Goal: Information Seeking & Learning: Learn about a topic

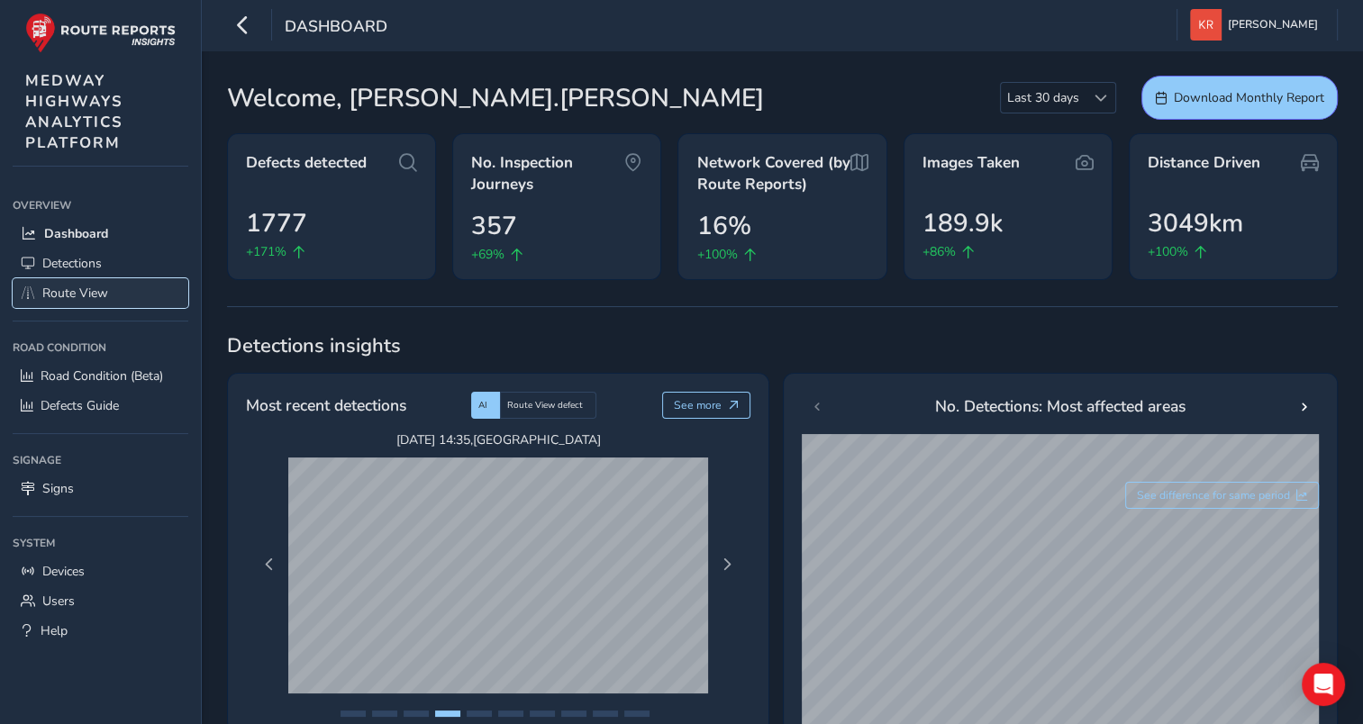
click at [57, 296] on span "Route View" at bounding box center [75, 293] width 66 height 17
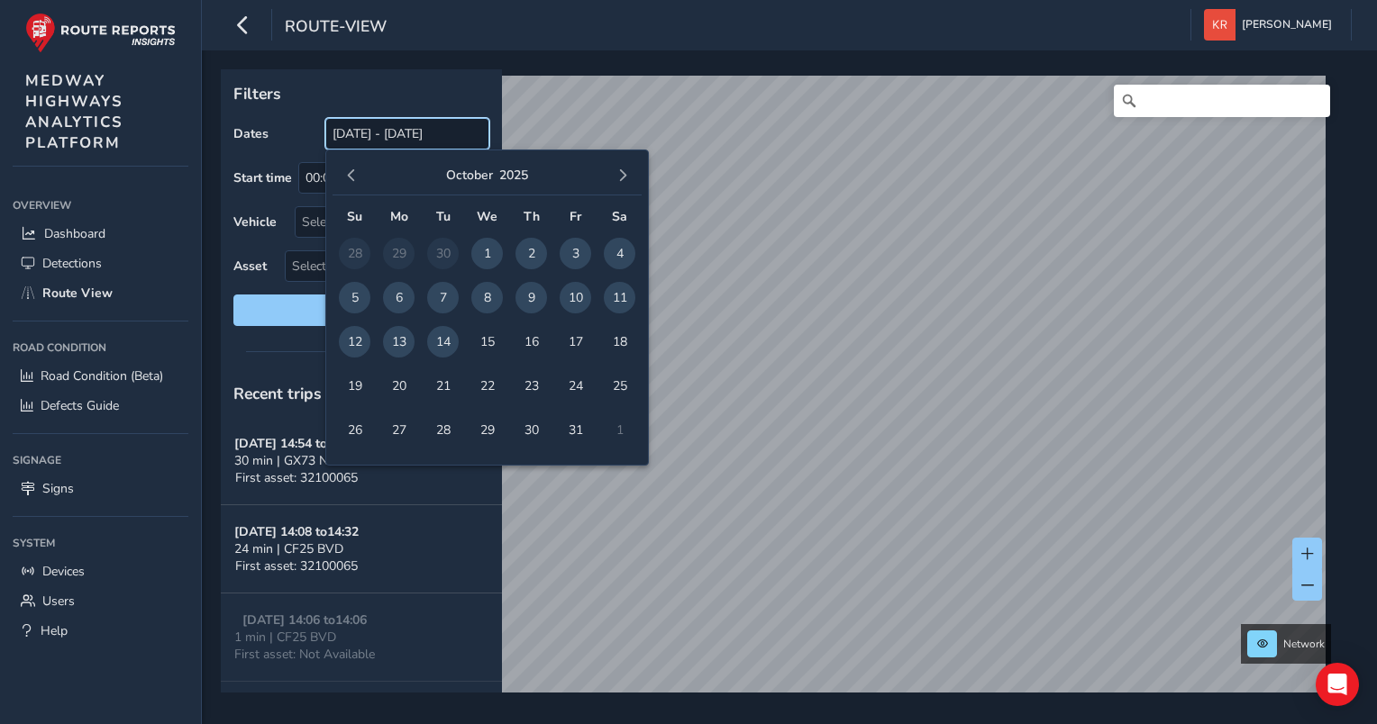
click at [354, 132] on input "[DATE] - [DATE]" at bounding box center [407, 134] width 164 height 32
click at [350, 173] on span "button" at bounding box center [351, 175] width 13 height 13
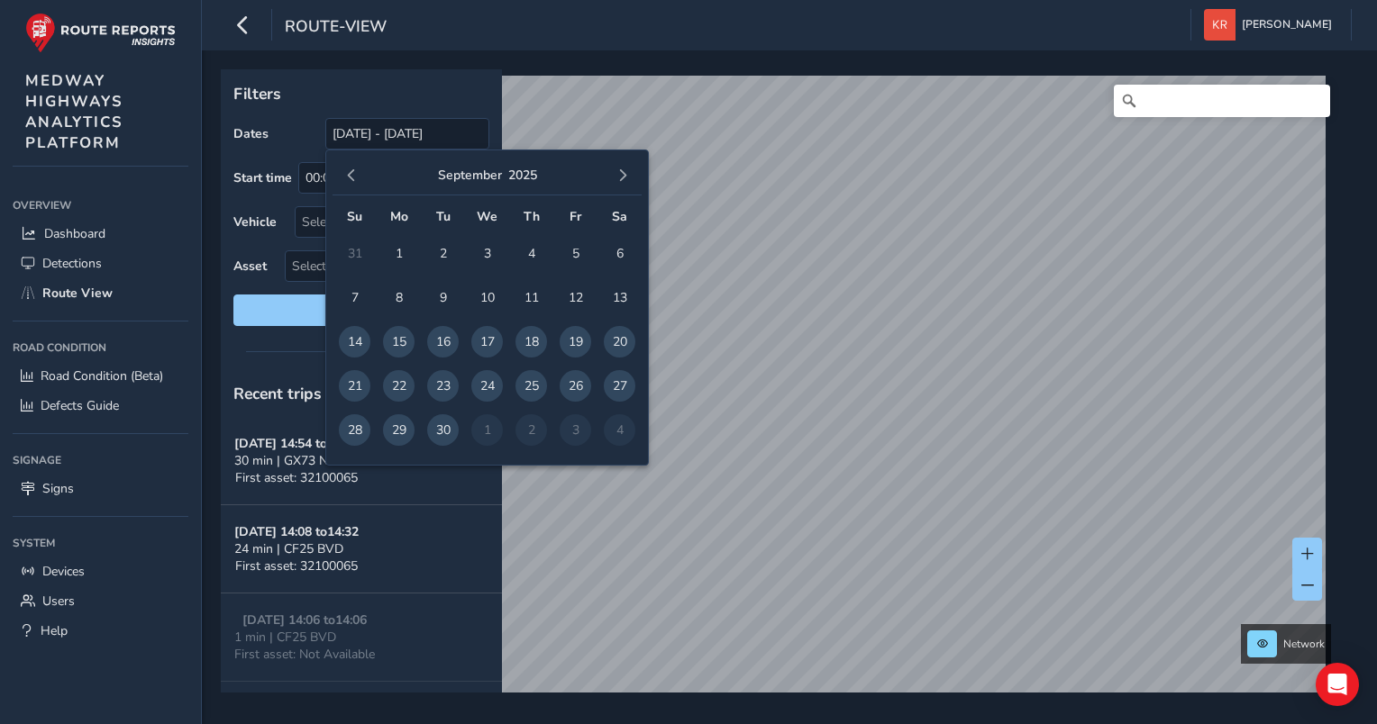
click at [350, 173] on span "button" at bounding box center [351, 175] width 13 height 13
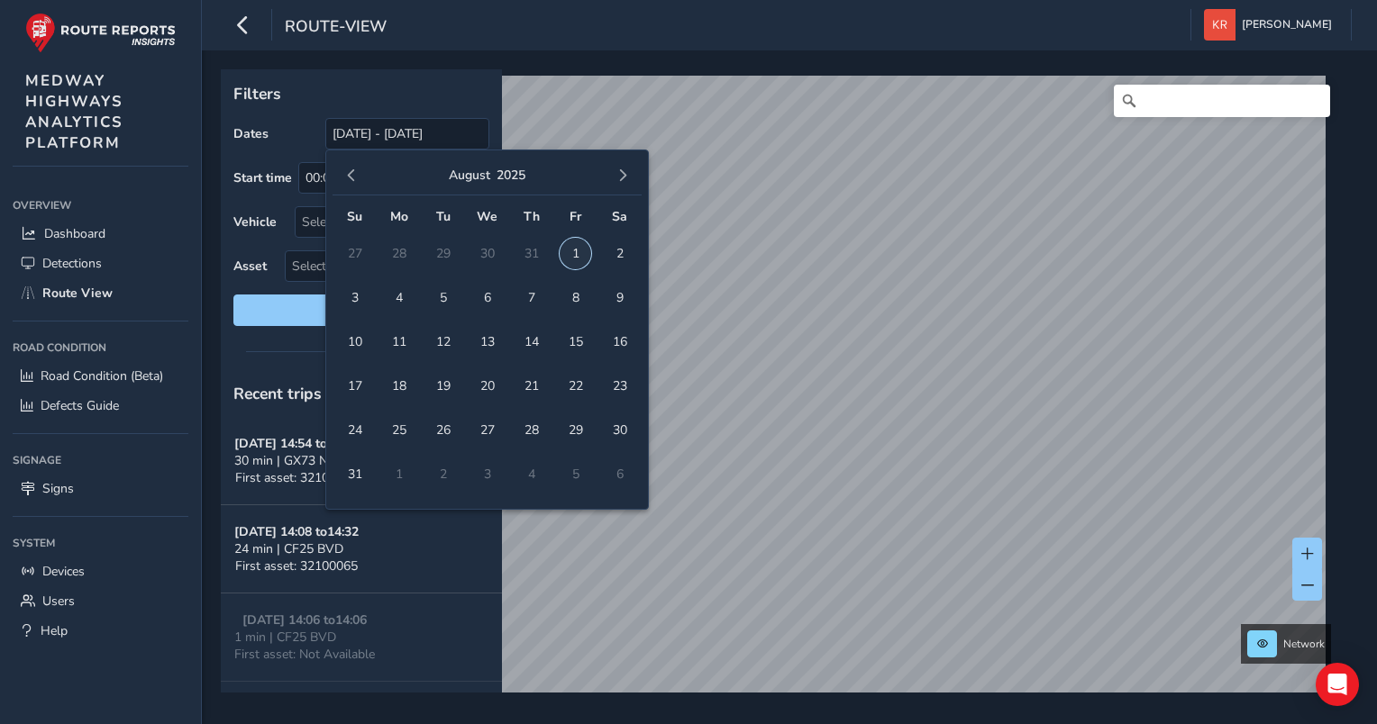
click at [575, 252] on span "1" at bounding box center [575, 254] width 32 height 32
click at [619, 177] on span "button" at bounding box center [622, 175] width 13 height 13
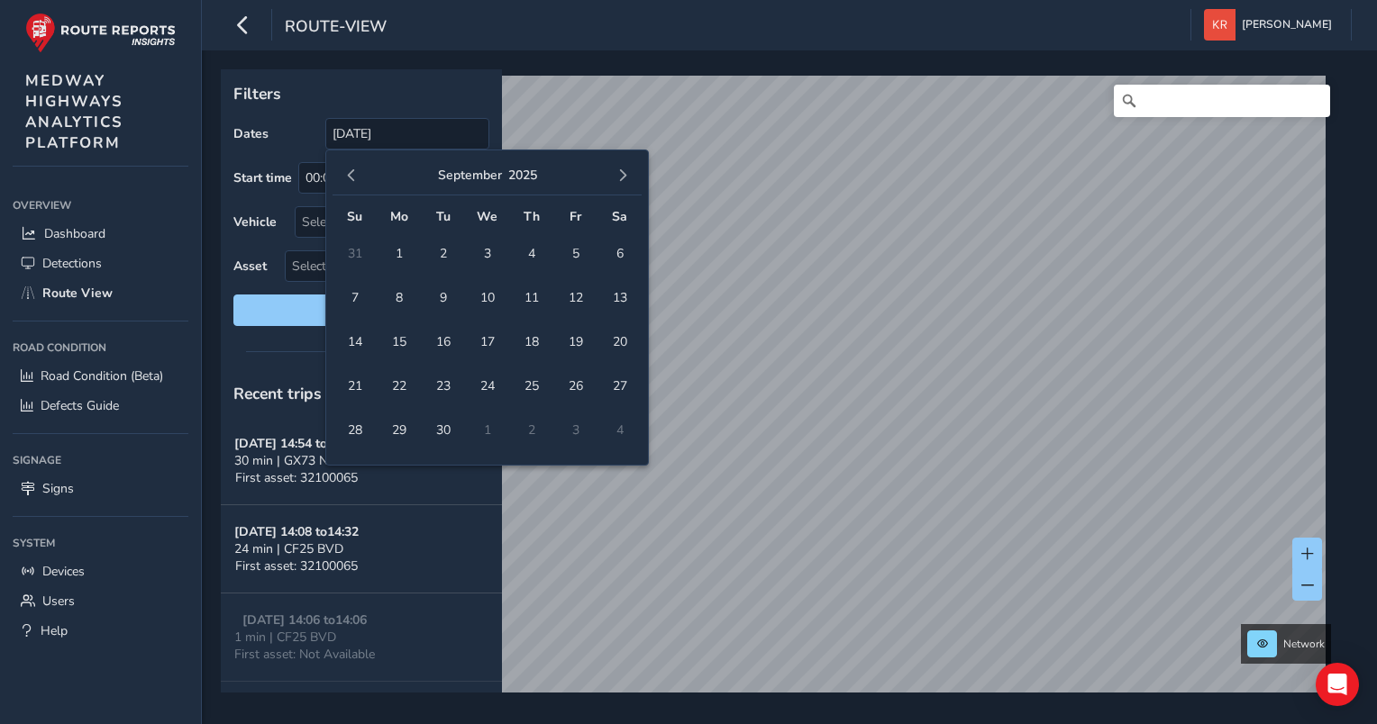
click at [619, 177] on span "button" at bounding box center [622, 175] width 13 height 13
click at [448, 342] on span "14" at bounding box center [443, 342] width 32 height 32
type input "[DATE] - [DATE]"
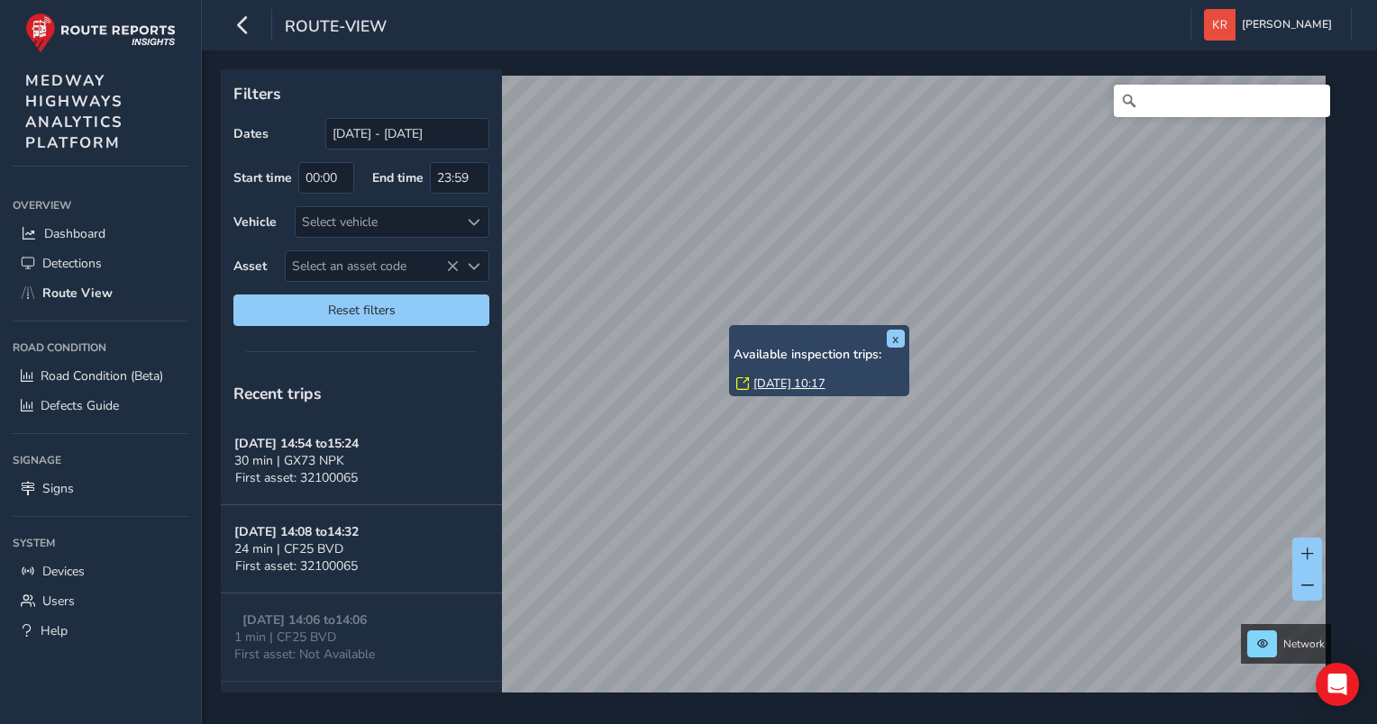
click at [1362, 247] on html "route-view [PERSON_NAME] Colour Scheme: Dark Dim Light Logout x Available inspe…" at bounding box center [688, 362] width 1377 height 724
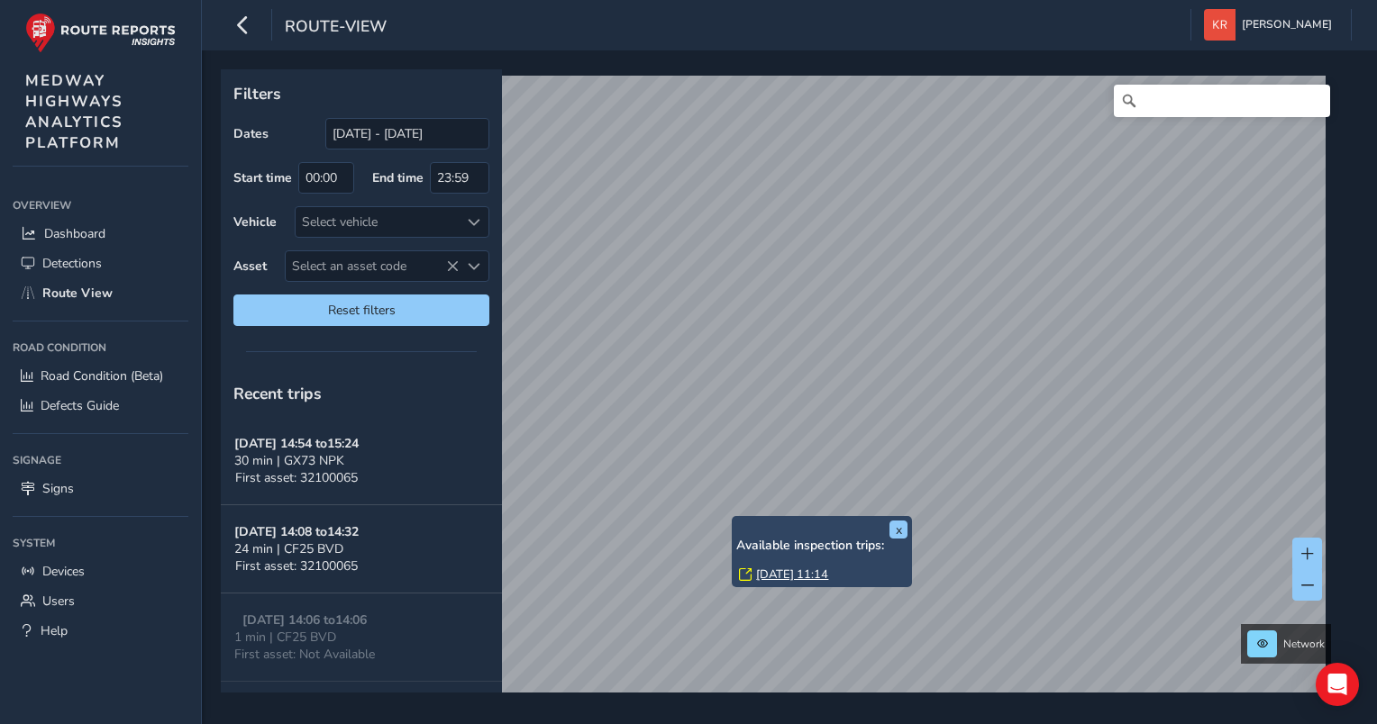
click at [734, 519] on div "x Available inspection trips: [DATE] 11:14" at bounding box center [822, 551] width 180 height 71
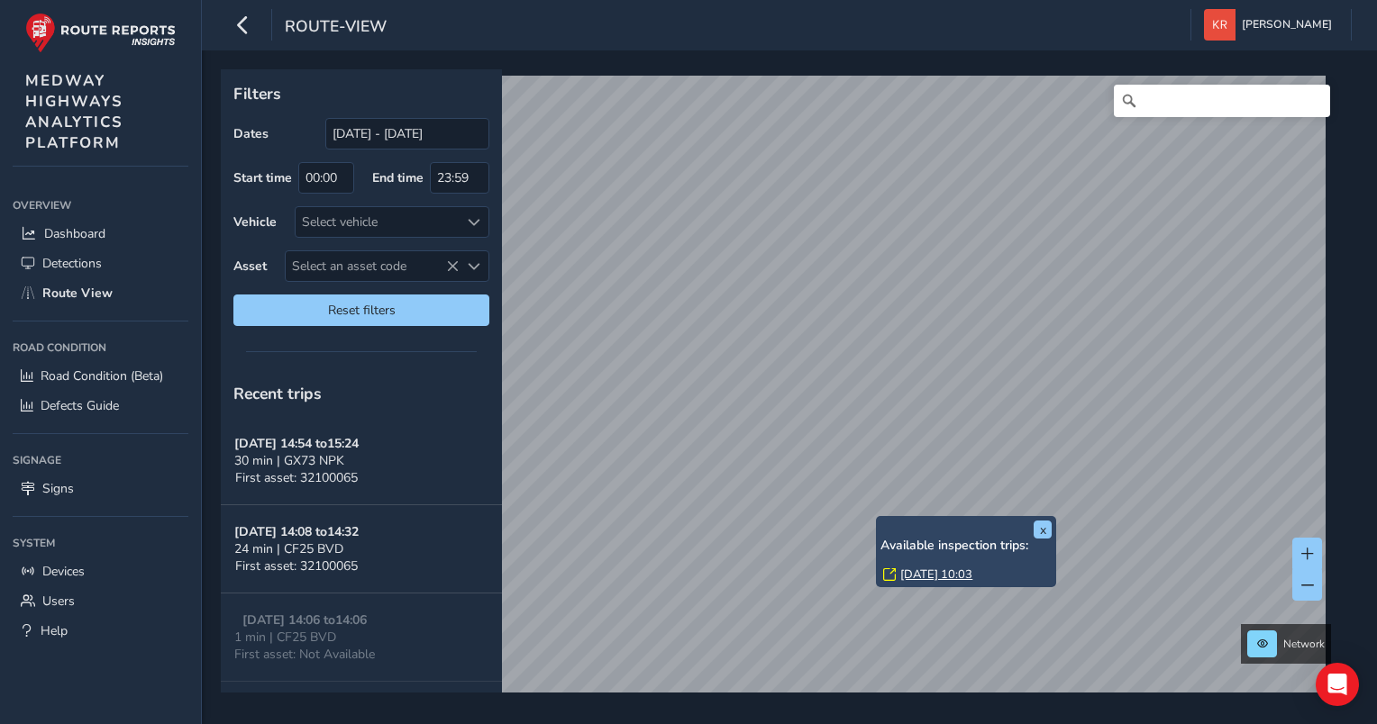
click at [877, 519] on div "x Available inspection trips: [DATE] 10:03" at bounding box center [966, 551] width 180 height 71
click at [928, 578] on link "[DATE] 10:03" at bounding box center [936, 575] width 72 height 16
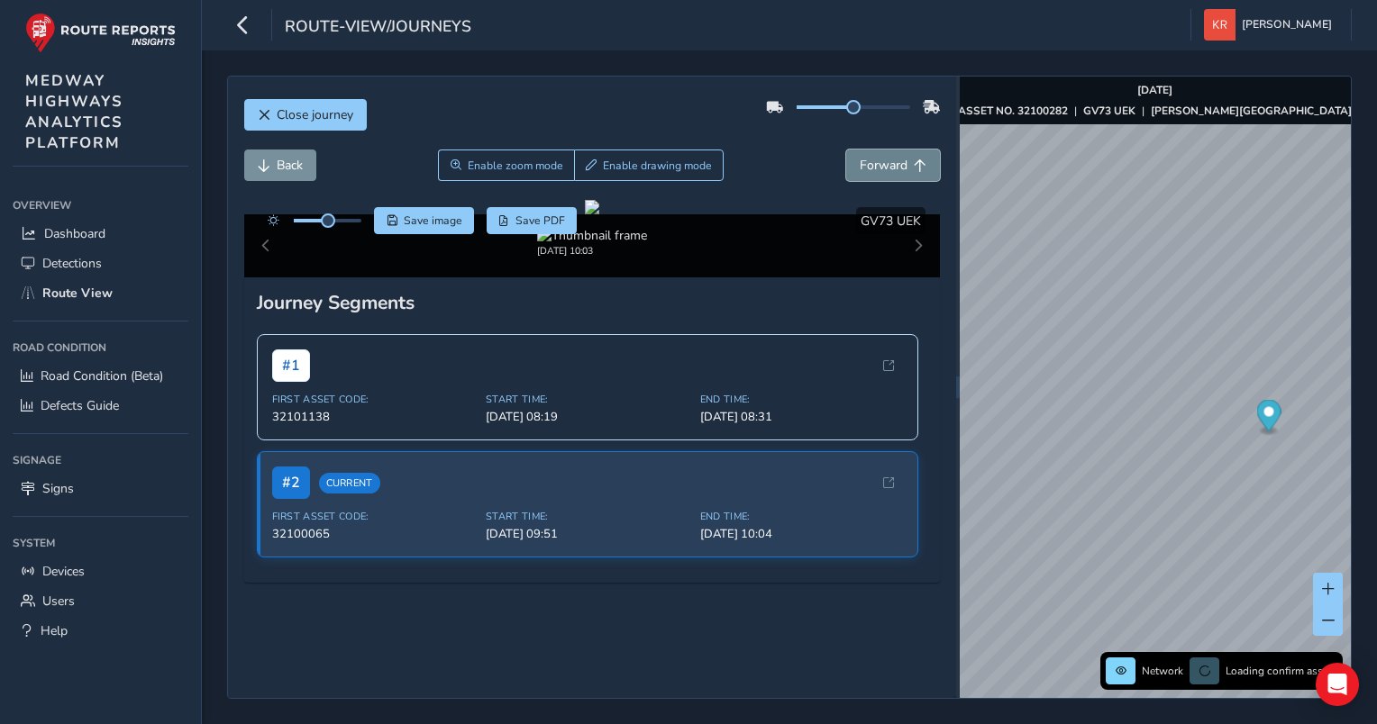
click at [859, 166] on span "Forward" at bounding box center [883, 165] width 48 height 17
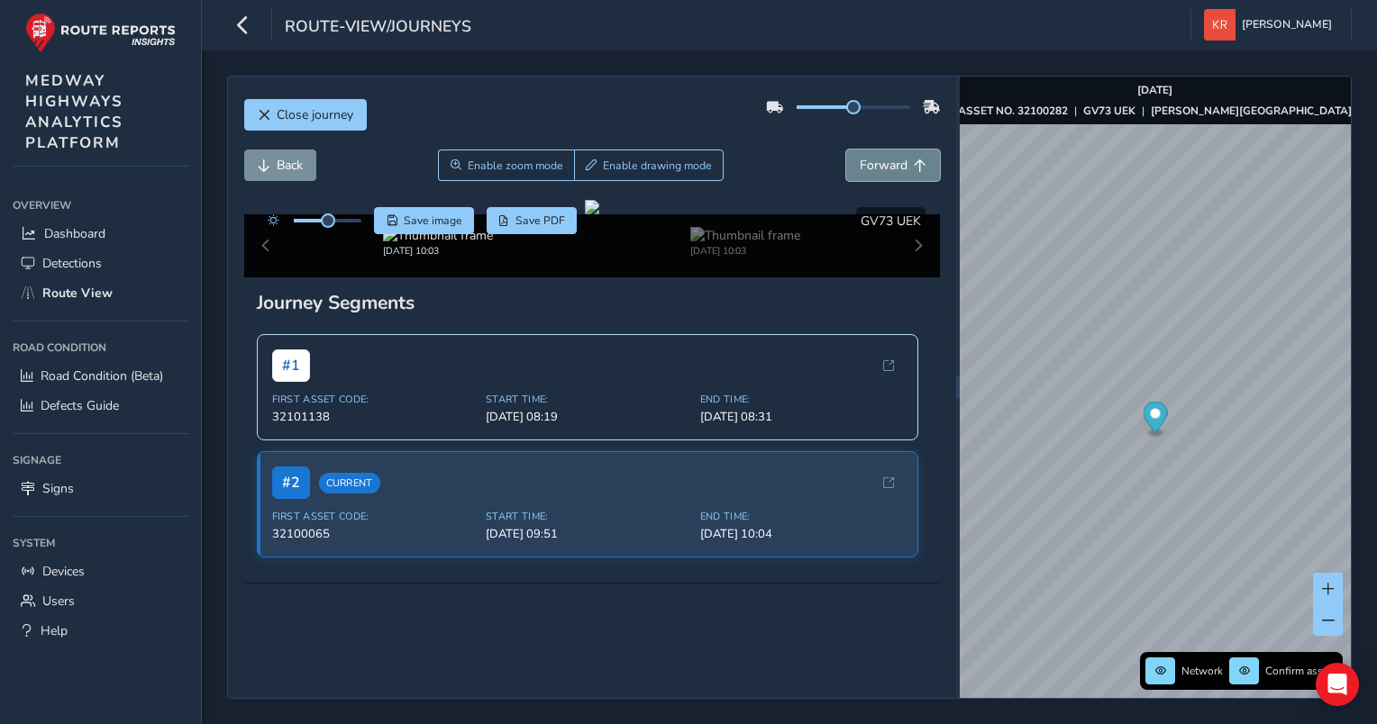
click at [859, 166] on span "Forward" at bounding box center [883, 165] width 48 height 17
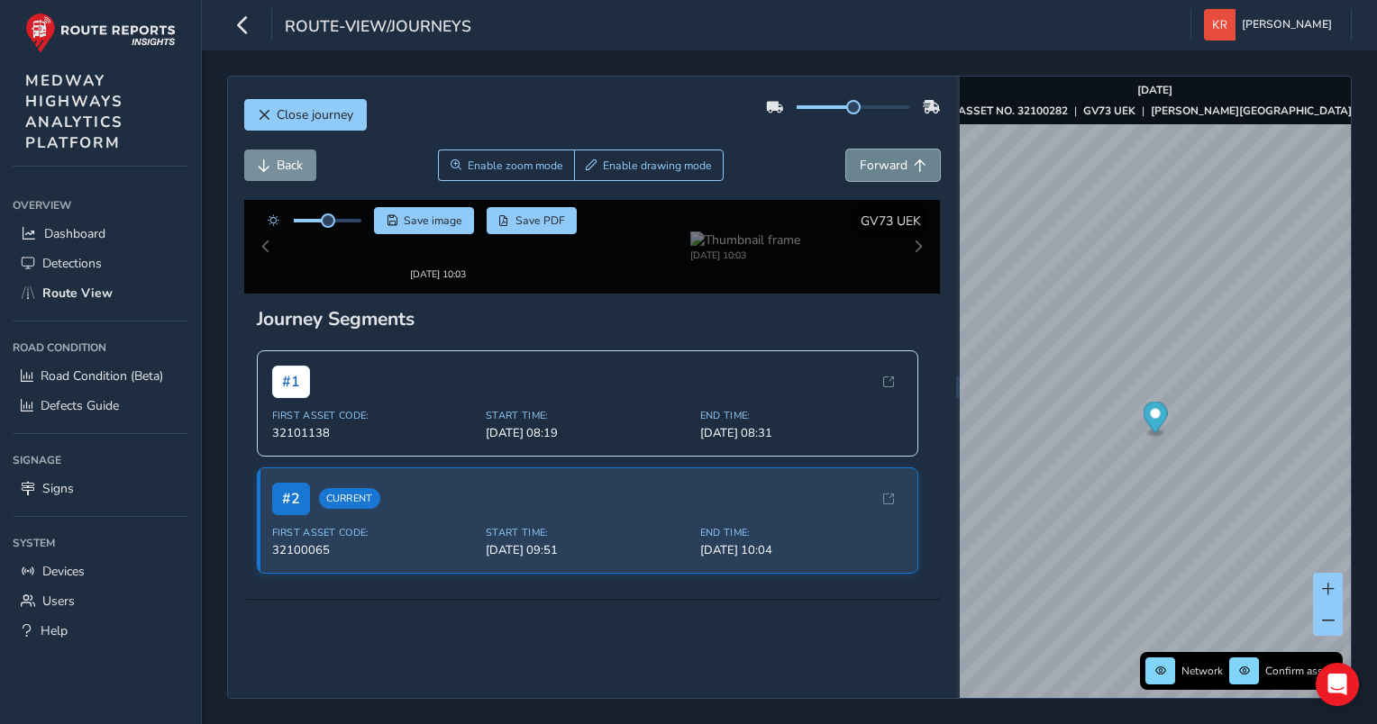
click at [859, 166] on span "Forward" at bounding box center [883, 165] width 48 height 17
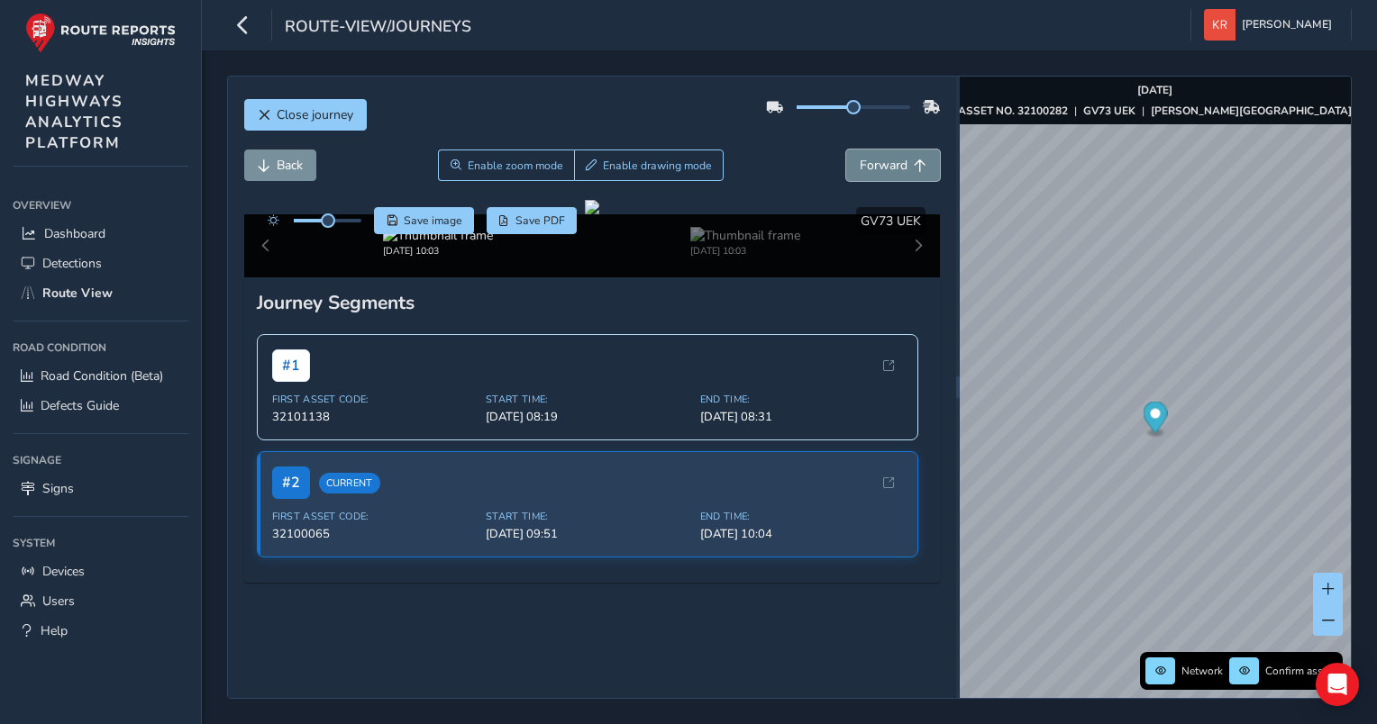
click at [859, 166] on span "Forward" at bounding box center [883, 165] width 48 height 17
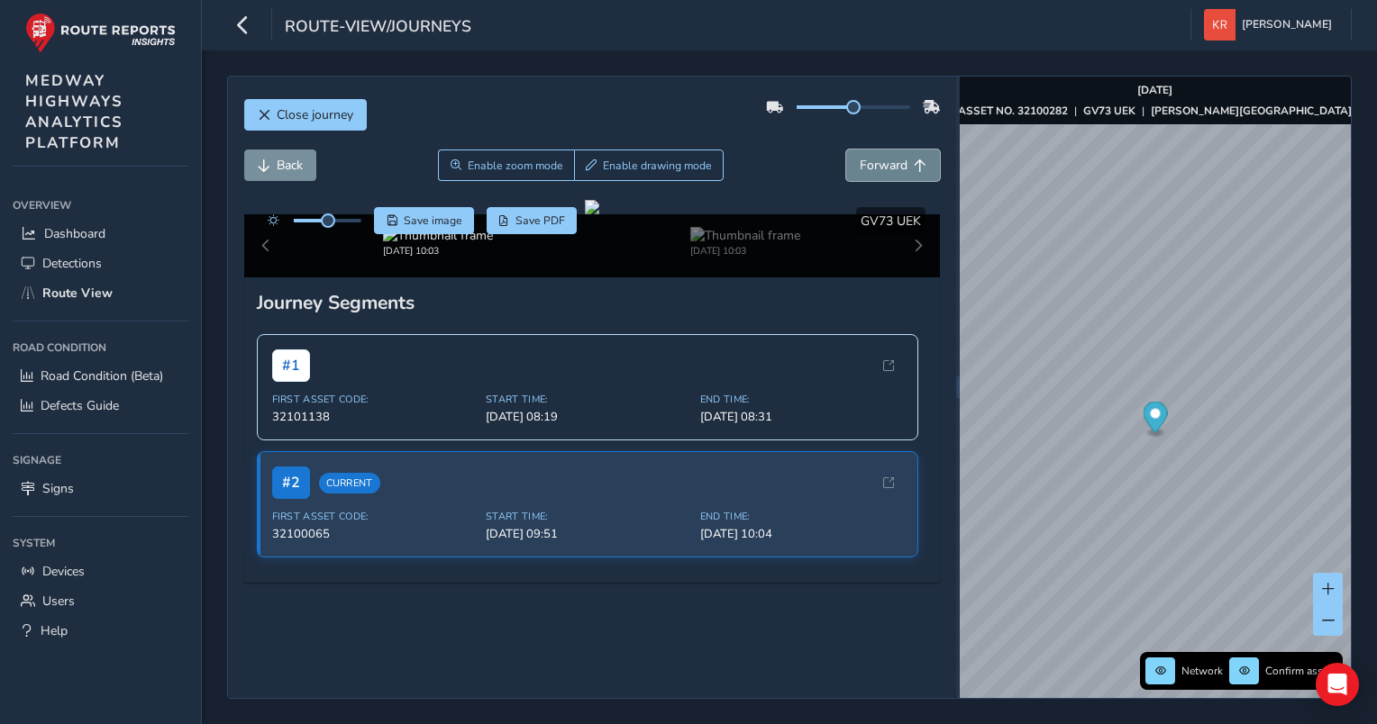
click at [859, 166] on span "Forward" at bounding box center [883, 165] width 48 height 17
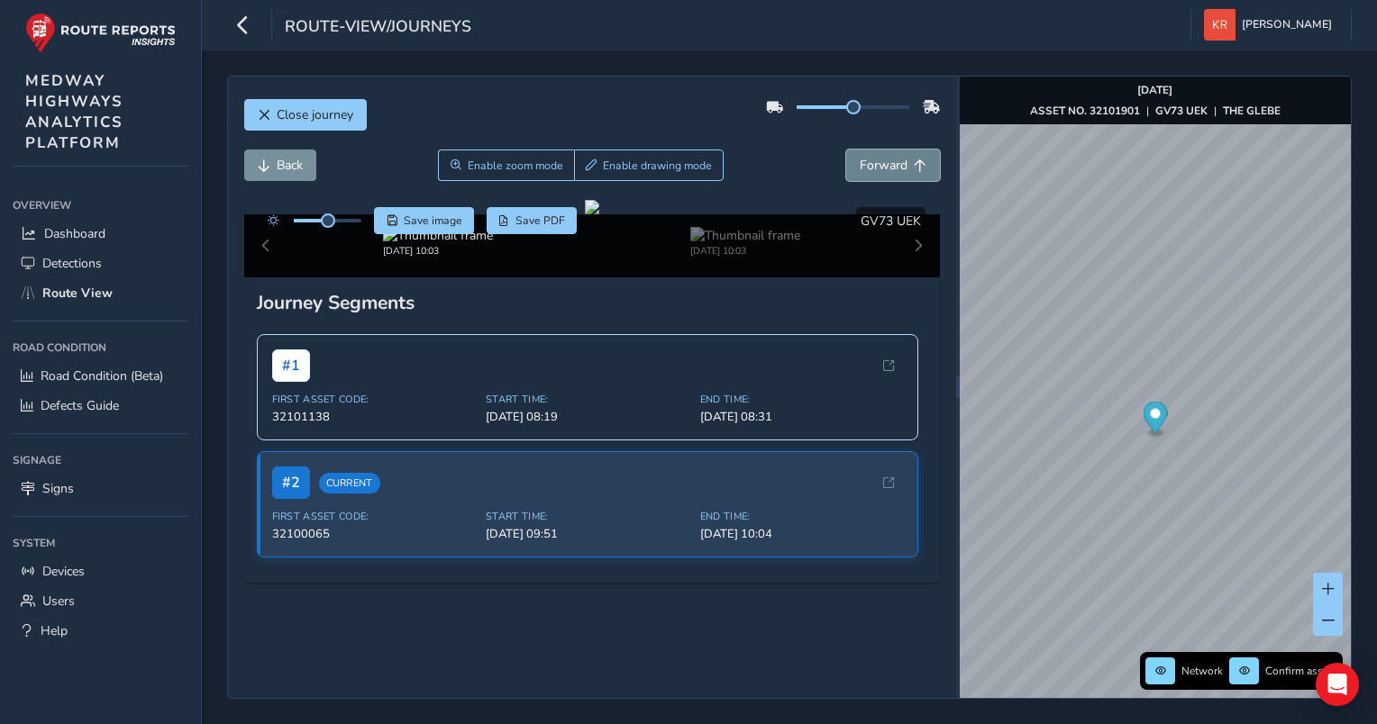
click at [859, 166] on span "Forward" at bounding box center [883, 165] width 48 height 17
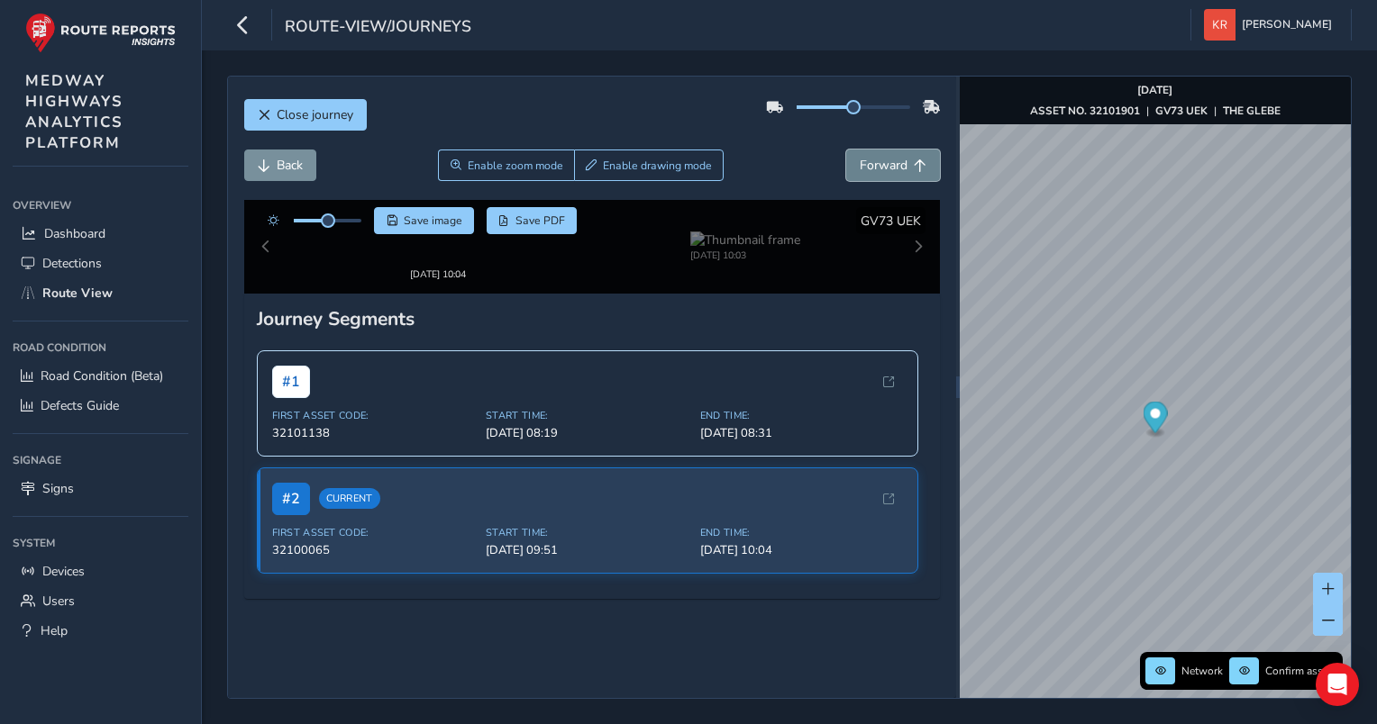
click at [859, 166] on span "Forward" at bounding box center [883, 165] width 48 height 17
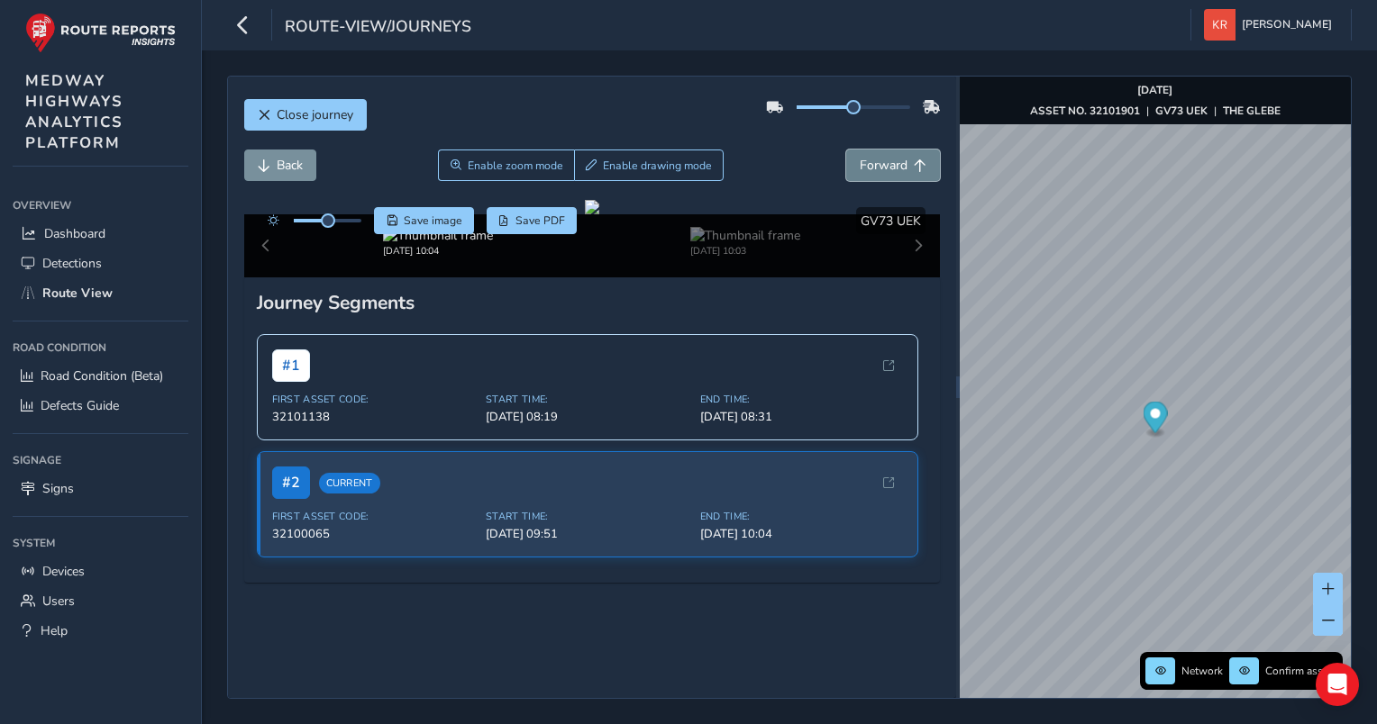
click at [859, 166] on span "Forward" at bounding box center [883, 165] width 48 height 17
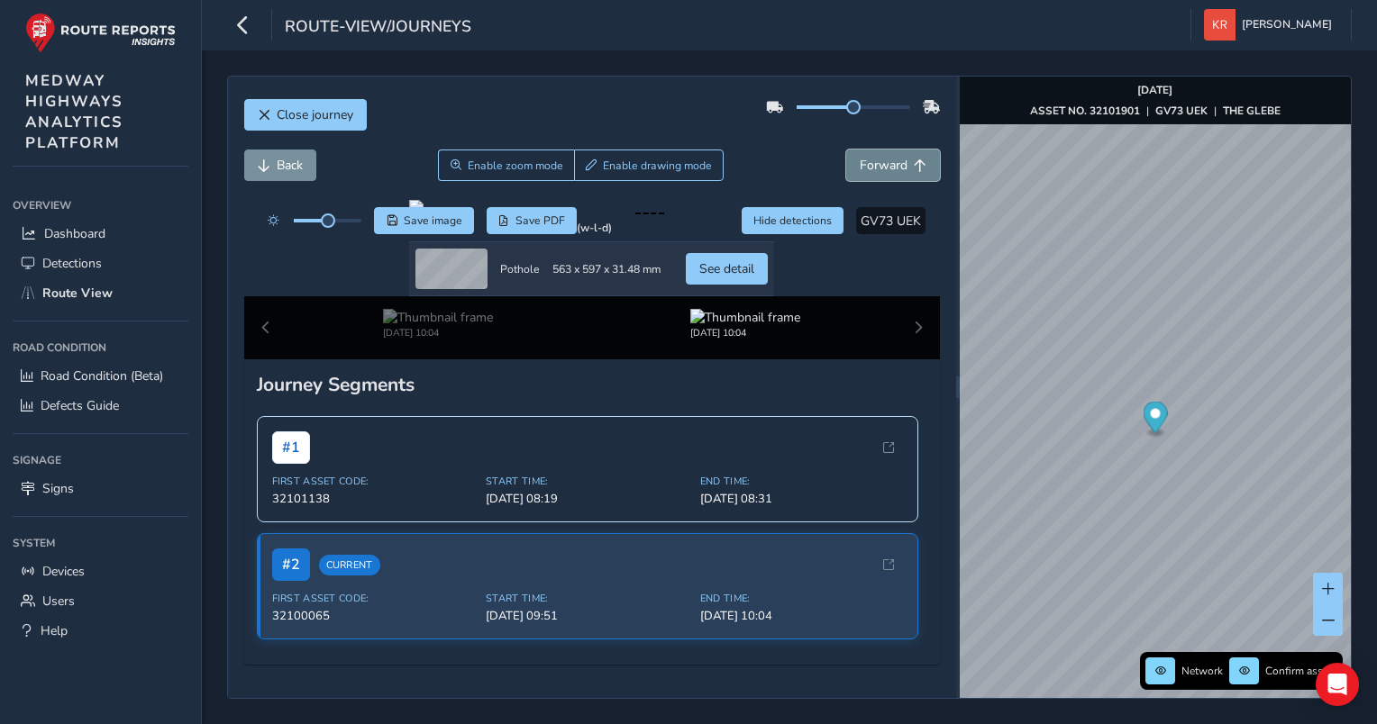
click at [859, 166] on span "Forward" at bounding box center [883, 165] width 48 height 17
click at [854, 166] on div "Back Enable zoom mode Enable drawing mode Forward" at bounding box center [592, 166] width 696 height 32
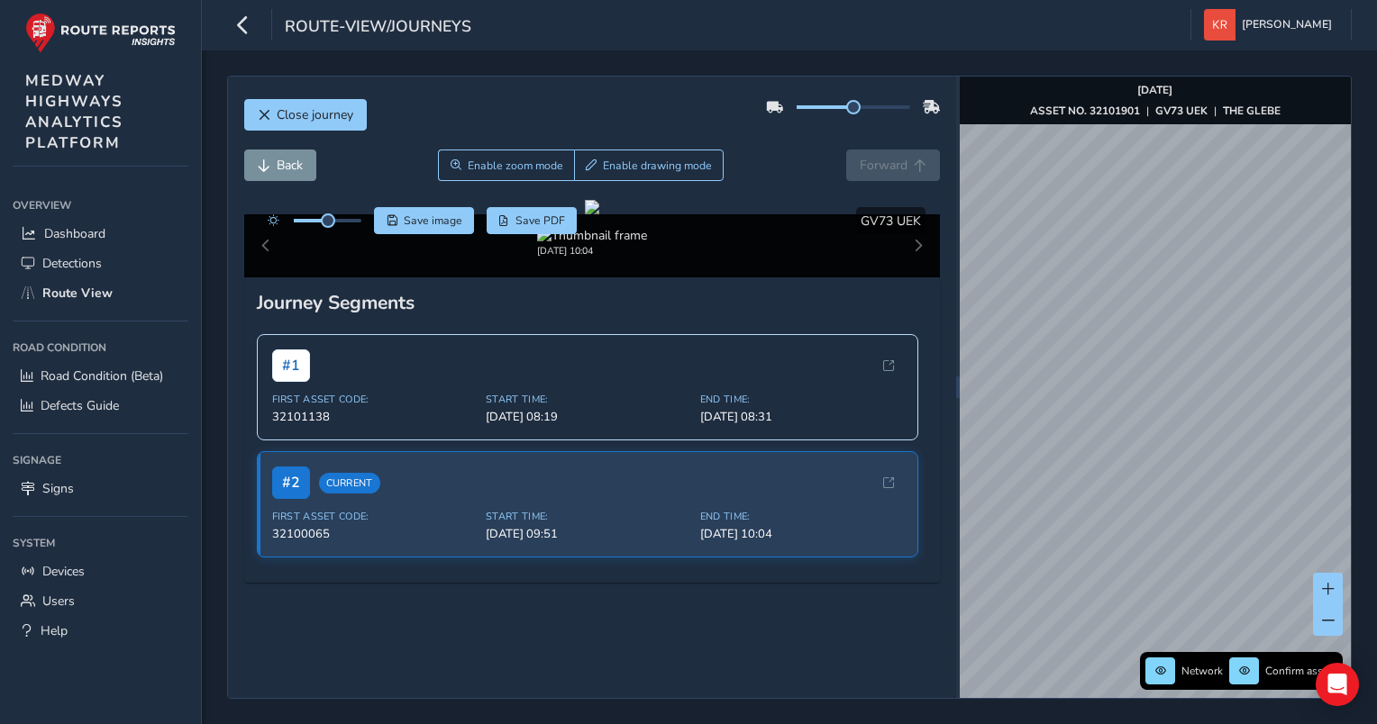
click at [955, 399] on div "Close journey Back Enable zoom mode Enable drawing mode Forward Click and Drag …" at bounding box center [789, 387] width 1124 height 623
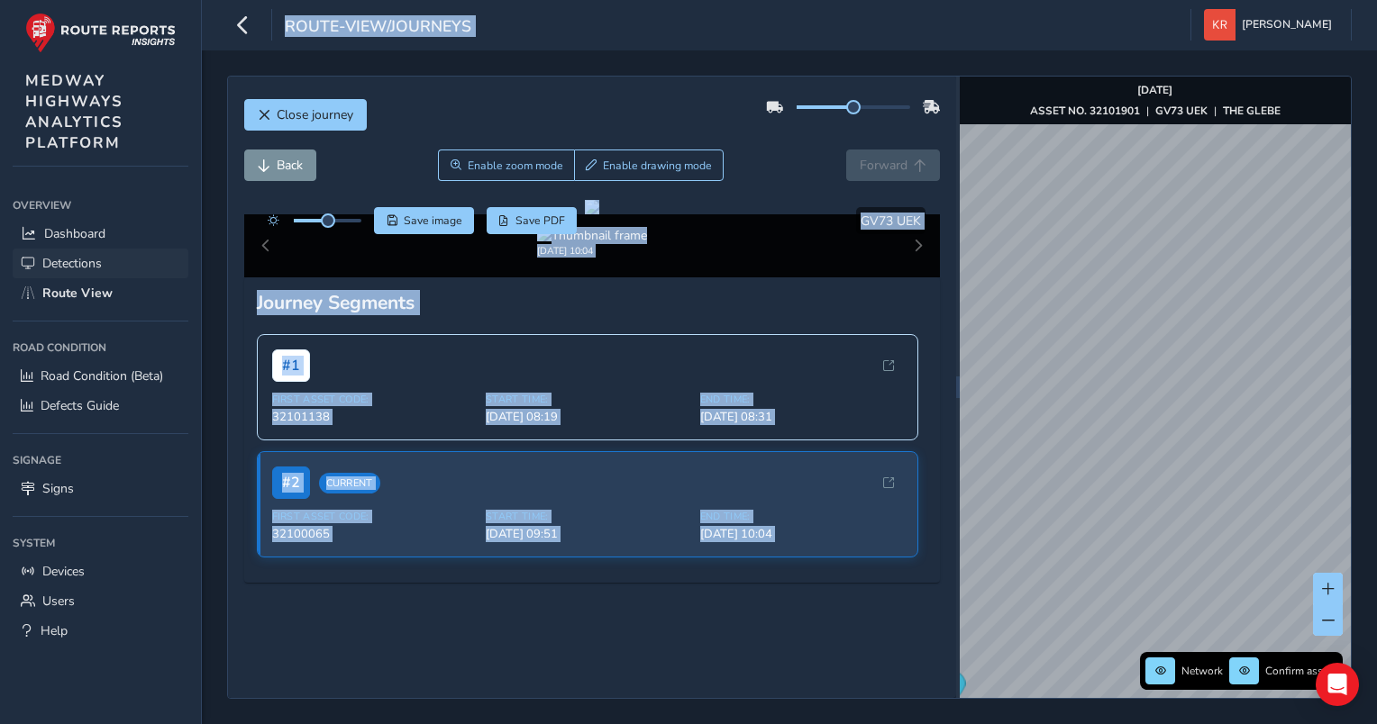
click at [42, 251] on link "Detections" at bounding box center [101, 264] width 176 height 30
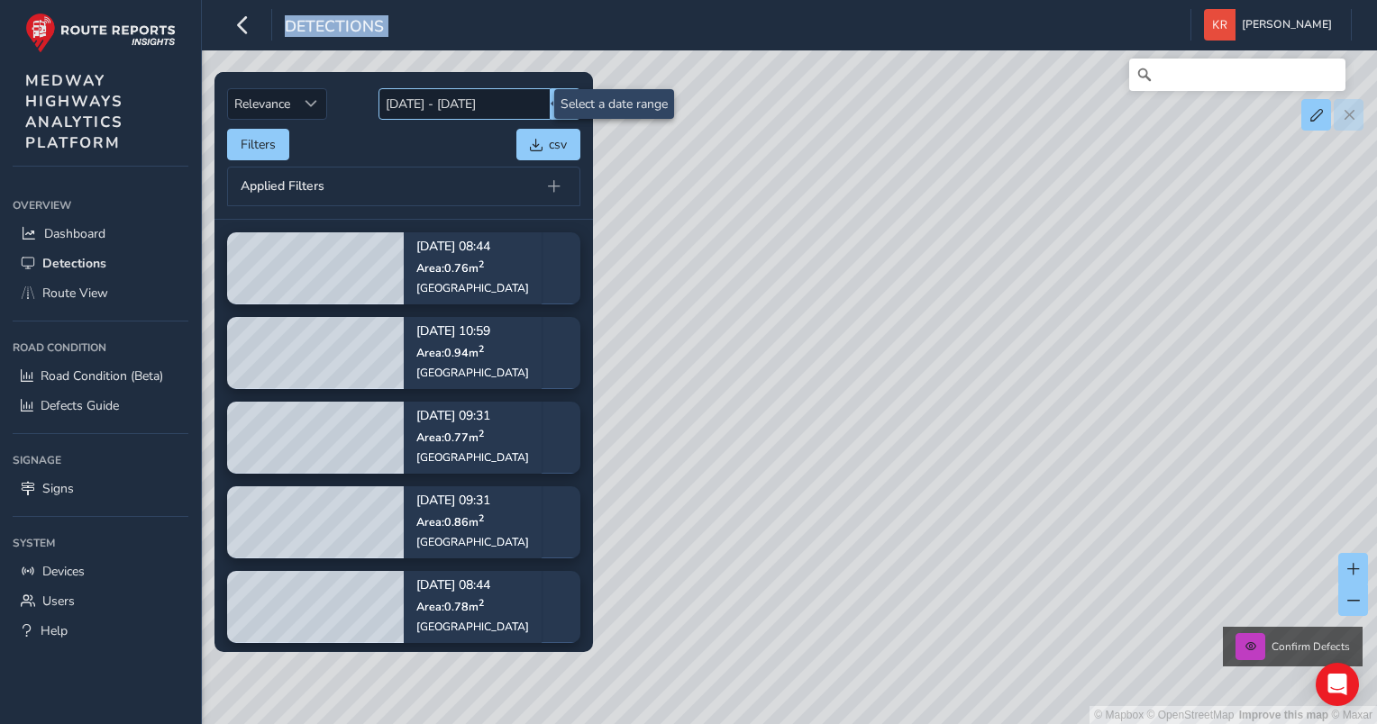
click at [396, 109] on input "[DATE] - [DATE]" at bounding box center [464, 104] width 172 height 32
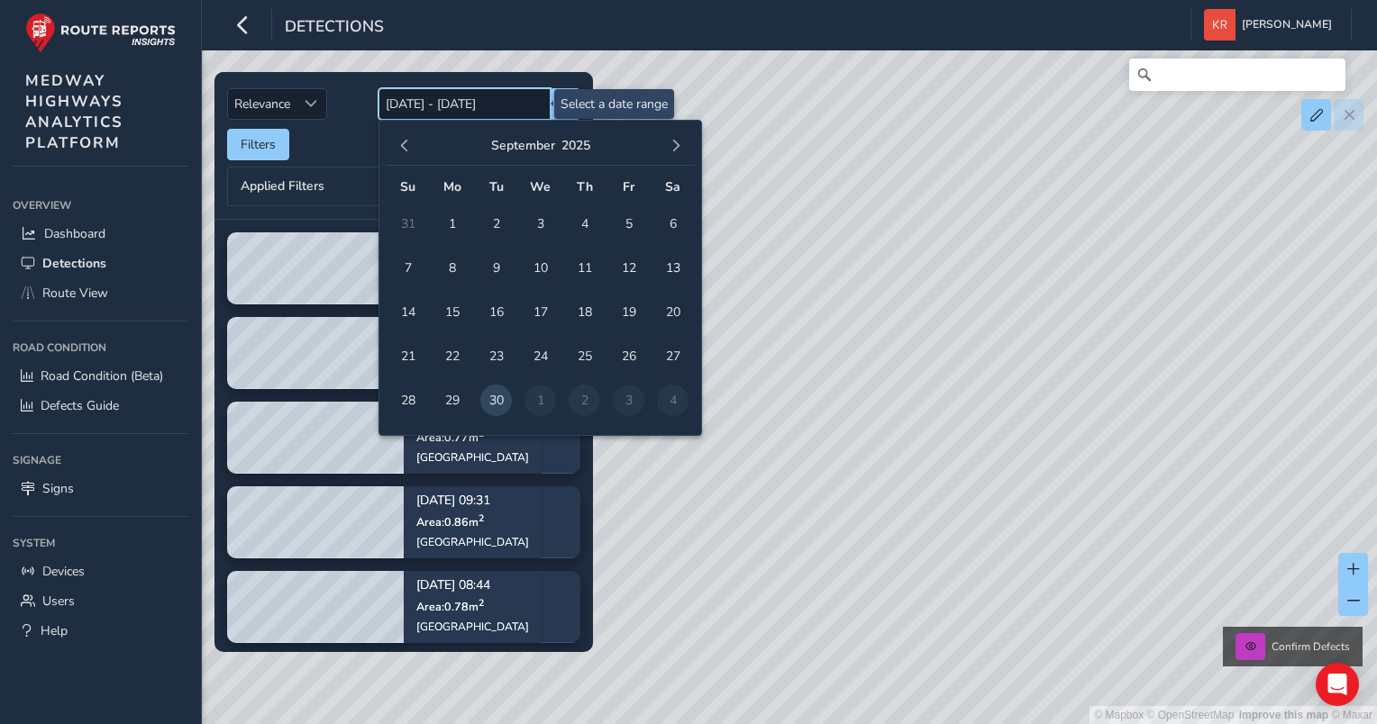
click at [395, 105] on input "[DATE] - [DATE]" at bounding box center [464, 104] width 172 height 32
click at [404, 140] on span "button" at bounding box center [404, 146] width 13 height 13
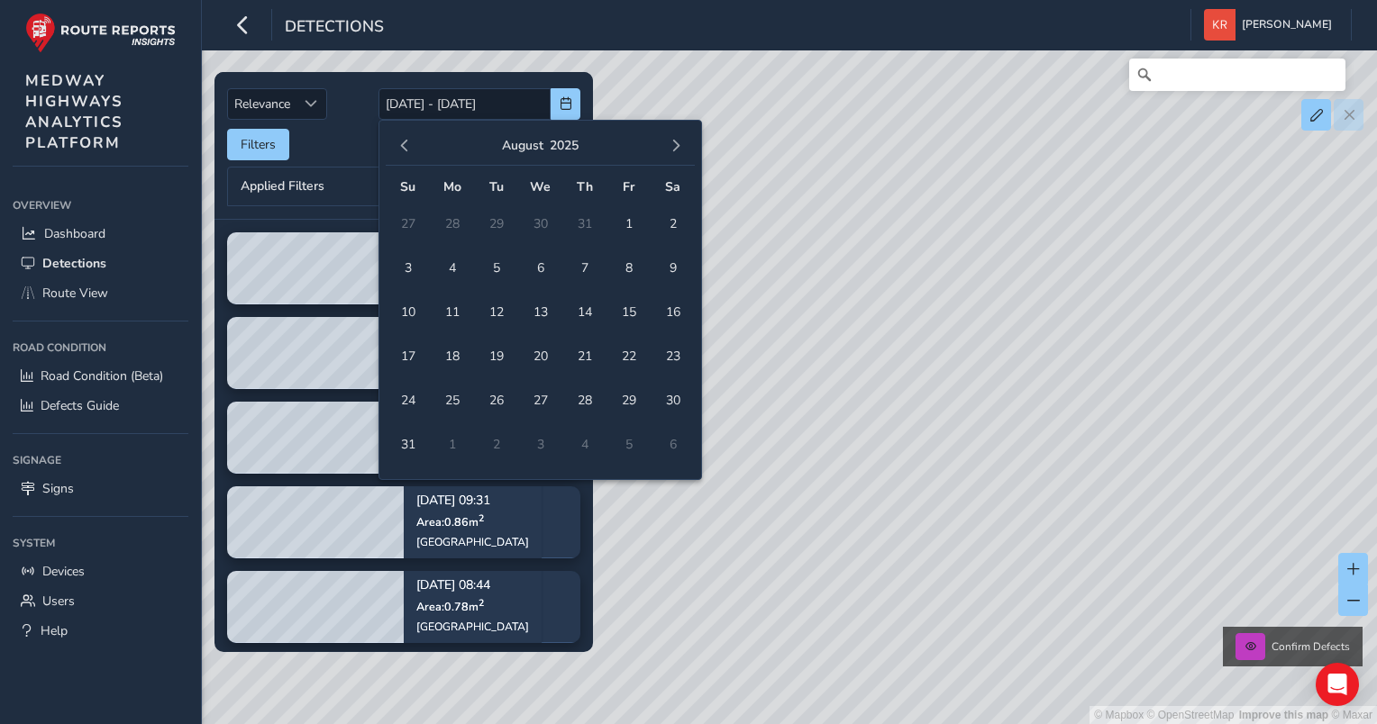
click at [404, 140] on span "button" at bounding box center [404, 146] width 13 height 13
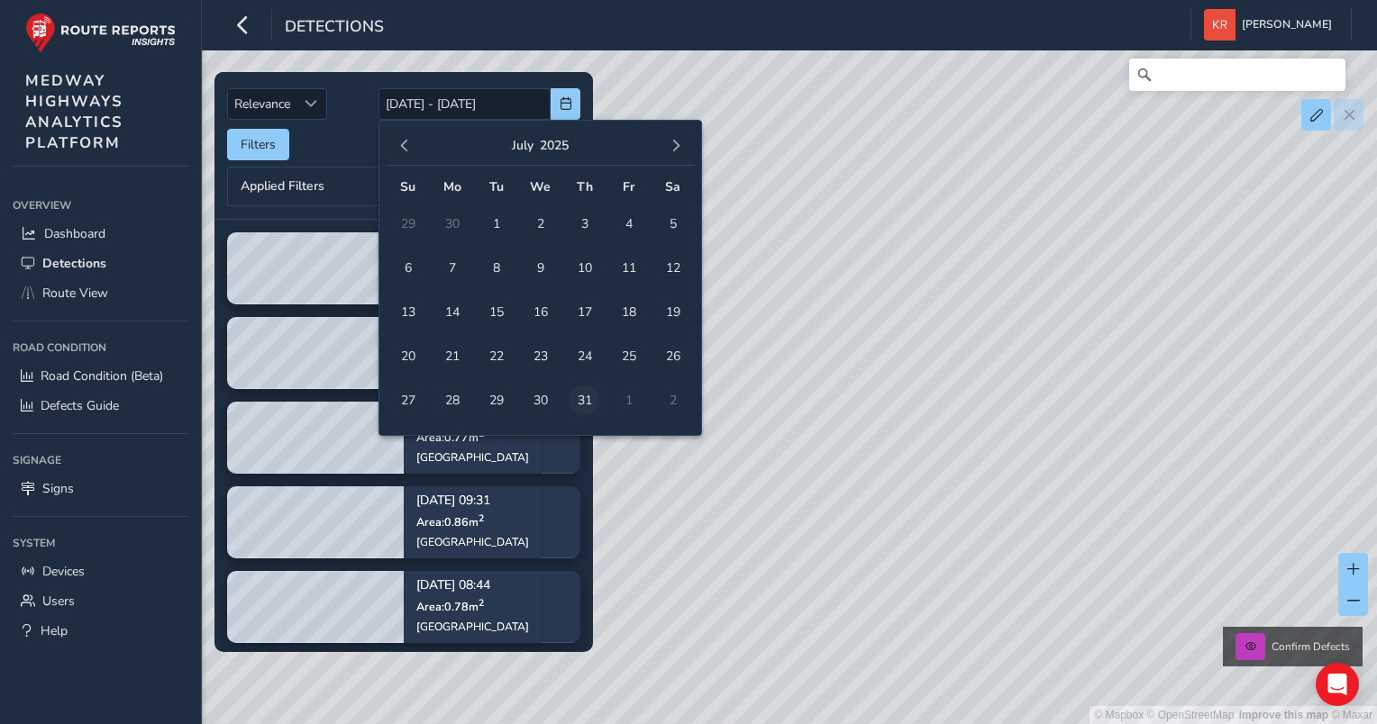
click at [584, 397] on span "31" at bounding box center [584, 401] width 32 height 32
type input "[DATE]"
click at [681, 151] on span "button" at bounding box center [675, 146] width 13 height 13
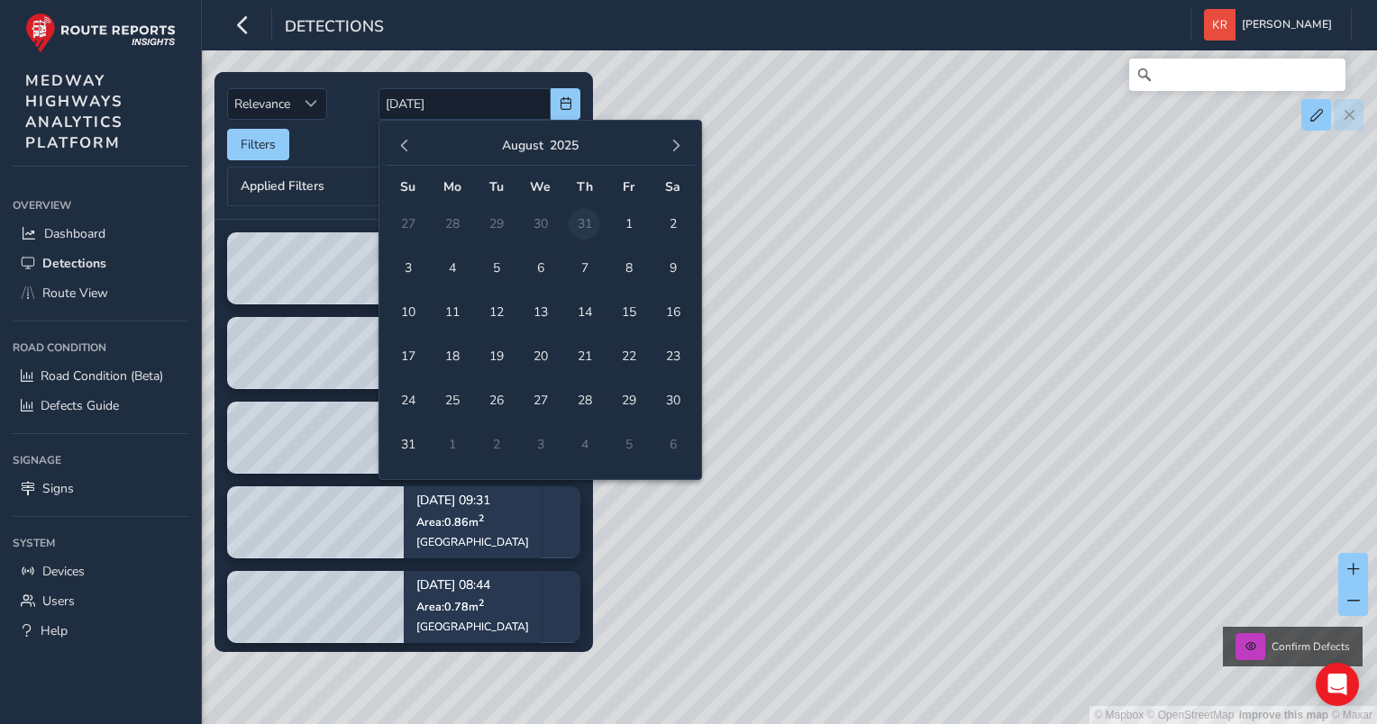
click at [681, 151] on span "button" at bounding box center [675, 146] width 13 height 13
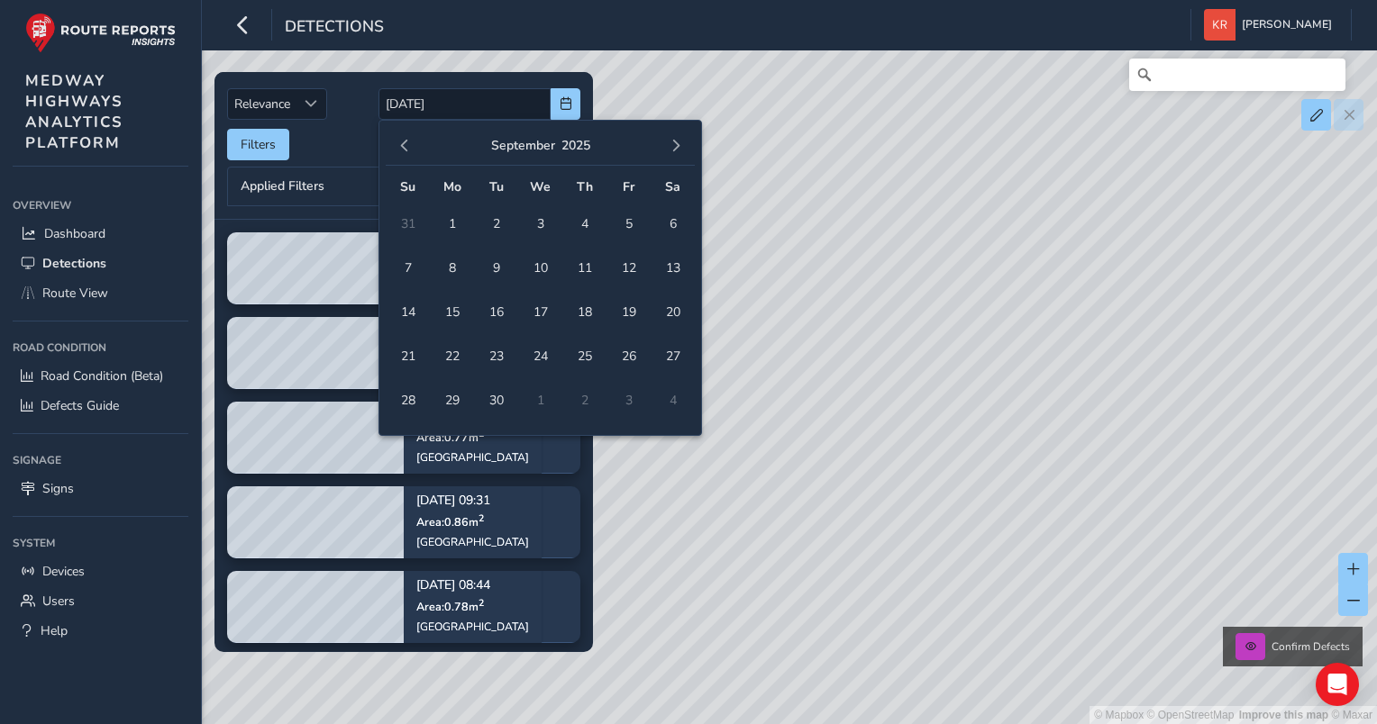
click at [681, 151] on span "button" at bounding box center [675, 146] width 13 height 13
click at [495, 308] on span "14" at bounding box center [496, 312] width 32 height 32
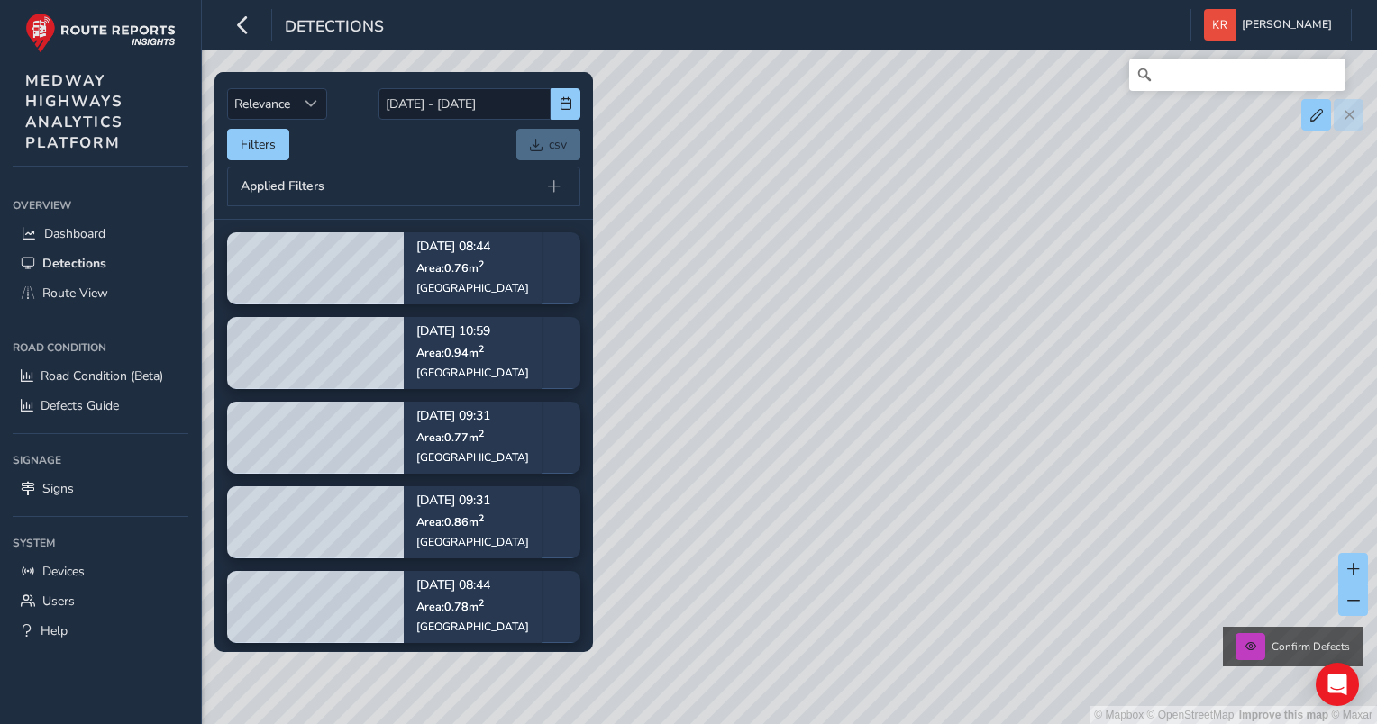
drag, startPoint x: 755, startPoint y: 504, endPoint x: 1003, endPoint y: 392, distance: 271.8
click at [1003, 392] on div "© Mapbox © OpenStreetMap Improve this map © Maxar Confirm Defects" at bounding box center [688, 362] width 1377 height 724
drag, startPoint x: 750, startPoint y: 405, endPoint x: 958, endPoint y: 463, distance: 215.9
click at [958, 463] on div "© Mapbox © OpenStreetMap Improve this map © Maxar Confirm Defects" at bounding box center [688, 362] width 1377 height 724
drag, startPoint x: 1097, startPoint y: 545, endPoint x: 1276, endPoint y: 462, distance: 196.7
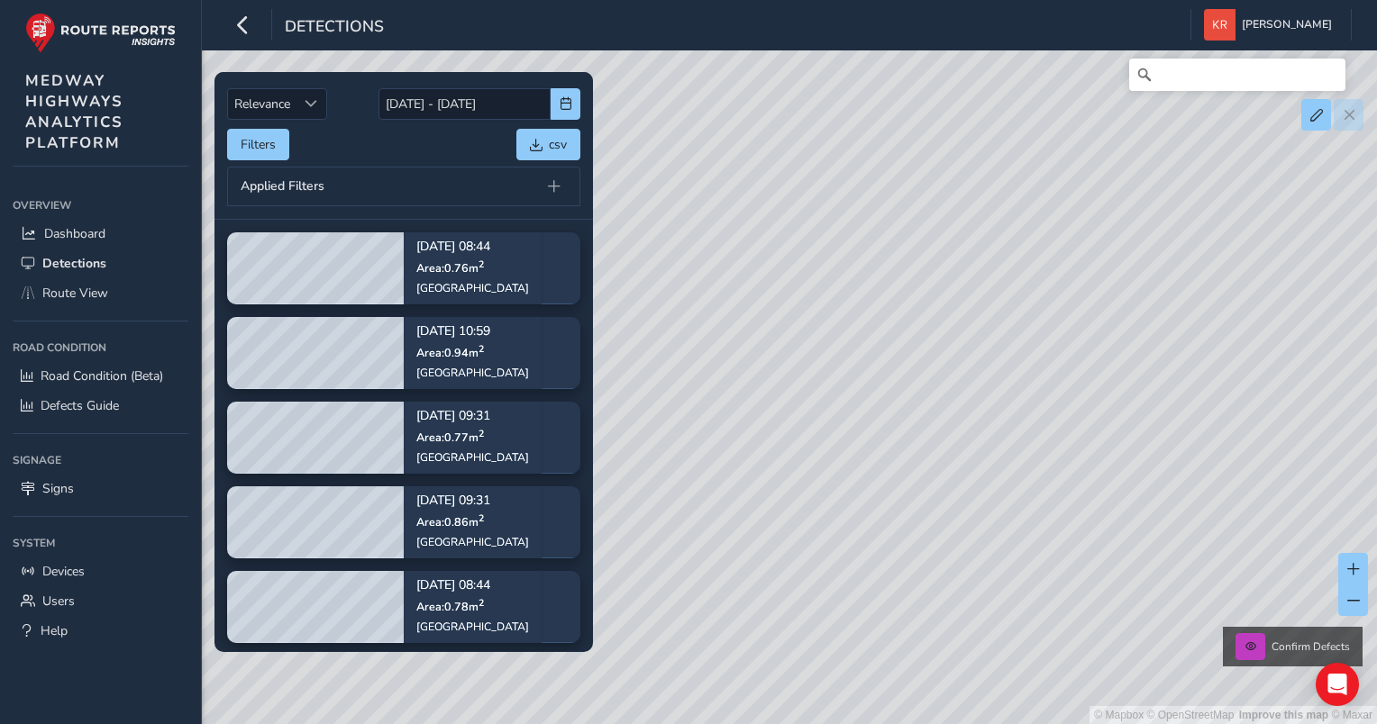
click at [1276, 462] on div "© Mapbox © OpenStreetMap Improve this map © Maxar Confirm Defects" at bounding box center [688, 362] width 1377 height 724
drag, startPoint x: 753, startPoint y: 404, endPoint x: 817, endPoint y: 602, distance: 207.4
click at [1137, 723] on html "Detections [PERSON_NAME] Colour Scheme: Dark Dim Light Logout Relevance Relevan…" at bounding box center [688, 362] width 1377 height 724
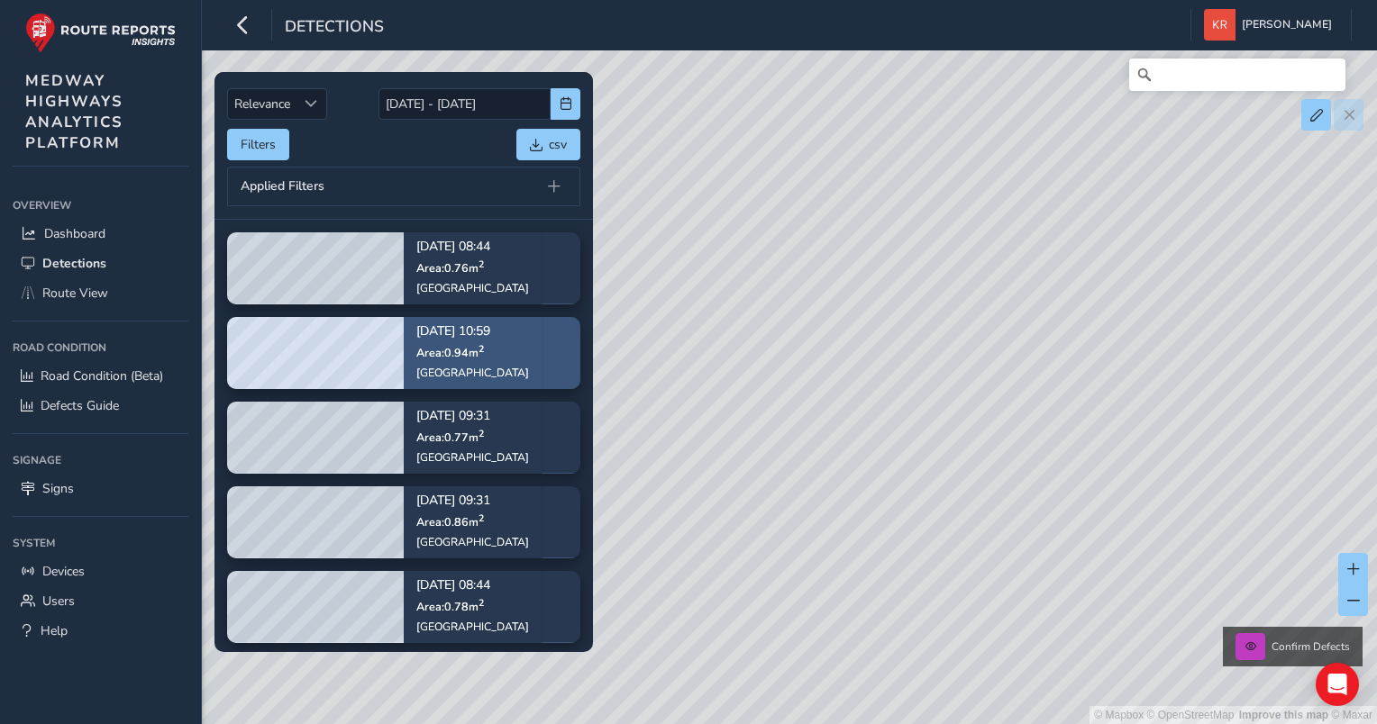
drag, startPoint x: 615, startPoint y: 459, endPoint x: 498, endPoint y: 375, distance: 144.5
click at [484, 76] on div "Relevance Relevance [DATE] - [DATE] Filters csv Applied Filters [DATE] 08:44 Ar…" at bounding box center [789, 76] width 1124 height 0
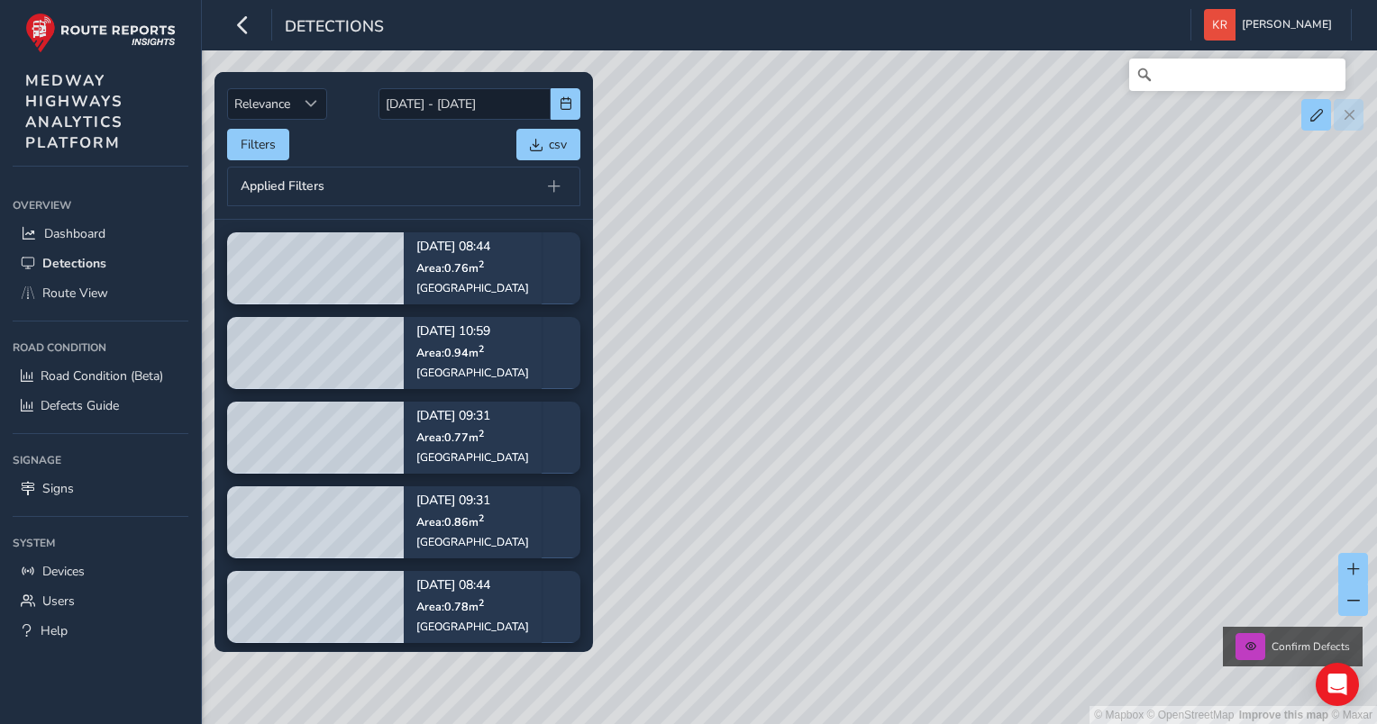
drag, startPoint x: 841, startPoint y: 531, endPoint x: 1126, endPoint y: 661, distance: 313.2
click at [1338, 659] on div "© Mapbox © OpenStreetMap Improve this map © Maxar Confirm Defects" at bounding box center [688, 362] width 1377 height 724
drag, startPoint x: 991, startPoint y: 611, endPoint x: 551, endPoint y: 399, distance: 488.0
click at [538, 76] on div "Relevance Relevance [DATE] - [DATE] Filters csv Applied Filters [DATE] 08:44 Ar…" at bounding box center [789, 76] width 1124 height 0
drag, startPoint x: 1376, startPoint y: 524, endPoint x: 865, endPoint y: 677, distance: 533.3
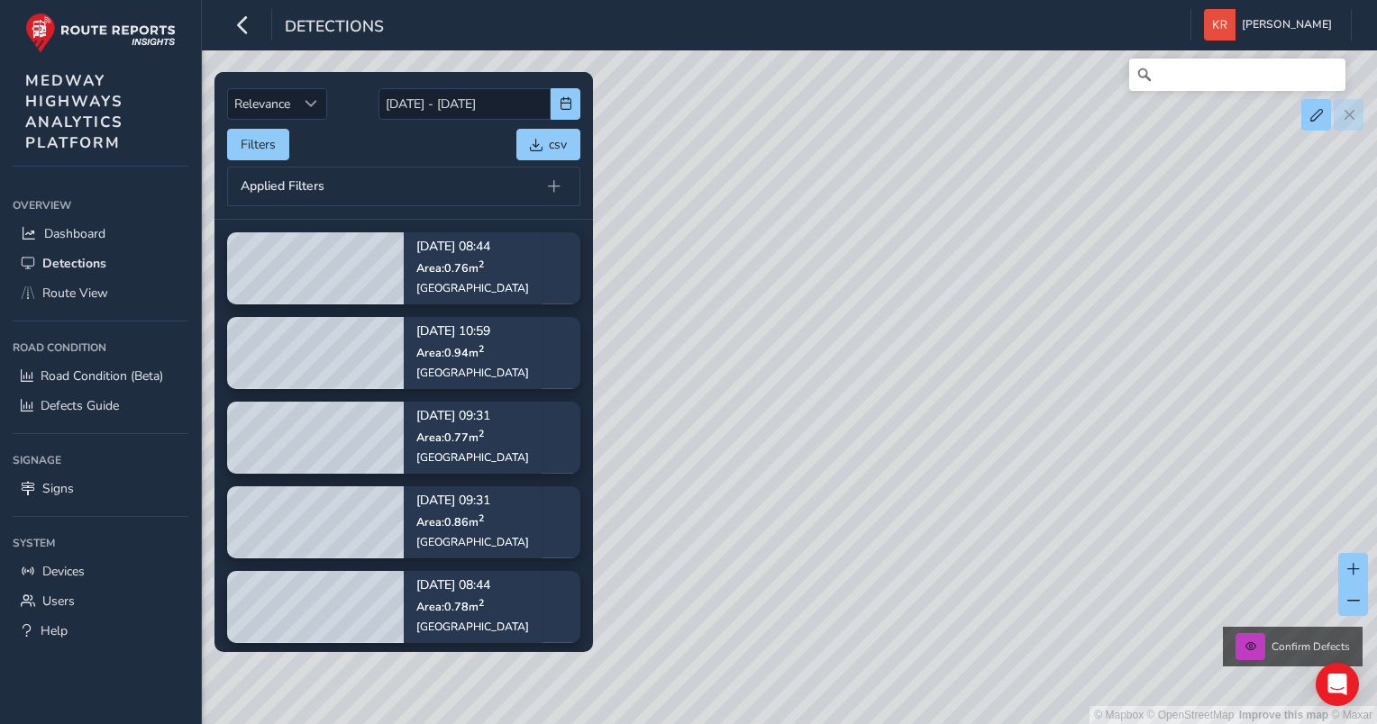
click at [849, 703] on div "© Mapbox © OpenStreetMap Improve this map © Maxar Confirm Defects" at bounding box center [688, 362] width 1377 height 724
drag, startPoint x: 1290, startPoint y: 440, endPoint x: 834, endPoint y: 298, distance: 477.3
click at [830, 290] on div "© Mapbox © OpenStreetMap Improve this map © Maxar Confirm Defects" at bounding box center [688, 362] width 1377 height 724
drag, startPoint x: 1074, startPoint y: 541, endPoint x: 782, endPoint y: 377, distance: 334.8
click at [778, 372] on div "© Mapbox © OpenStreetMap Improve this map © Maxar Confirm Defects" at bounding box center [688, 362] width 1377 height 724
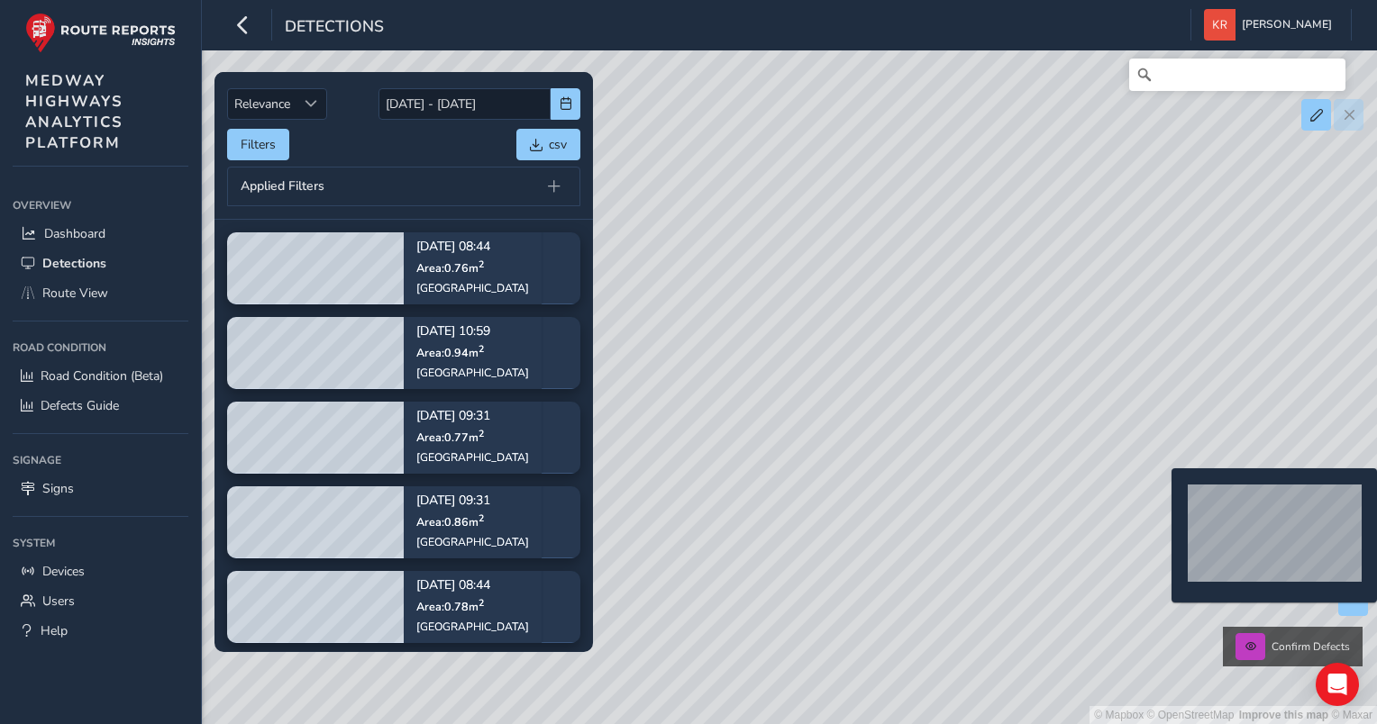
click at [1160, 497] on div "© Mapbox © OpenStreetMap Improve this map © Maxar Confirm Defects" at bounding box center [688, 362] width 1377 height 724
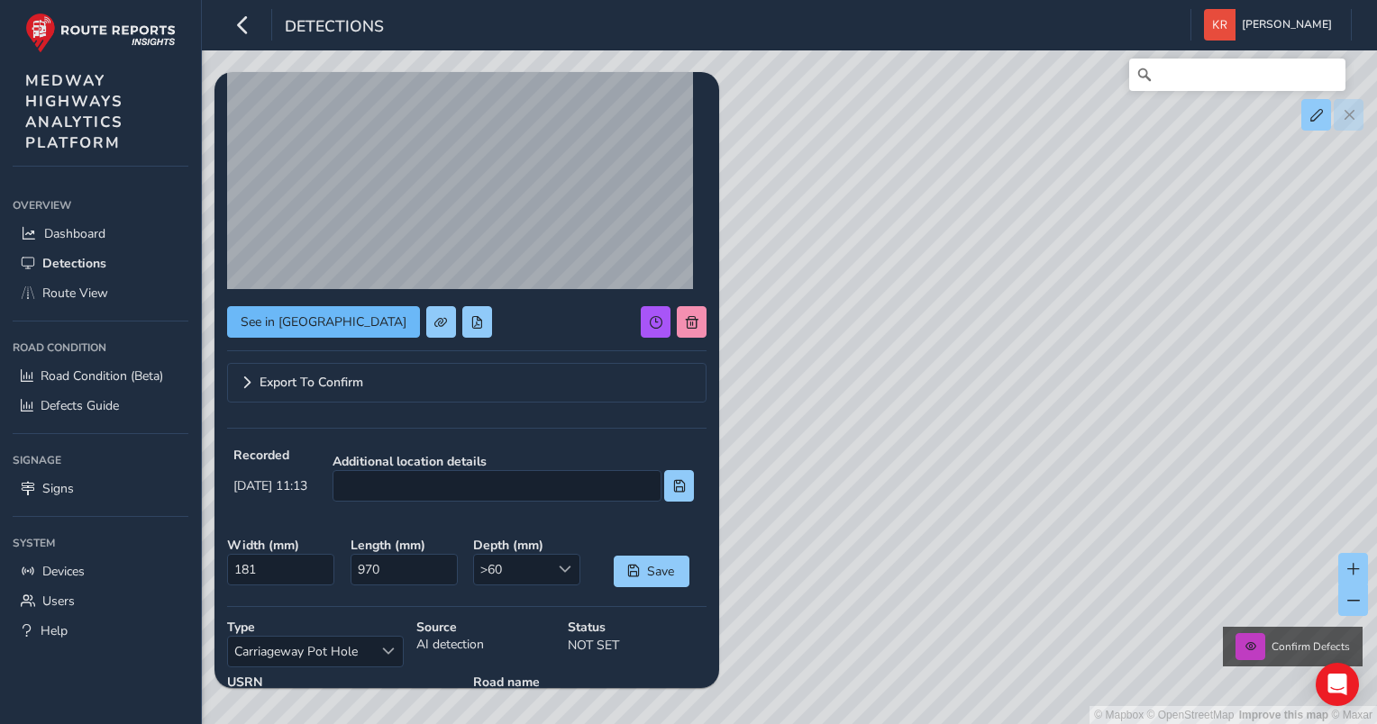
scroll to position [90, 0]
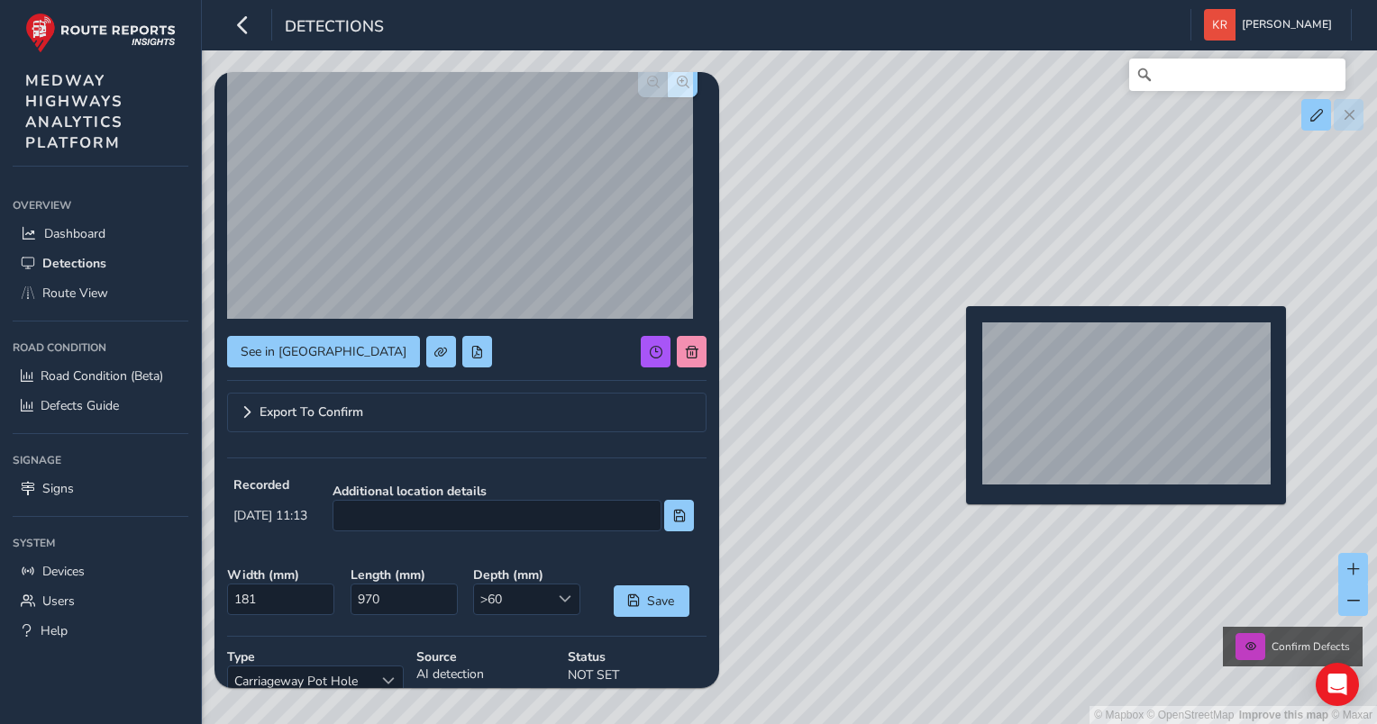
click at [955, 335] on div "© Mapbox © OpenStreetMap Improve this map © Maxar Confirm Defects" at bounding box center [688, 362] width 1377 height 724
type input "279"
type input "1028"
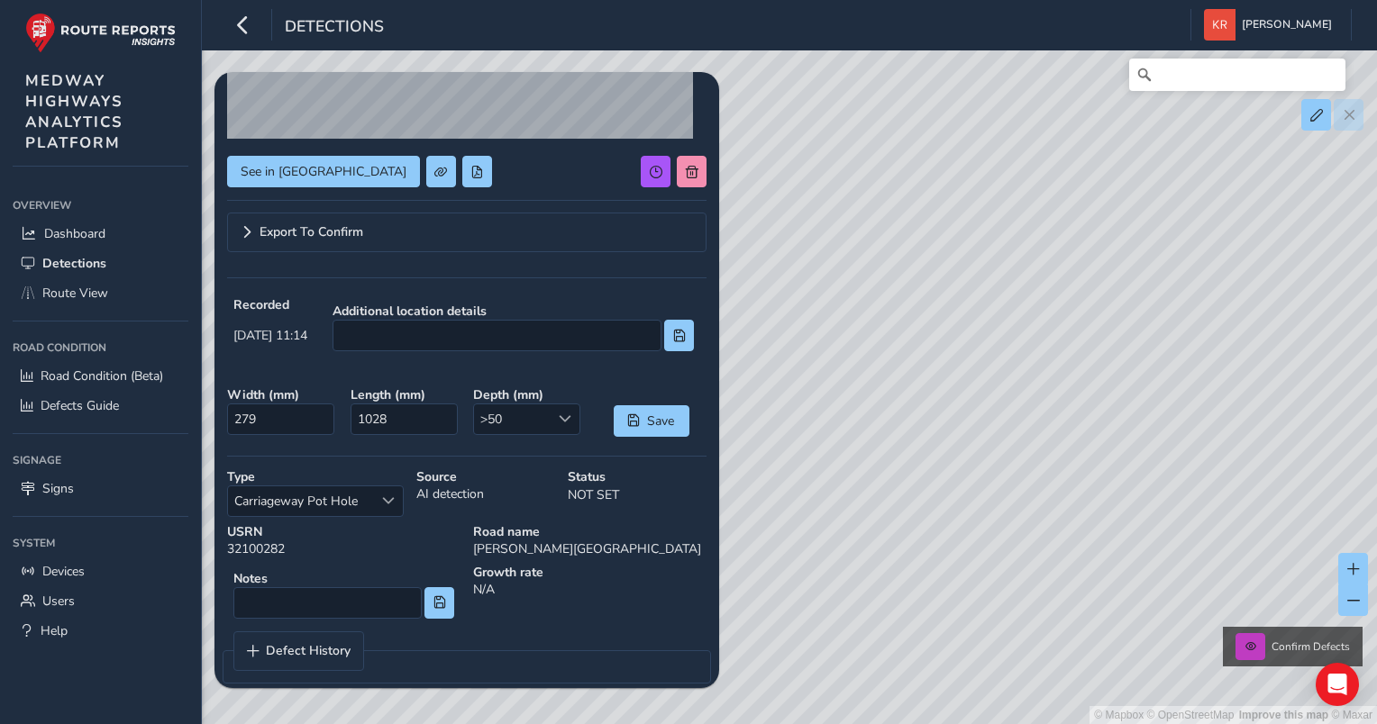
scroll to position [289, 0]
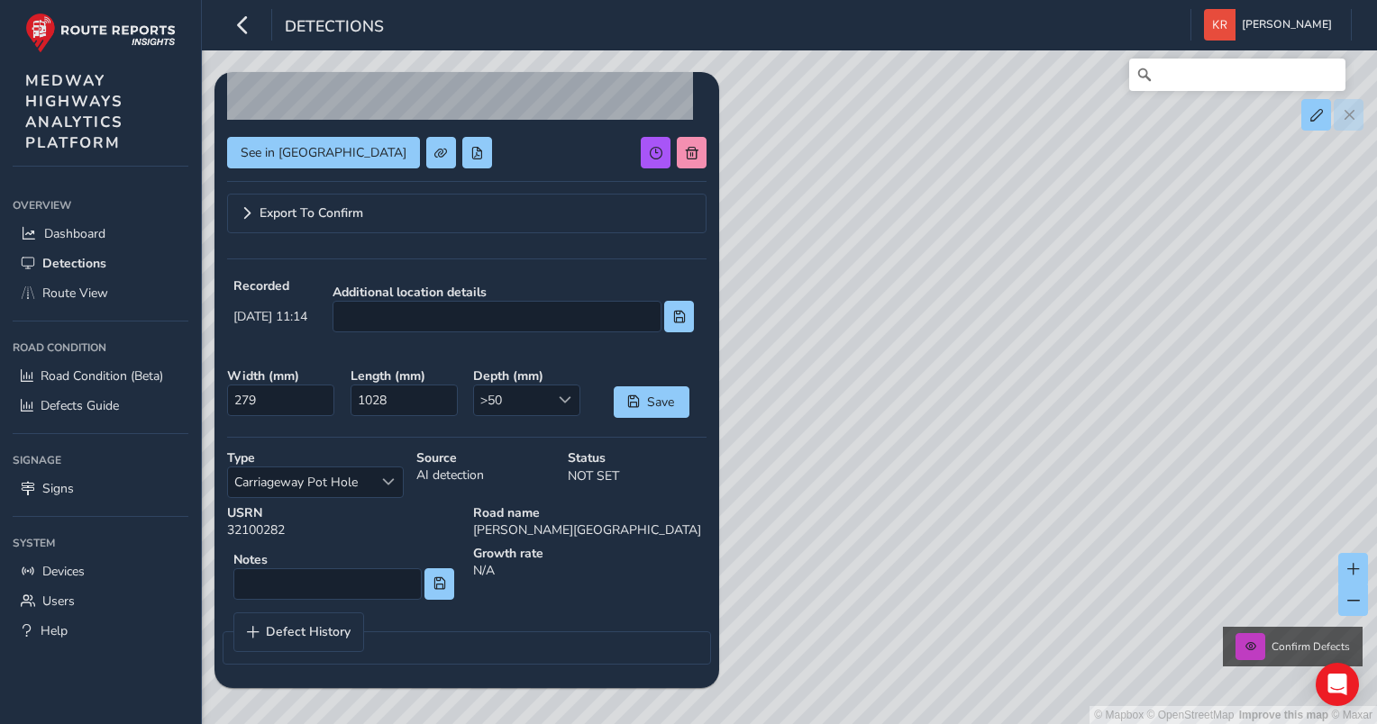
drag, startPoint x: 1118, startPoint y: 540, endPoint x: 810, endPoint y: 438, distance: 324.5
click at [810, 438] on div "© Mapbox © OpenStreetMap Improve this map © Maxar Confirm Defects" at bounding box center [688, 362] width 1377 height 724
click at [63, 288] on span "Route View" at bounding box center [75, 293] width 66 height 17
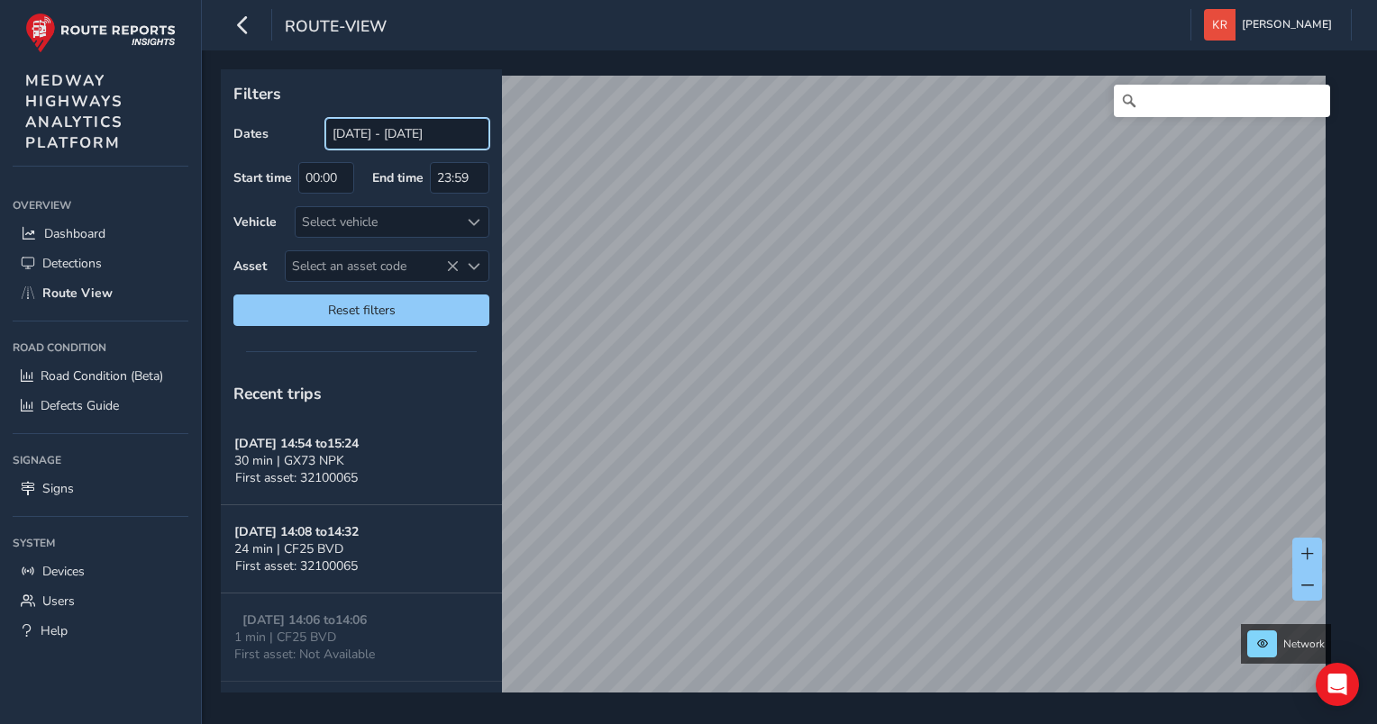
click at [353, 129] on input "[DATE] - [DATE]" at bounding box center [407, 134] width 164 height 32
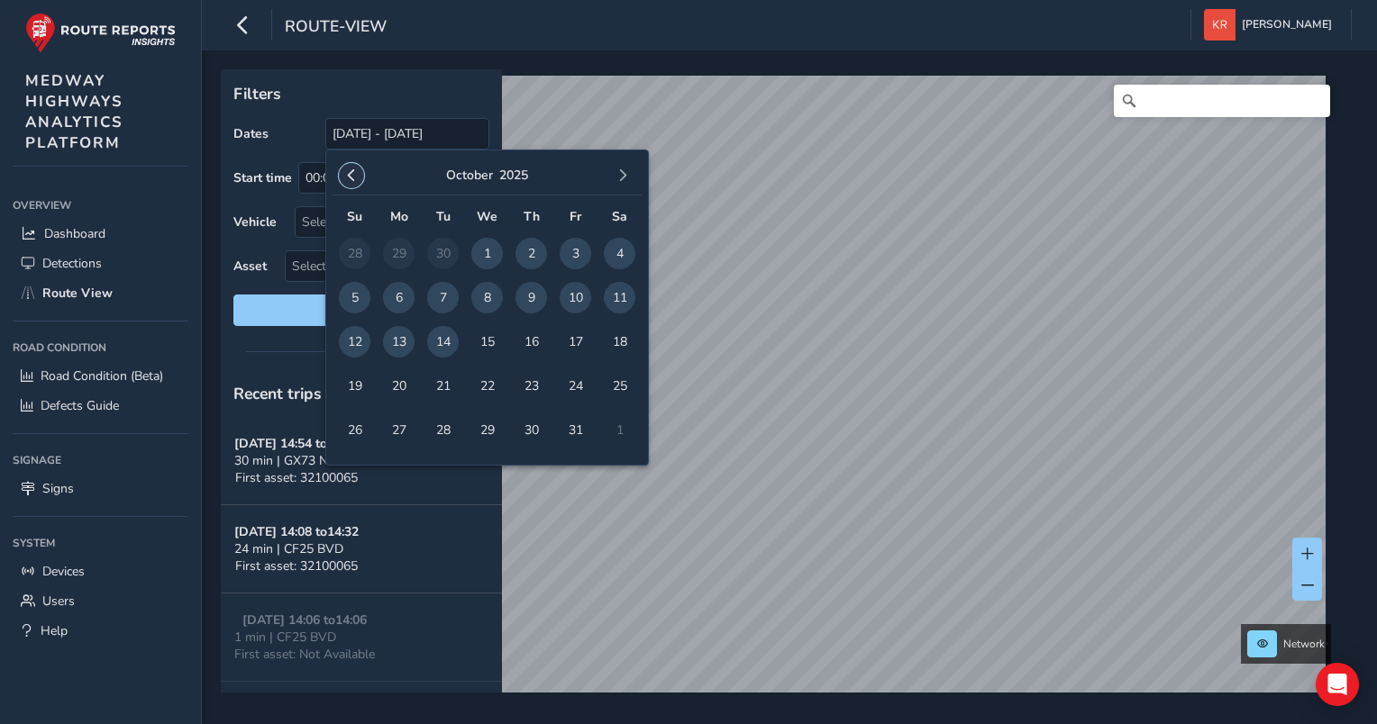
click at [349, 172] on span "button" at bounding box center [351, 175] width 13 height 13
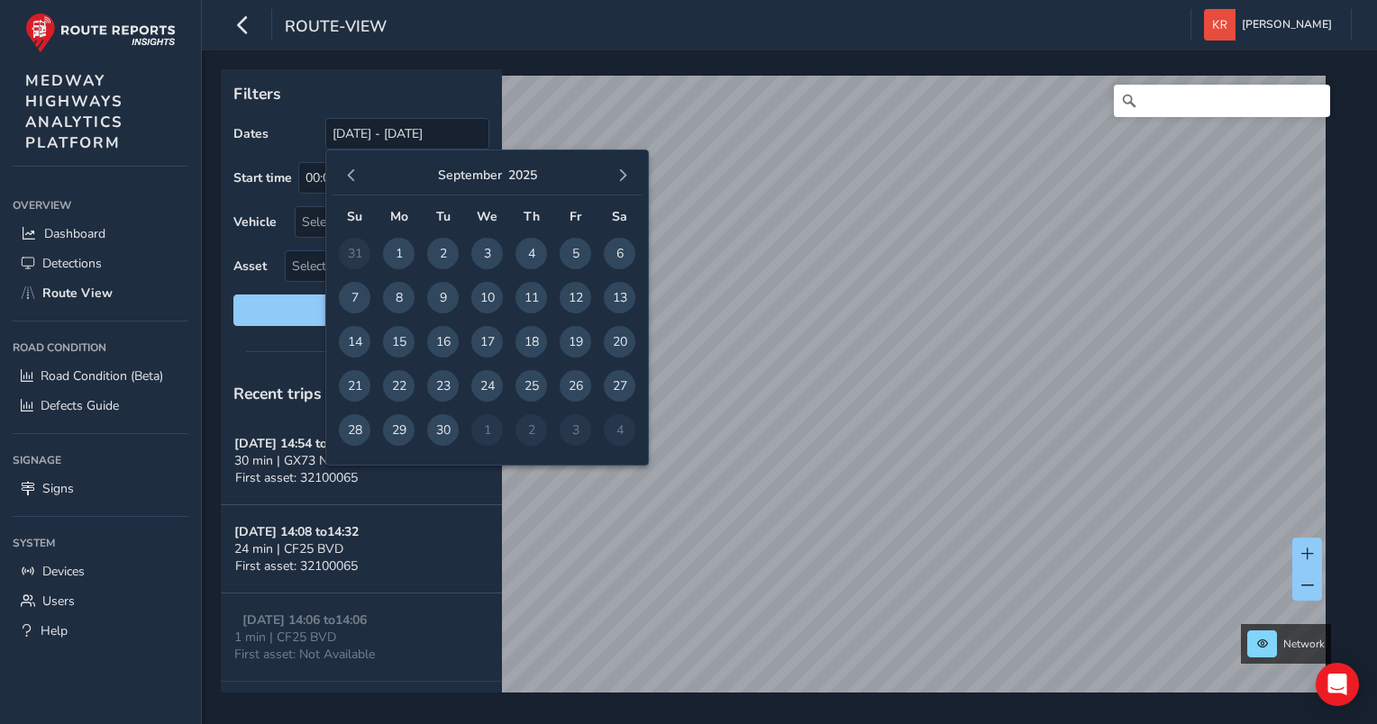
click at [349, 172] on span "button" at bounding box center [351, 175] width 13 height 13
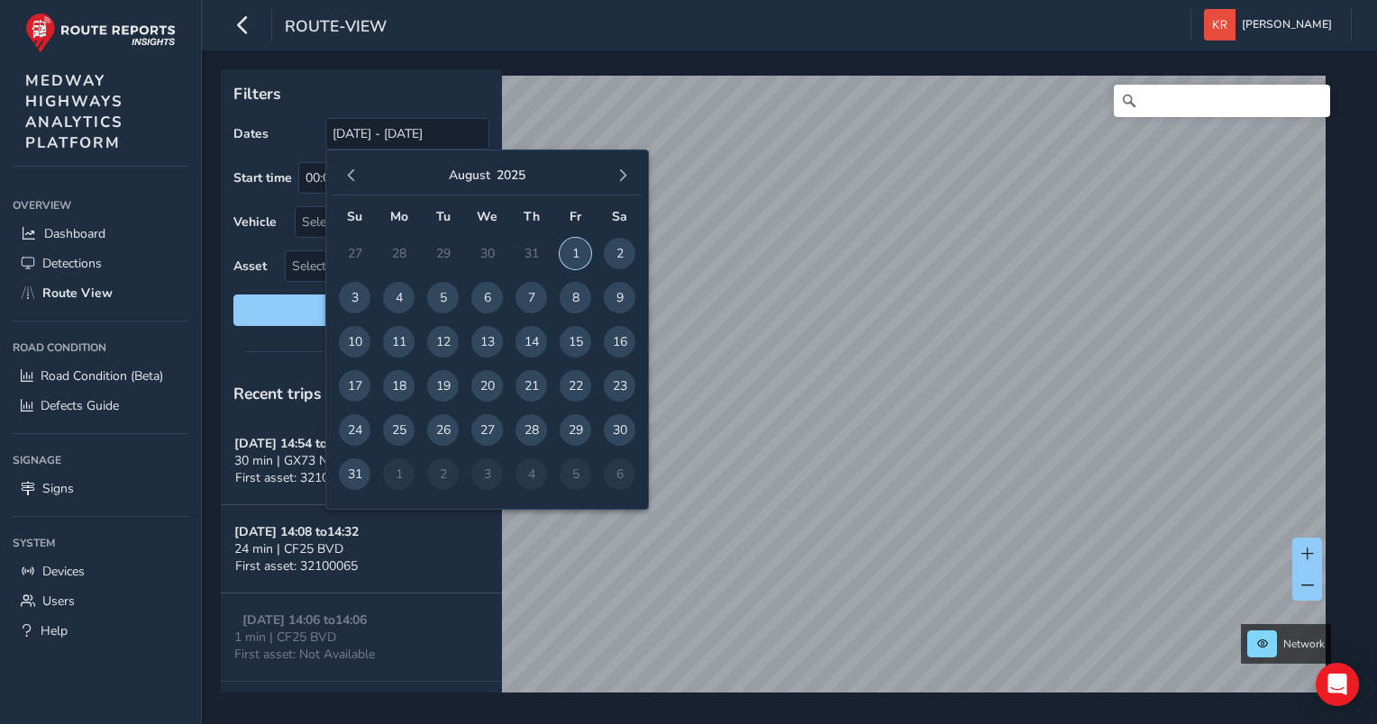
click at [576, 246] on span "1" at bounding box center [575, 254] width 32 height 32
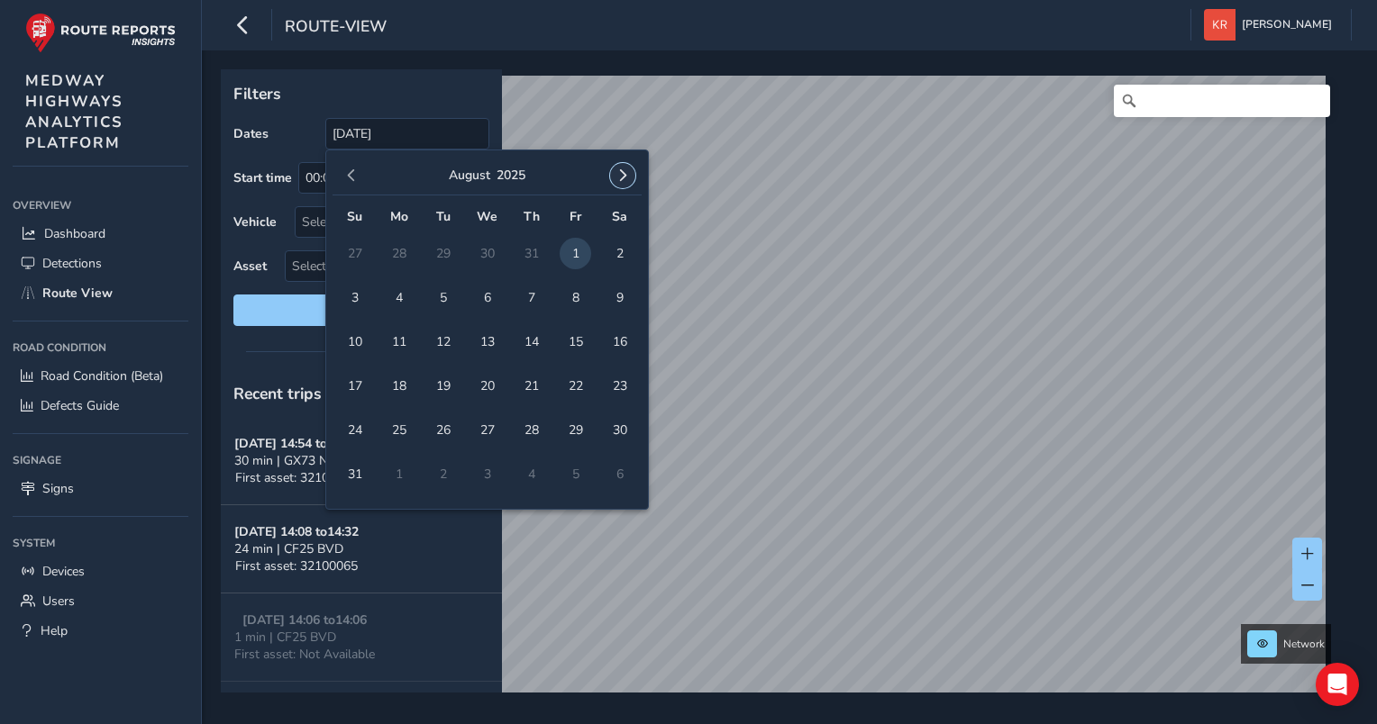
click at [619, 186] on button "button" at bounding box center [622, 175] width 25 height 25
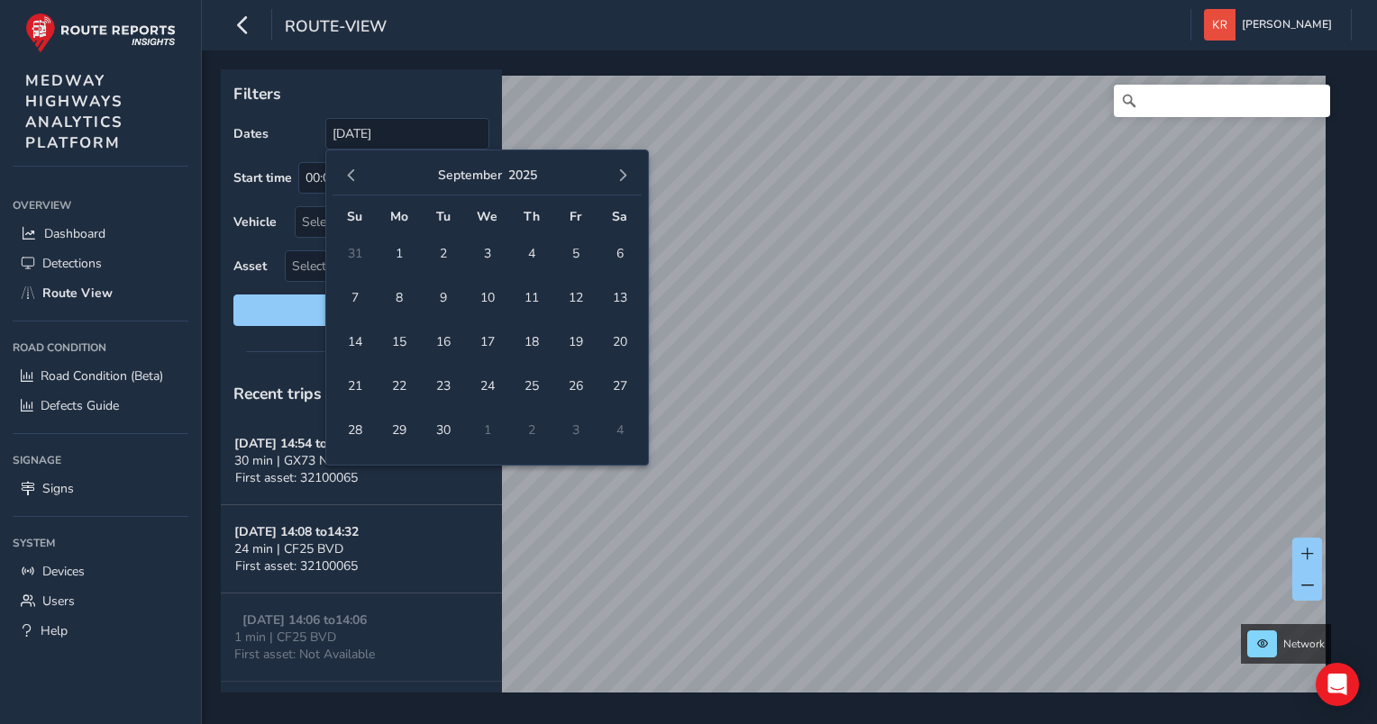
click at [619, 186] on button "button" at bounding box center [622, 175] width 25 height 25
click at [447, 329] on span "14" at bounding box center [443, 342] width 32 height 32
type input "[DATE] - [DATE]"
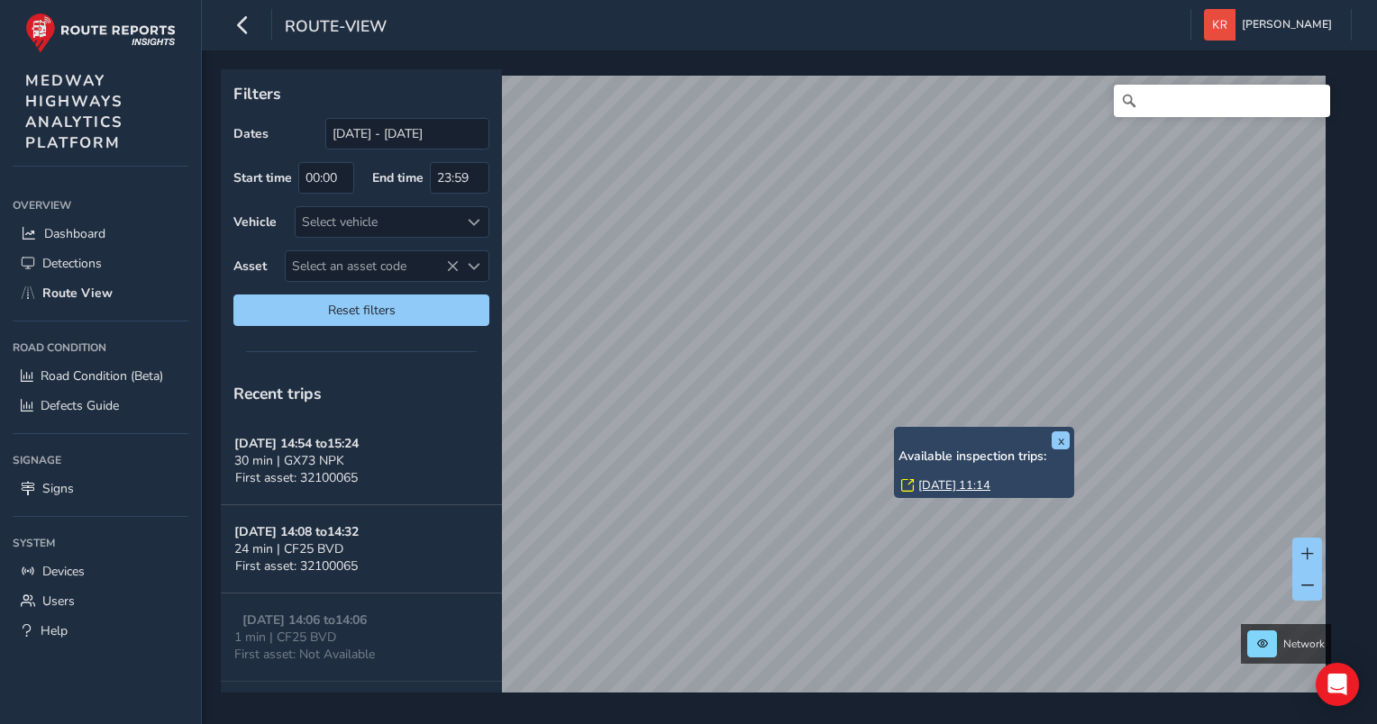
click at [929, 483] on link "[DATE] 11:14" at bounding box center [954, 485] width 72 height 16
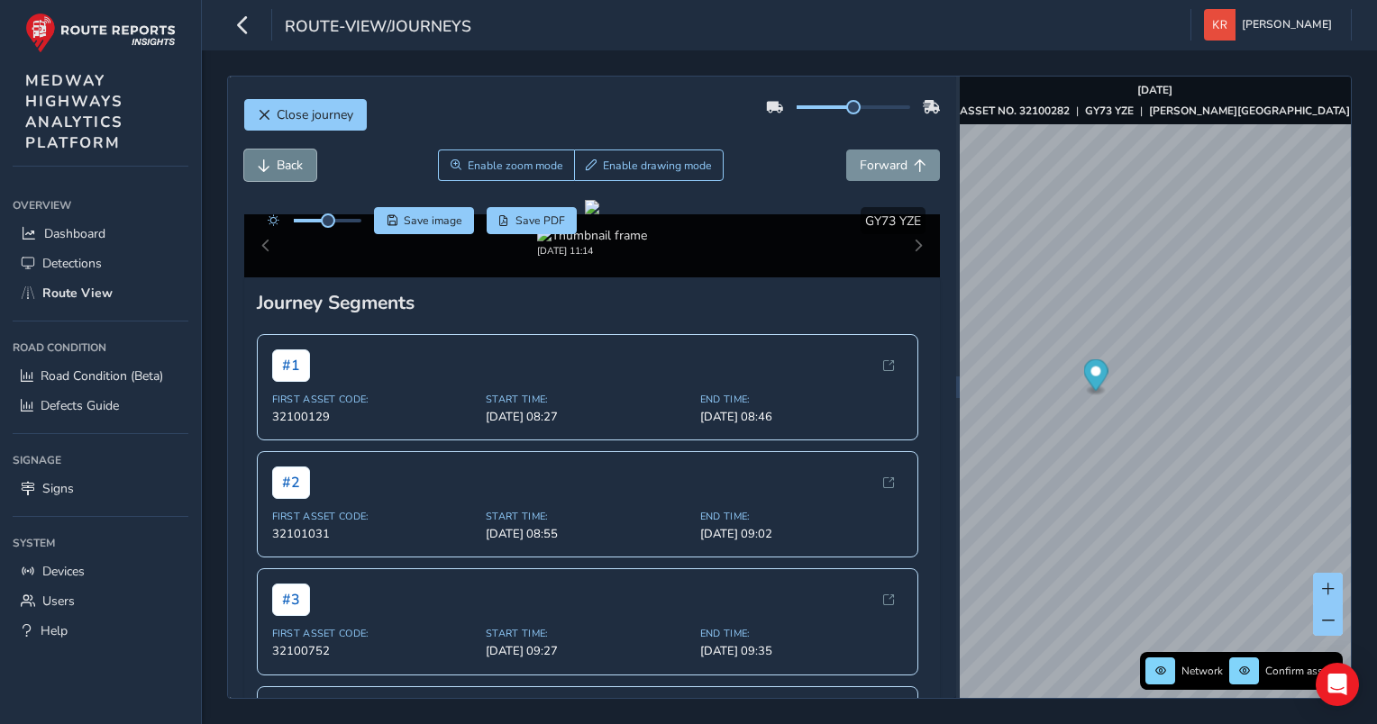
click at [277, 168] on span "Back" at bounding box center [290, 165] width 26 height 17
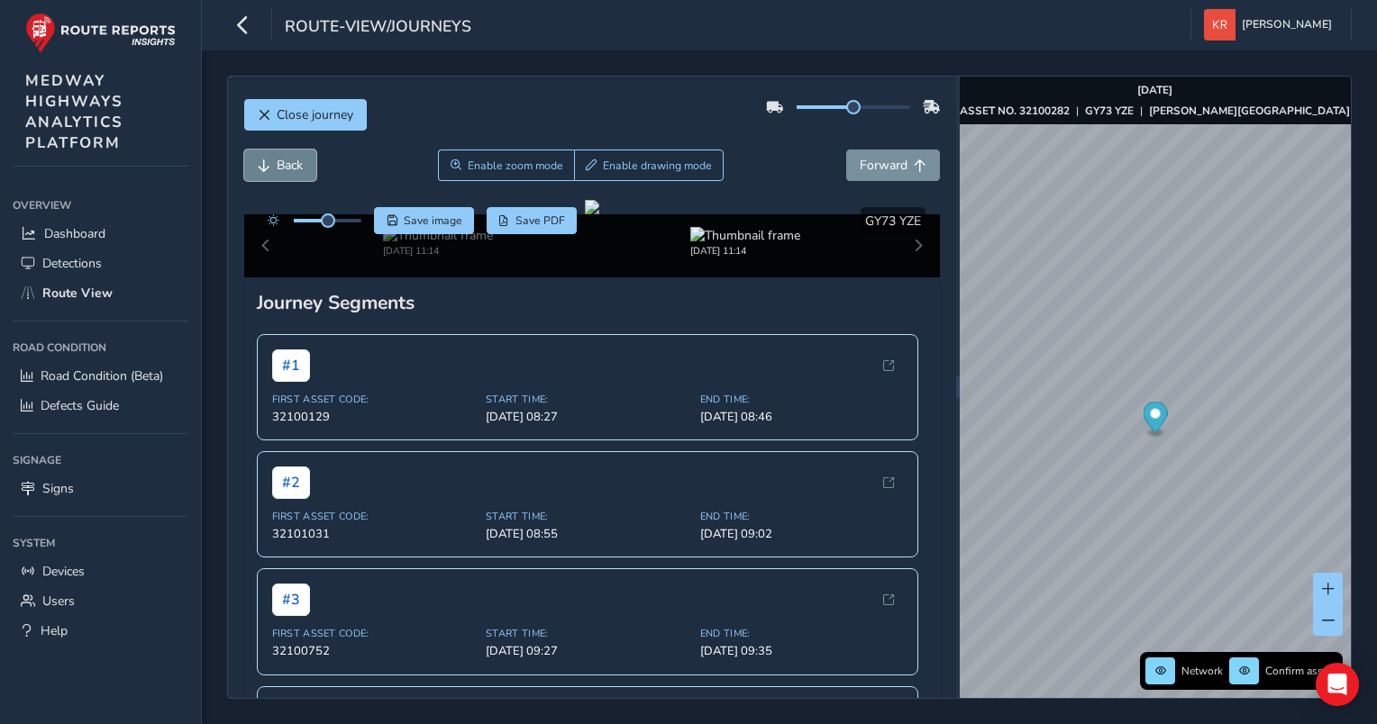
click at [277, 168] on span "Back" at bounding box center [290, 165] width 26 height 17
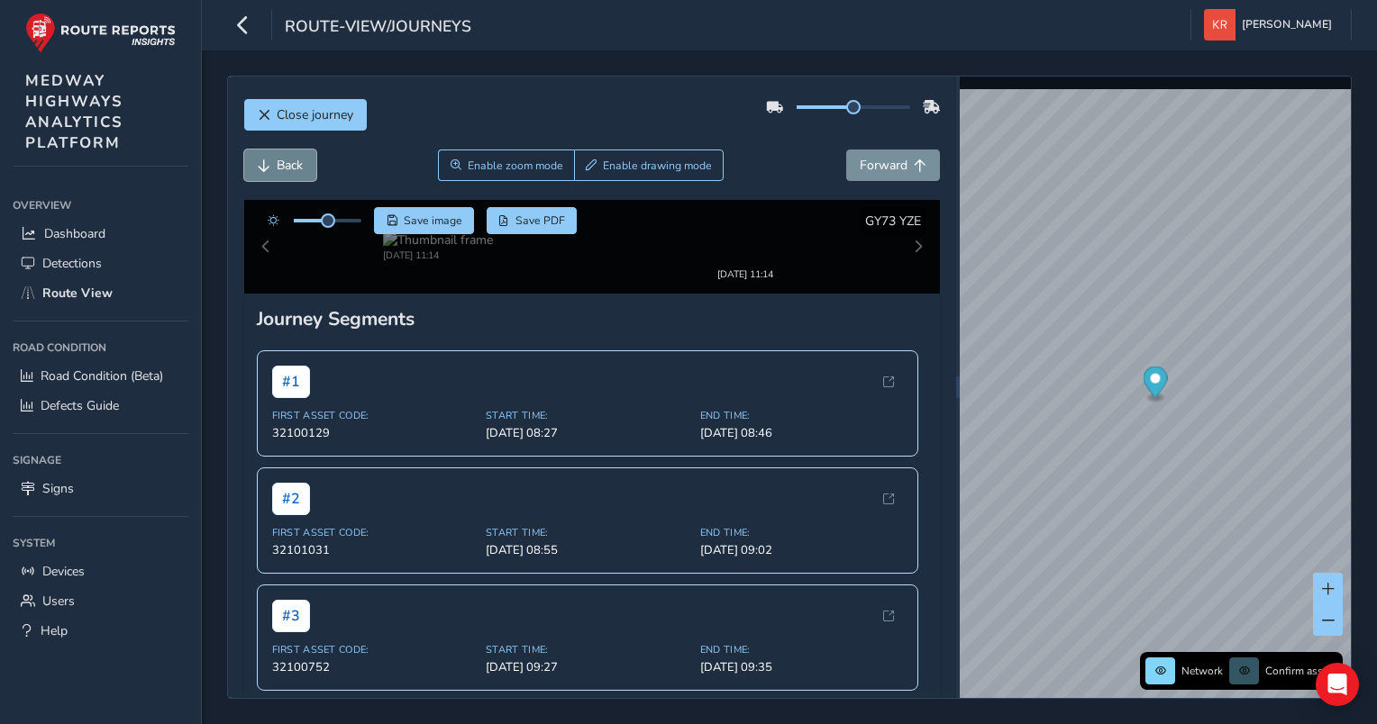
click at [277, 168] on span "Back" at bounding box center [290, 165] width 26 height 17
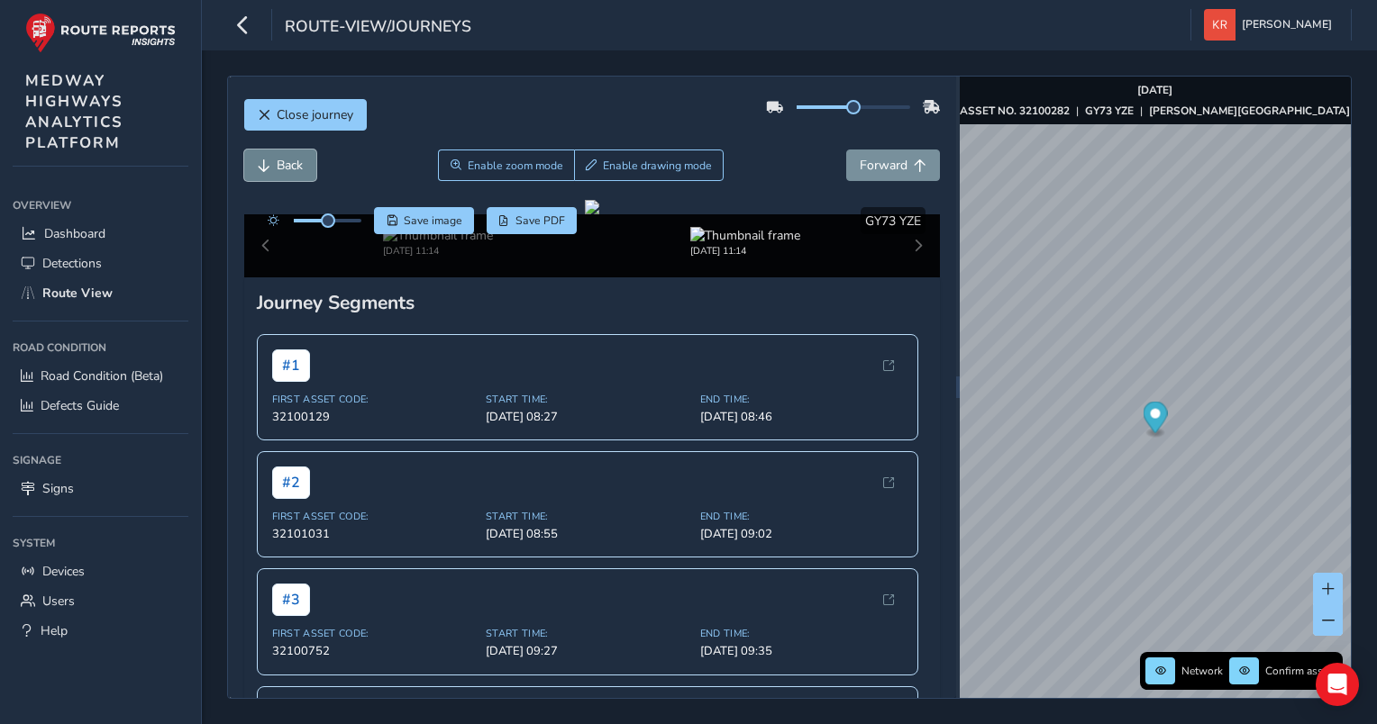
click at [277, 168] on span "Back" at bounding box center [290, 165] width 26 height 17
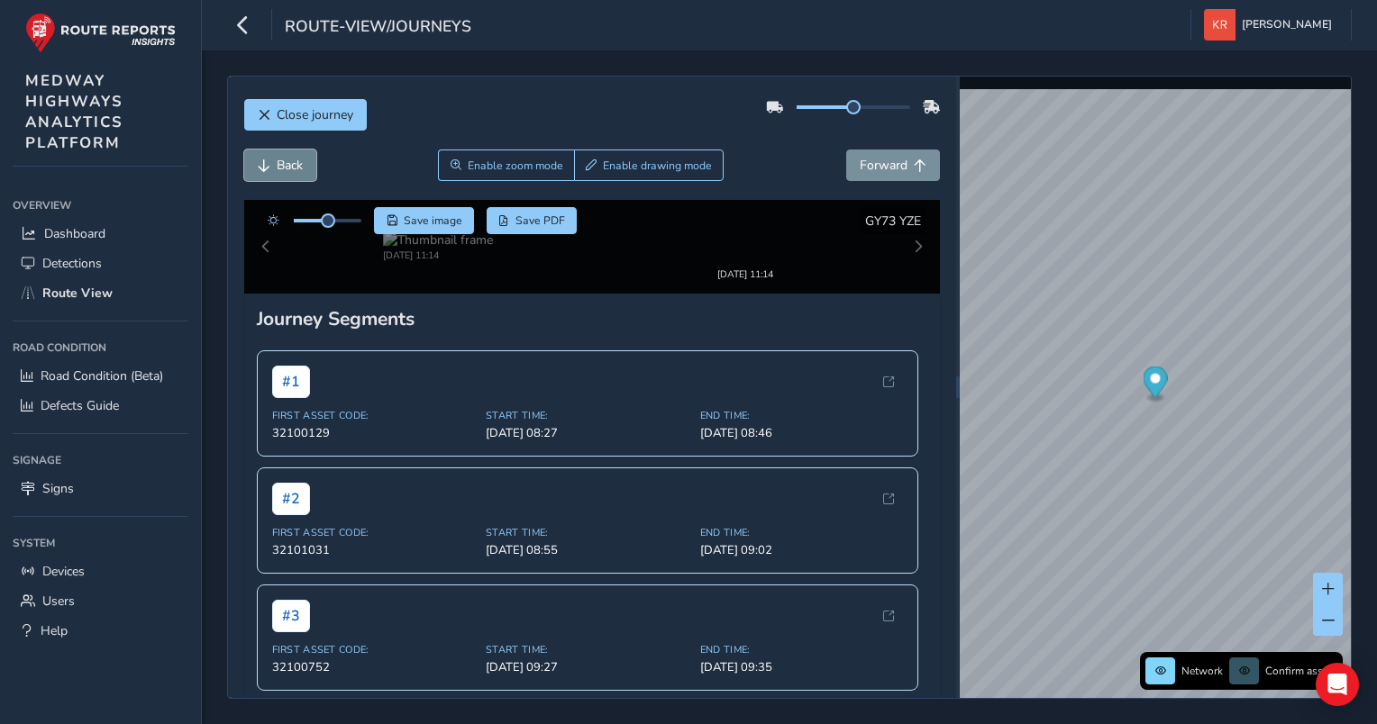
click at [277, 168] on span "Back" at bounding box center [290, 165] width 26 height 17
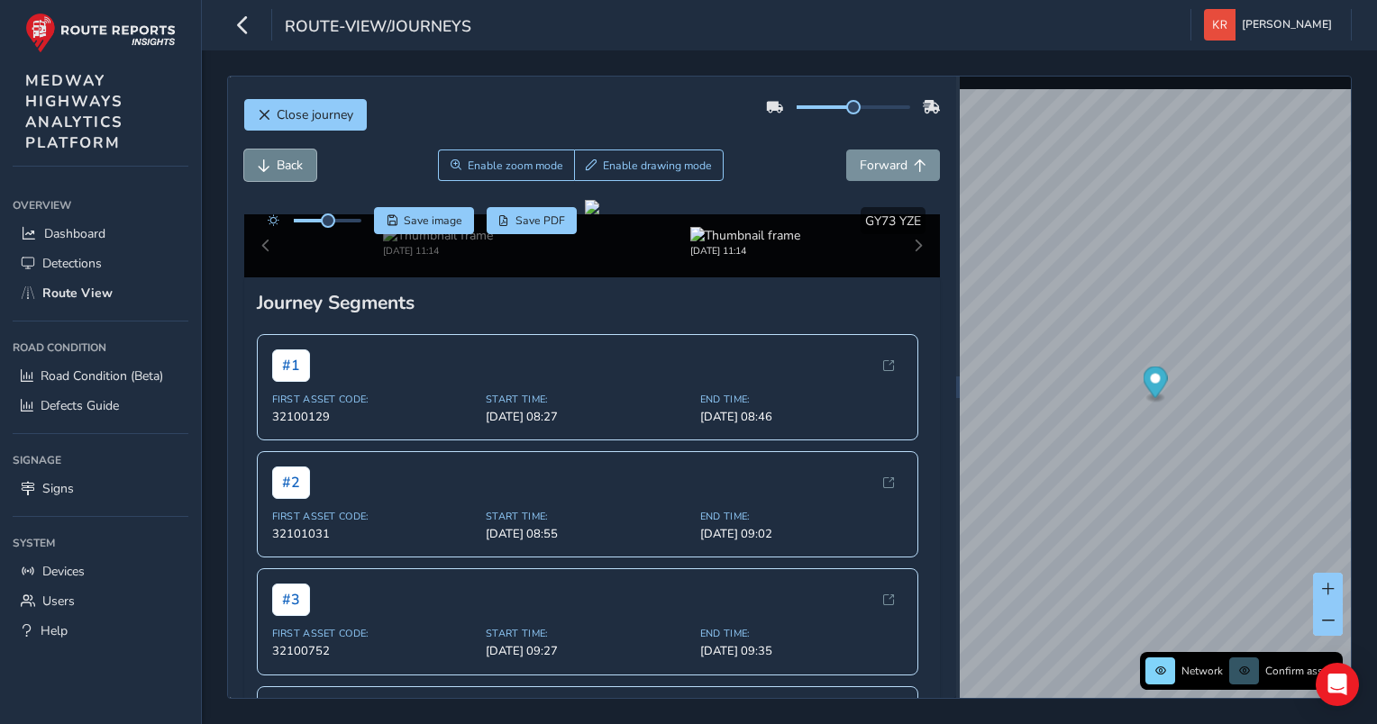
click at [277, 168] on span "Back" at bounding box center [290, 165] width 26 height 17
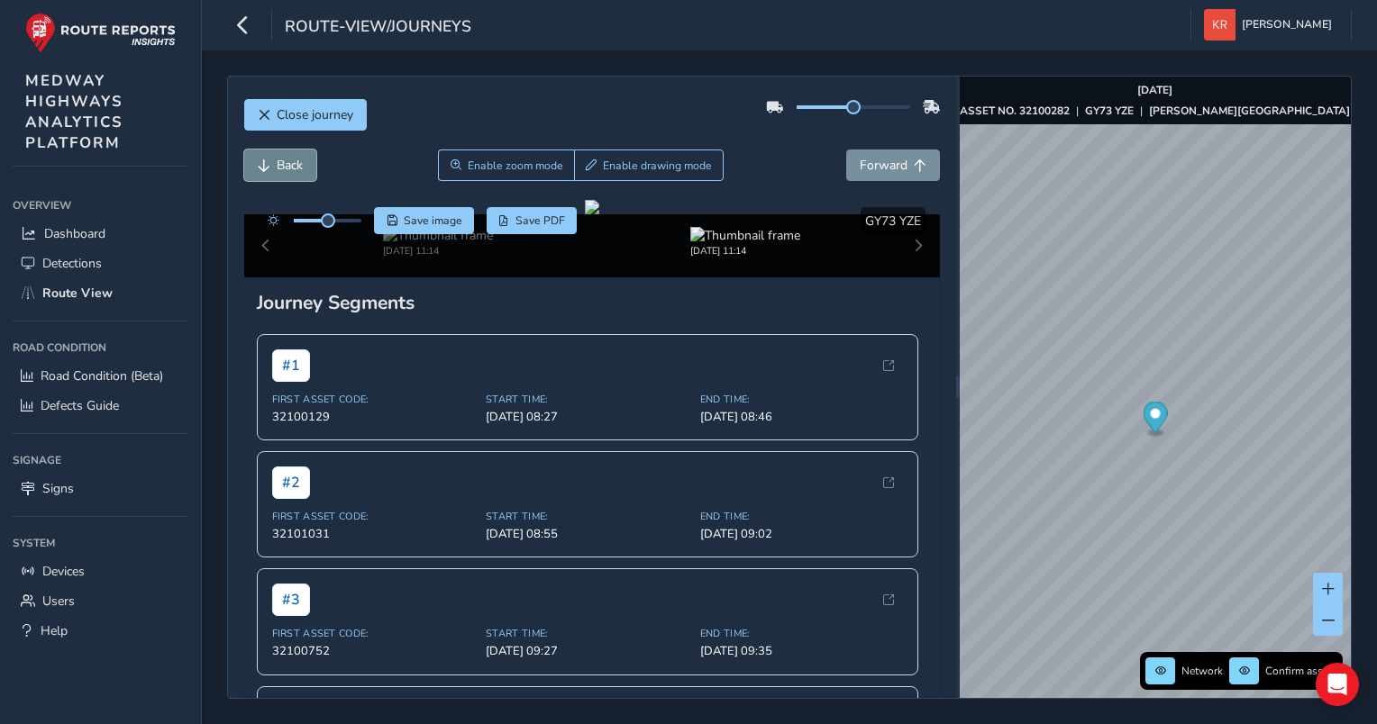
click at [277, 168] on span "Back" at bounding box center [290, 165] width 26 height 17
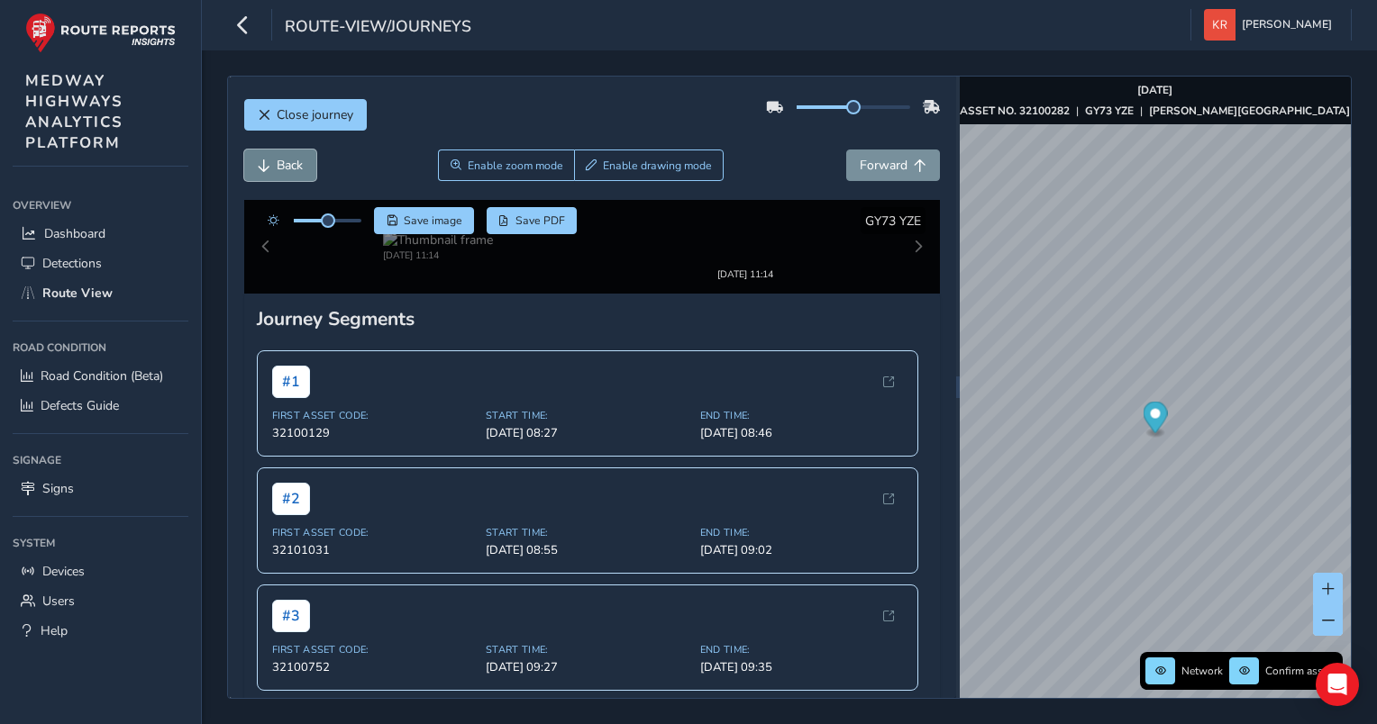
click at [277, 168] on span "Back" at bounding box center [290, 165] width 26 height 17
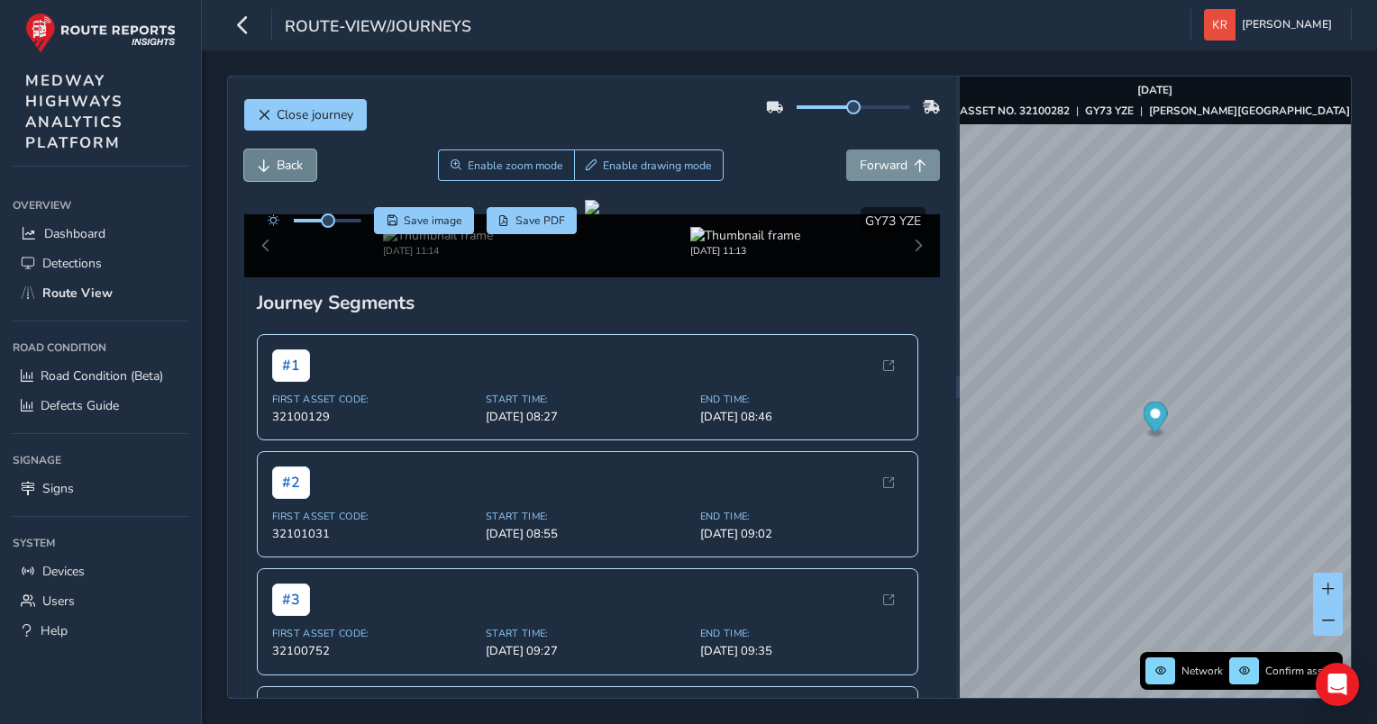
click at [277, 168] on span "Back" at bounding box center [290, 165] width 26 height 17
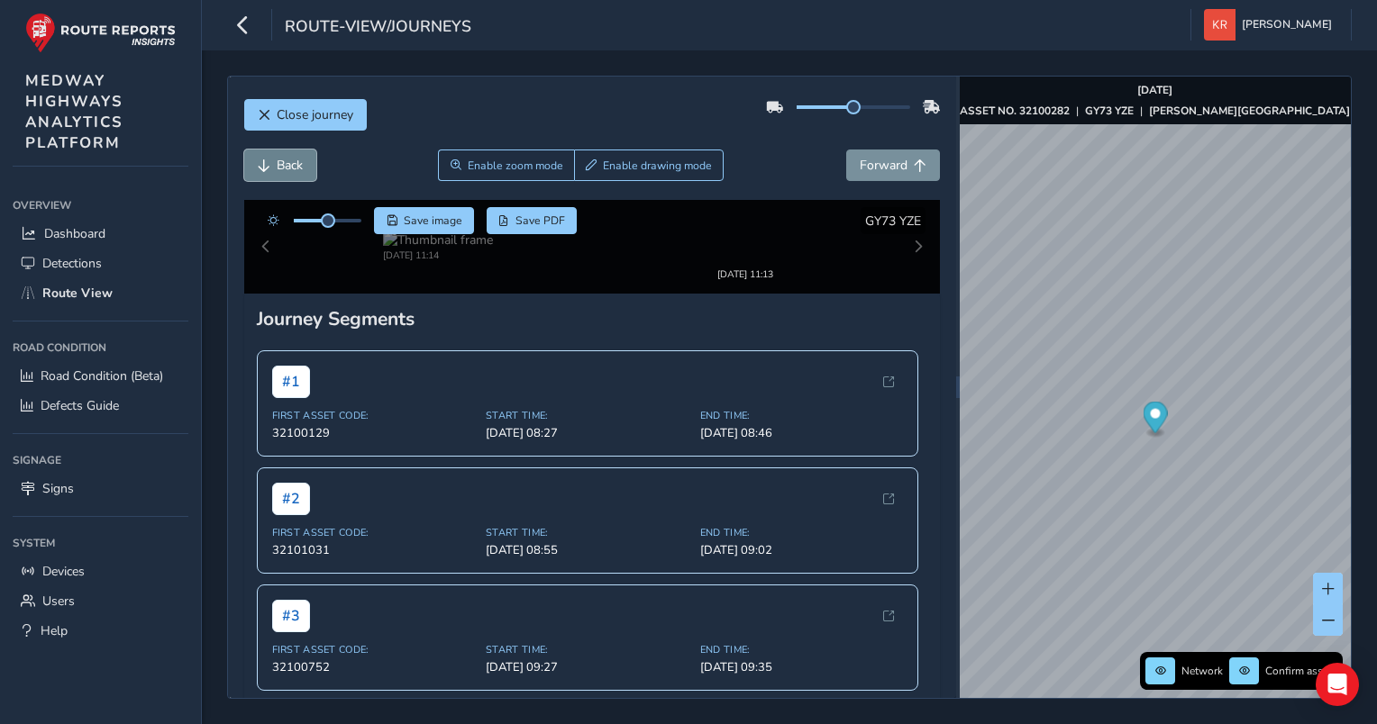
click at [277, 168] on span "Back" at bounding box center [290, 165] width 26 height 17
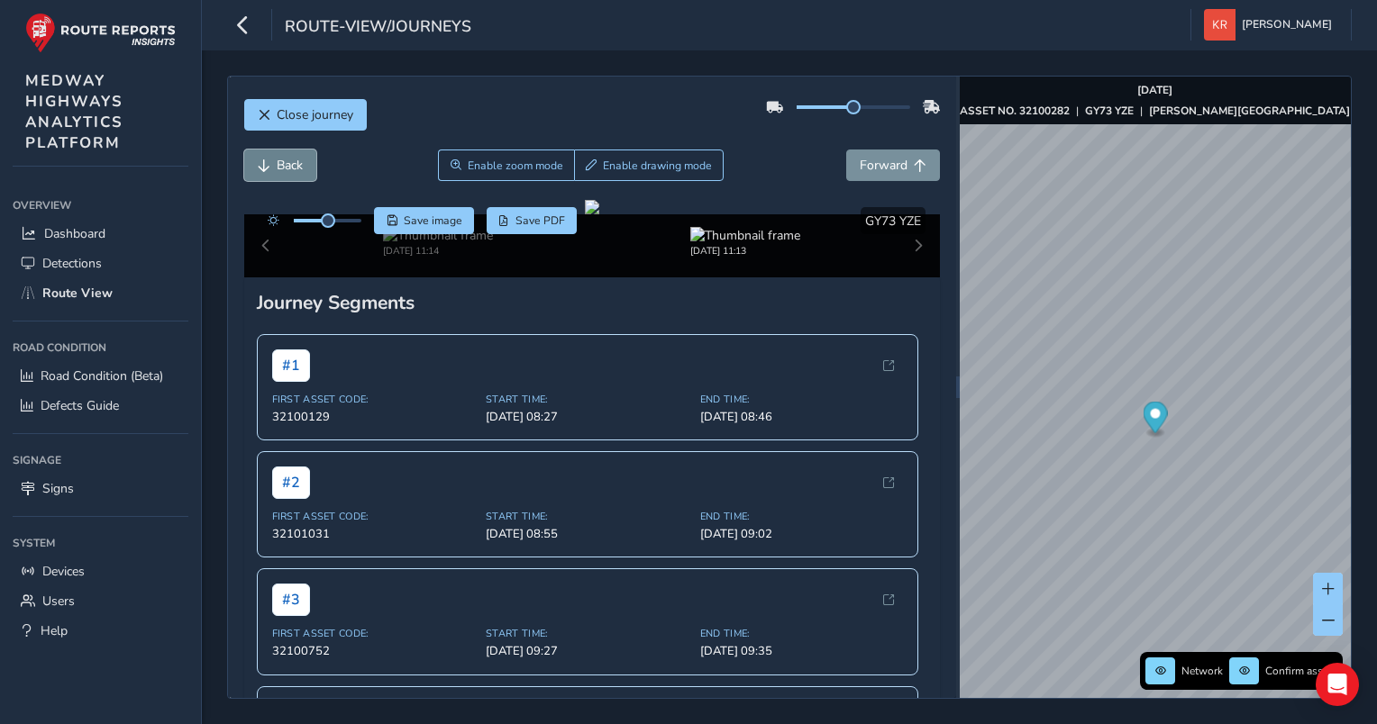
click at [277, 168] on span "Back" at bounding box center [290, 165] width 26 height 17
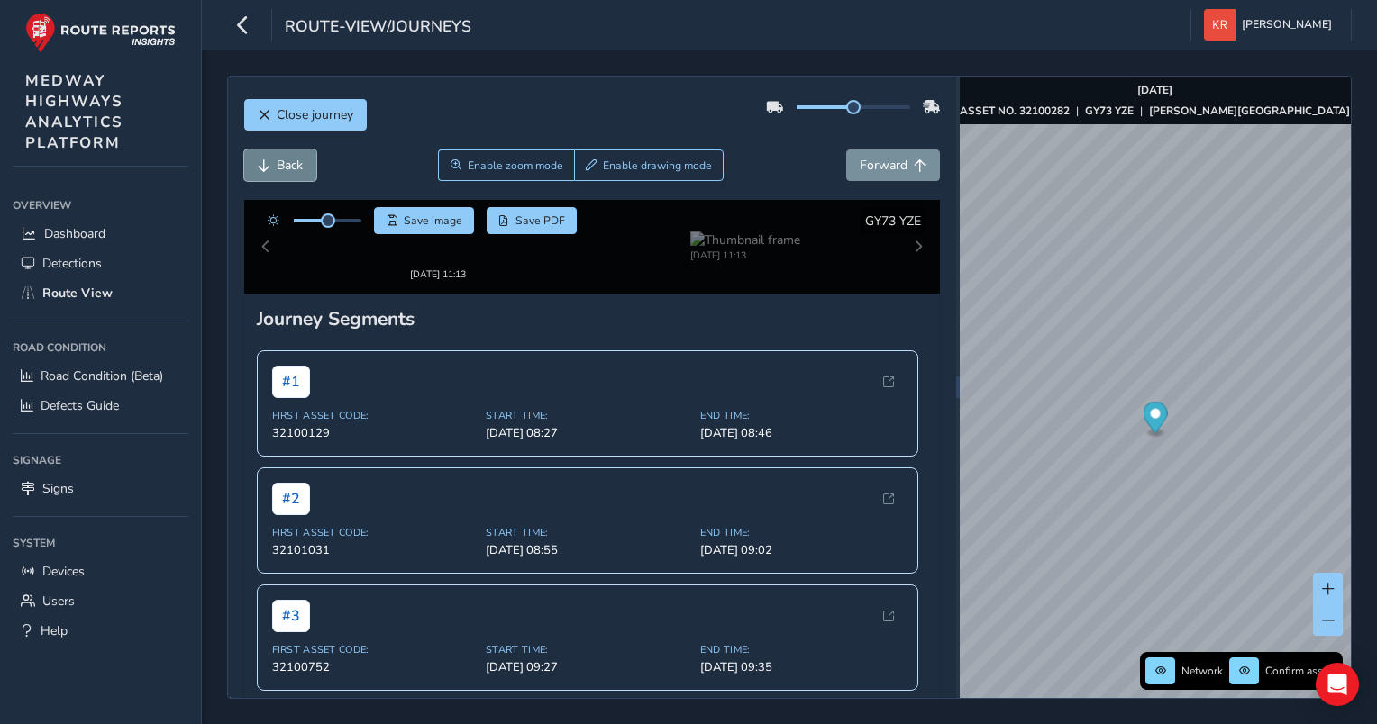
click at [277, 168] on span "Back" at bounding box center [290, 165] width 26 height 17
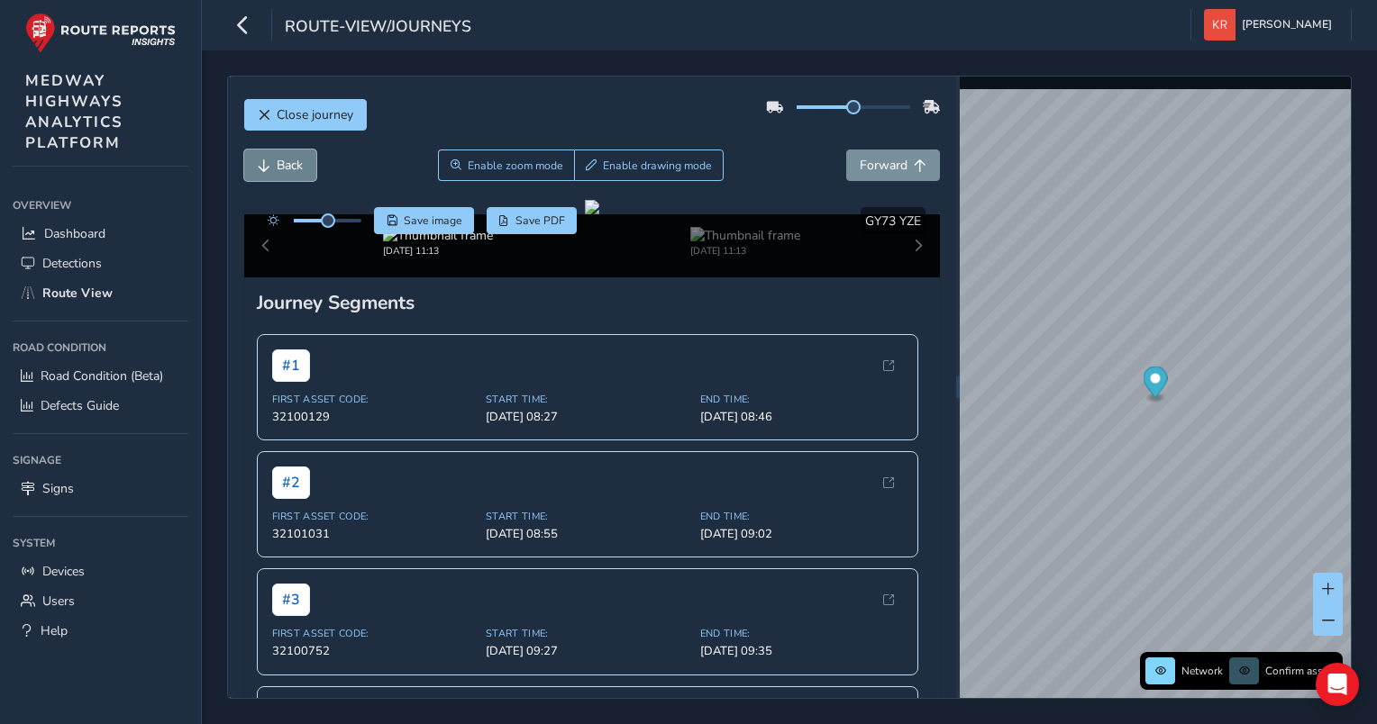
click at [277, 168] on span "Back" at bounding box center [290, 165] width 26 height 17
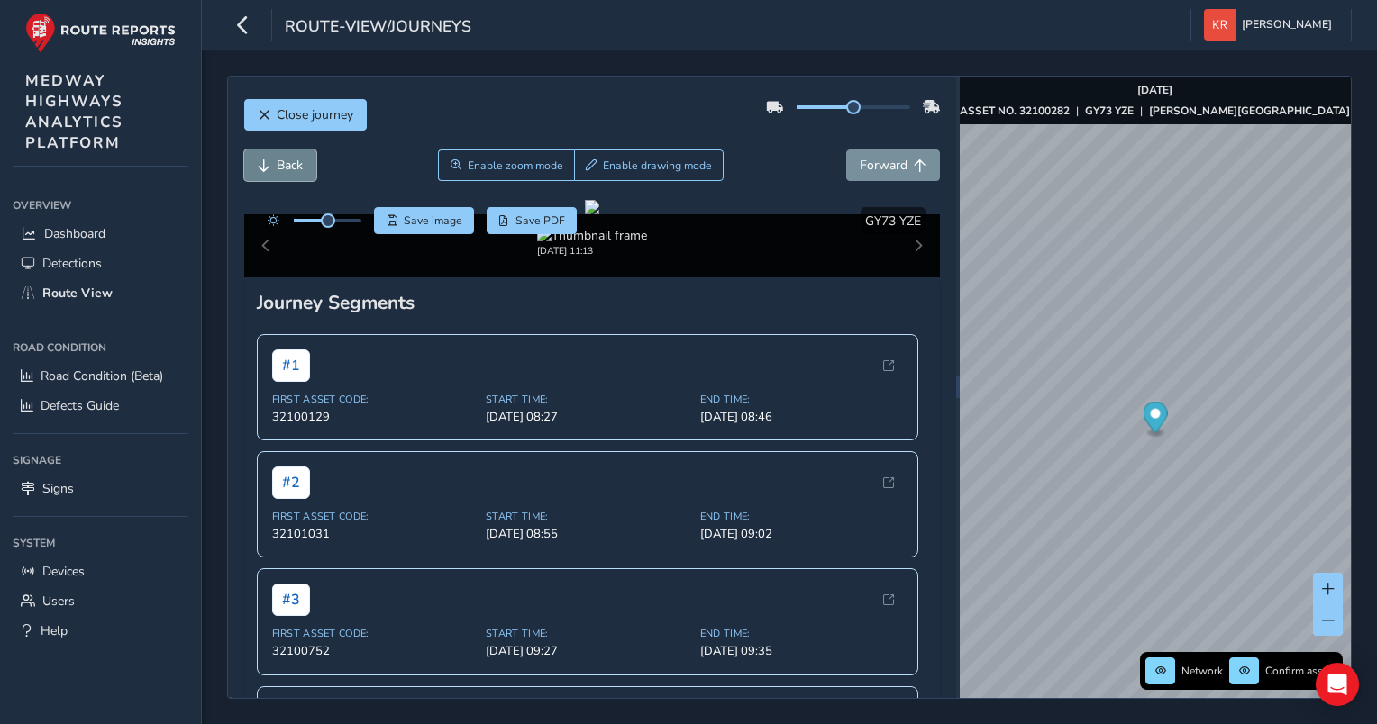
click at [277, 168] on span "Back" at bounding box center [290, 165] width 26 height 17
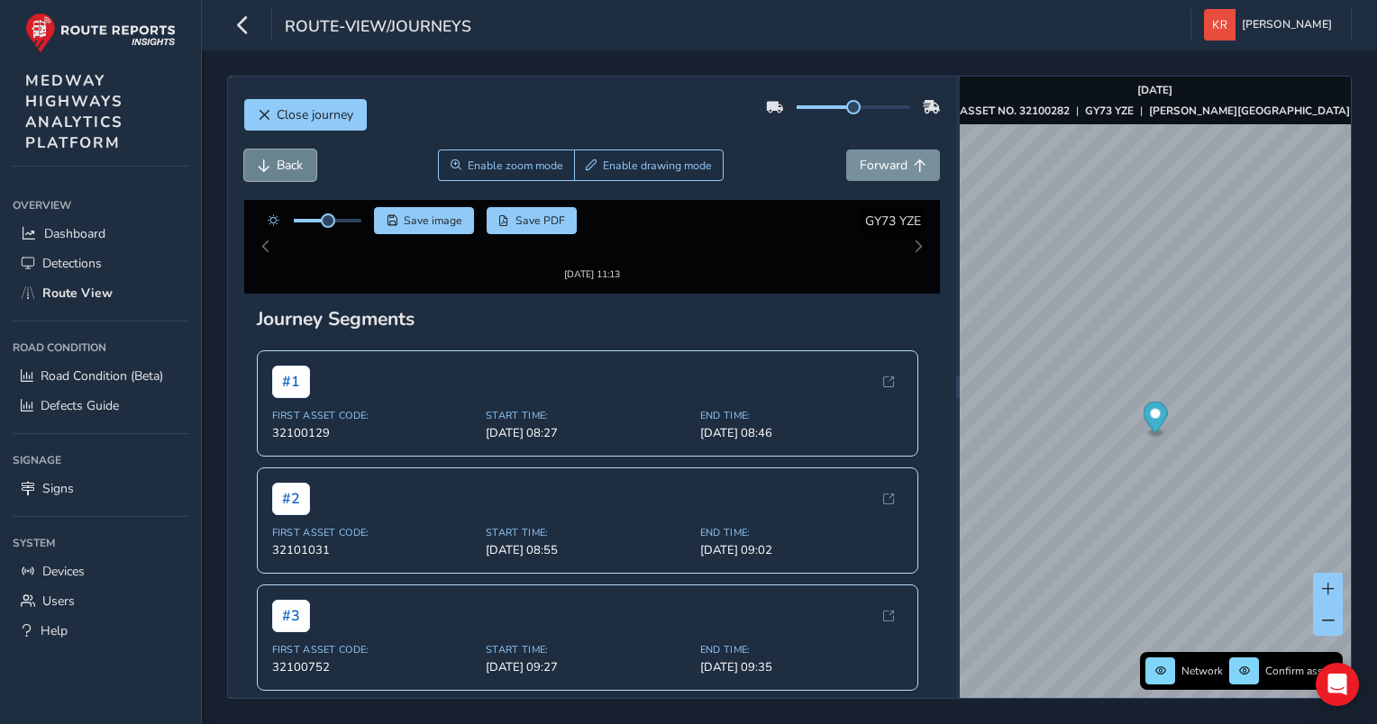
click at [277, 168] on span "Back" at bounding box center [290, 165] width 26 height 17
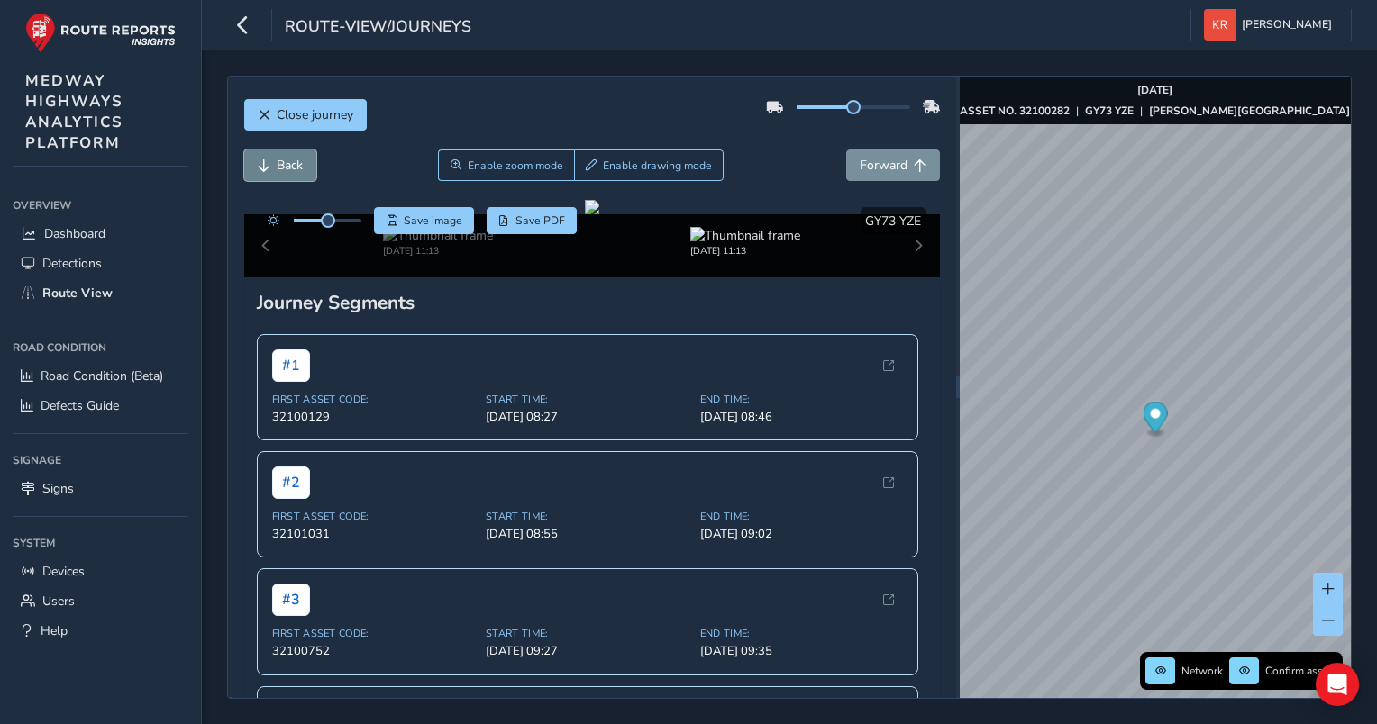
click at [277, 168] on span "Back" at bounding box center [290, 165] width 26 height 17
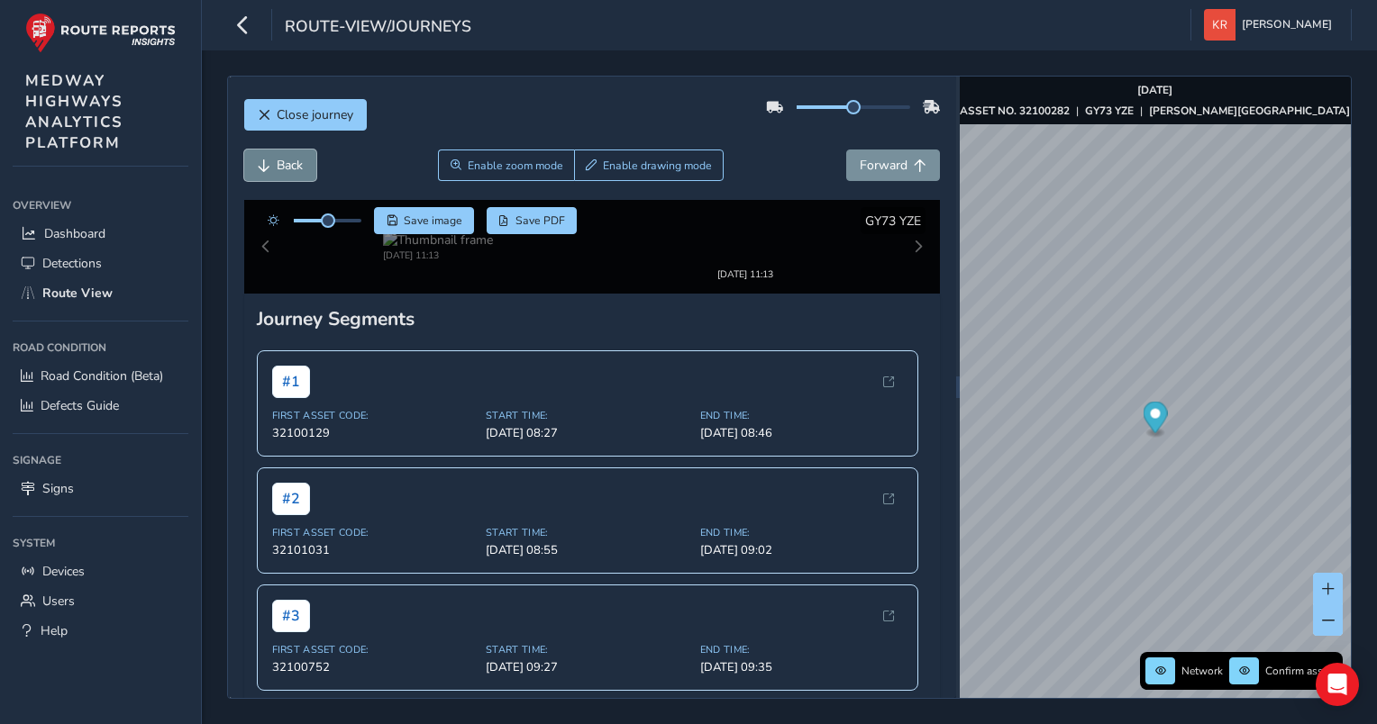
click at [277, 168] on span "Back" at bounding box center [290, 165] width 26 height 17
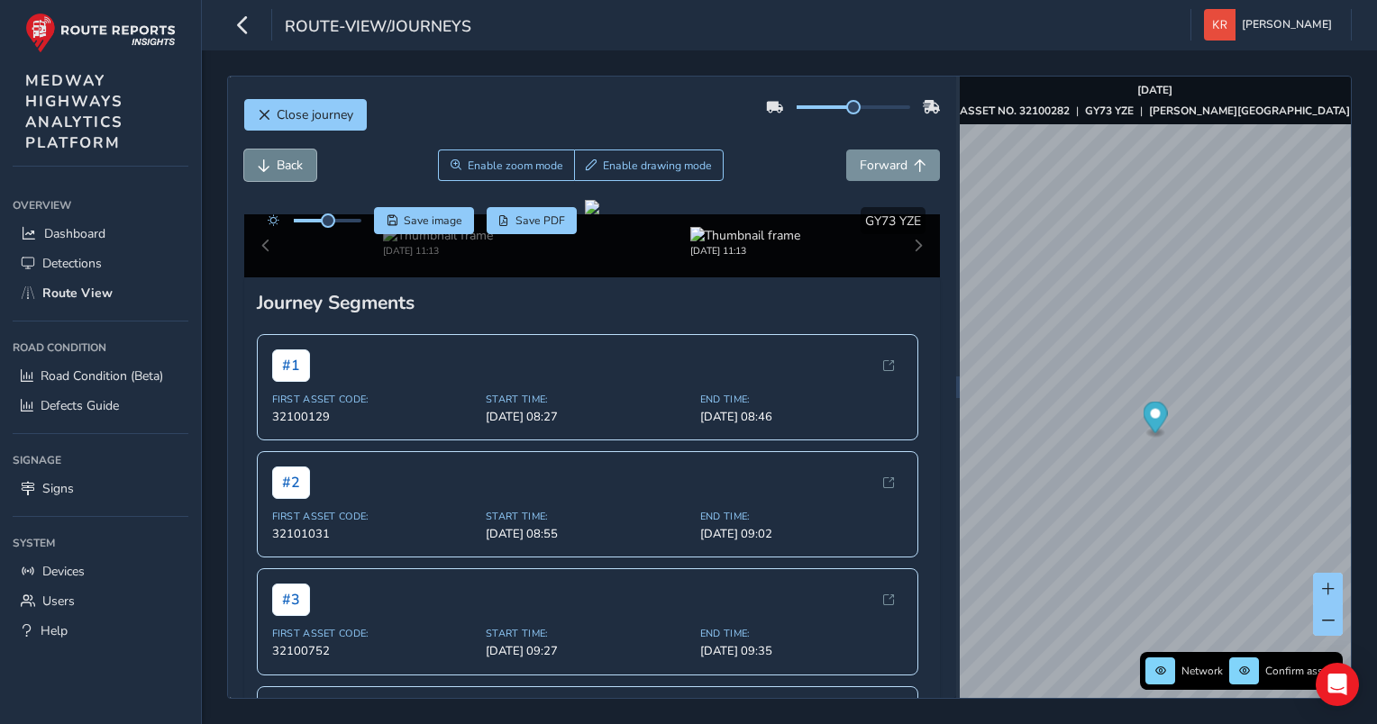
click at [277, 168] on span "Back" at bounding box center [290, 165] width 26 height 17
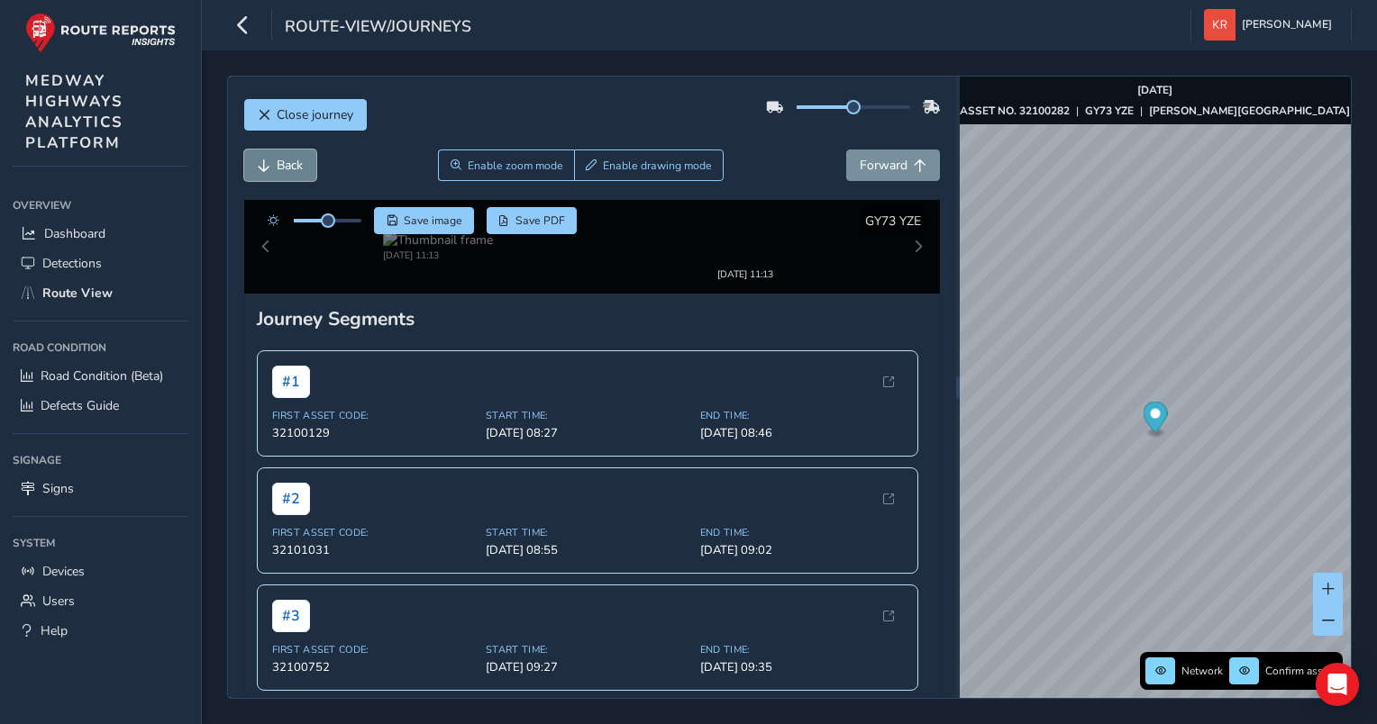
click at [277, 168] on span "Back" at bounding box center [290, 165] width 26 height 17
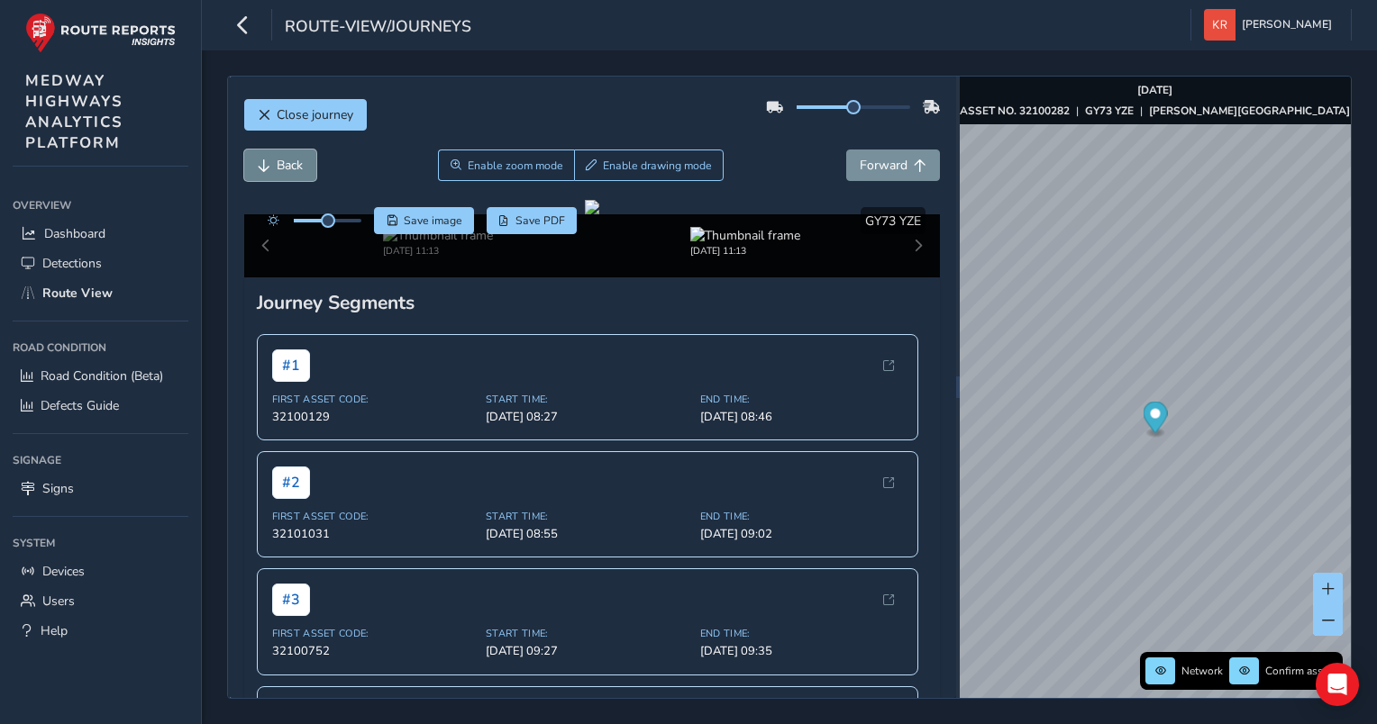
click at [277, 168] on span "Back" at bounding box center [290, 165] width 26 height 17
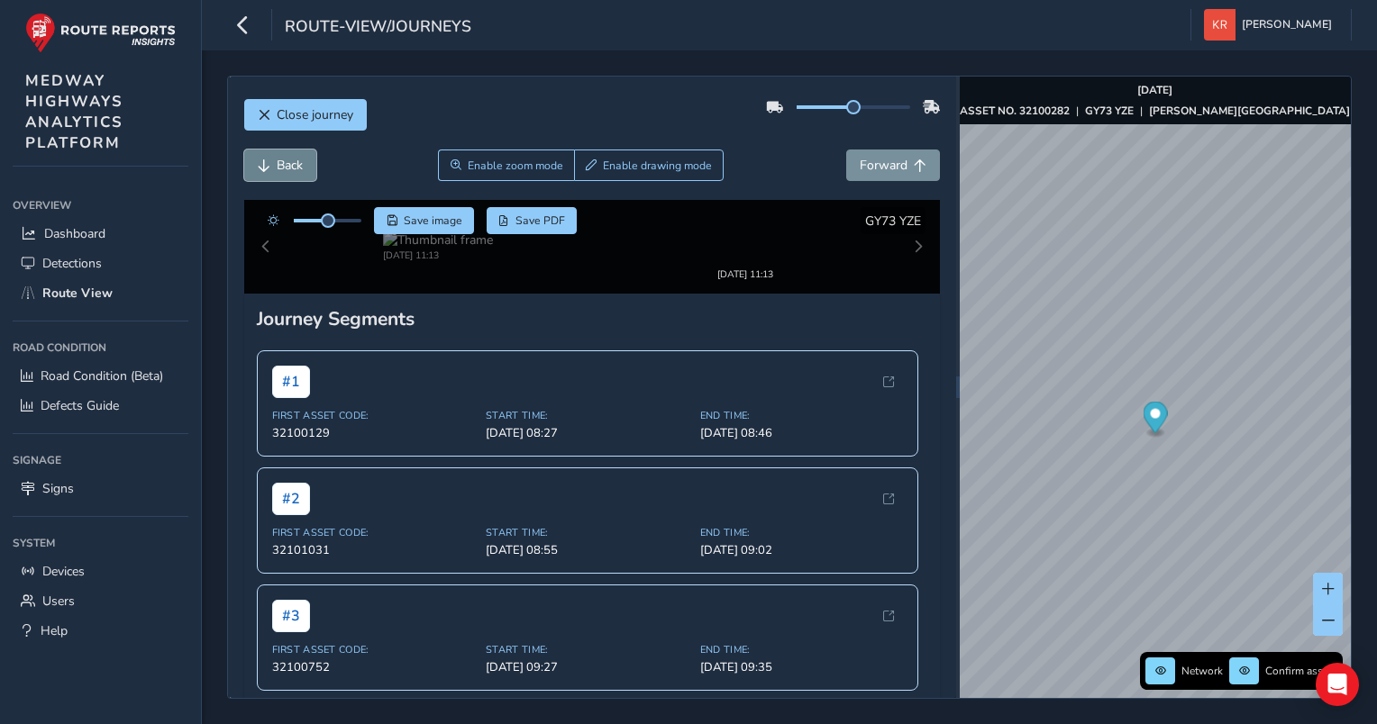
click at [277, 168] on span "Back" at bounding box center [290, 165] width 26 height 17
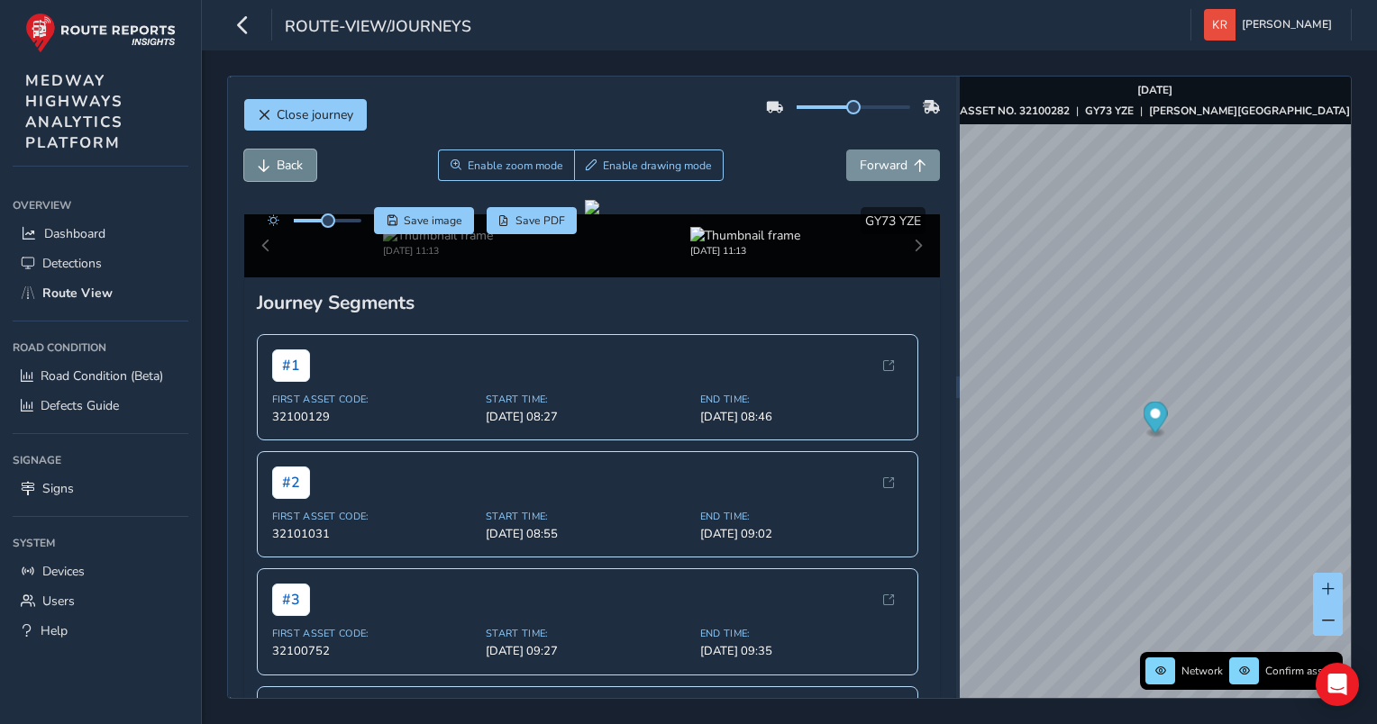
click at [277, 168] on span "Back" at bounding box center [290, 165] width 26 height 17
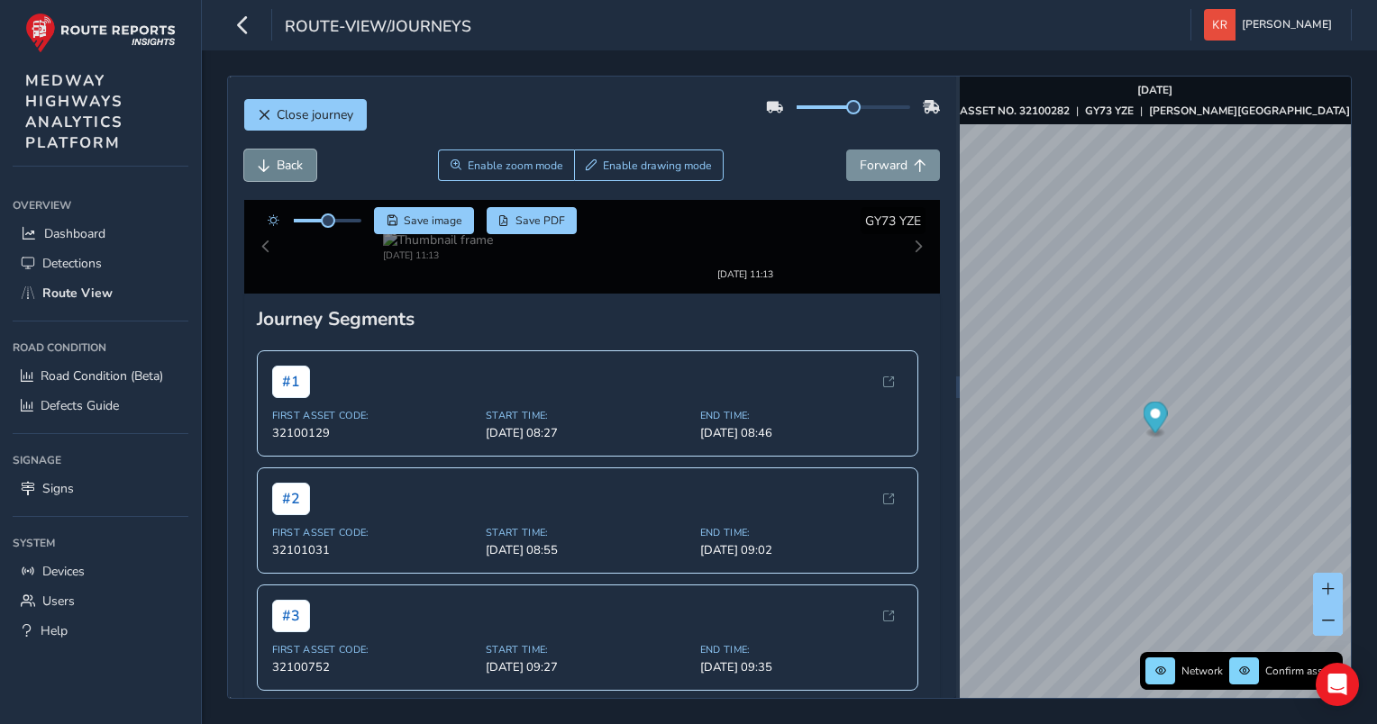
click at [277, 168] on span "Back" at bounding box center [290, 165] width 26 height 17
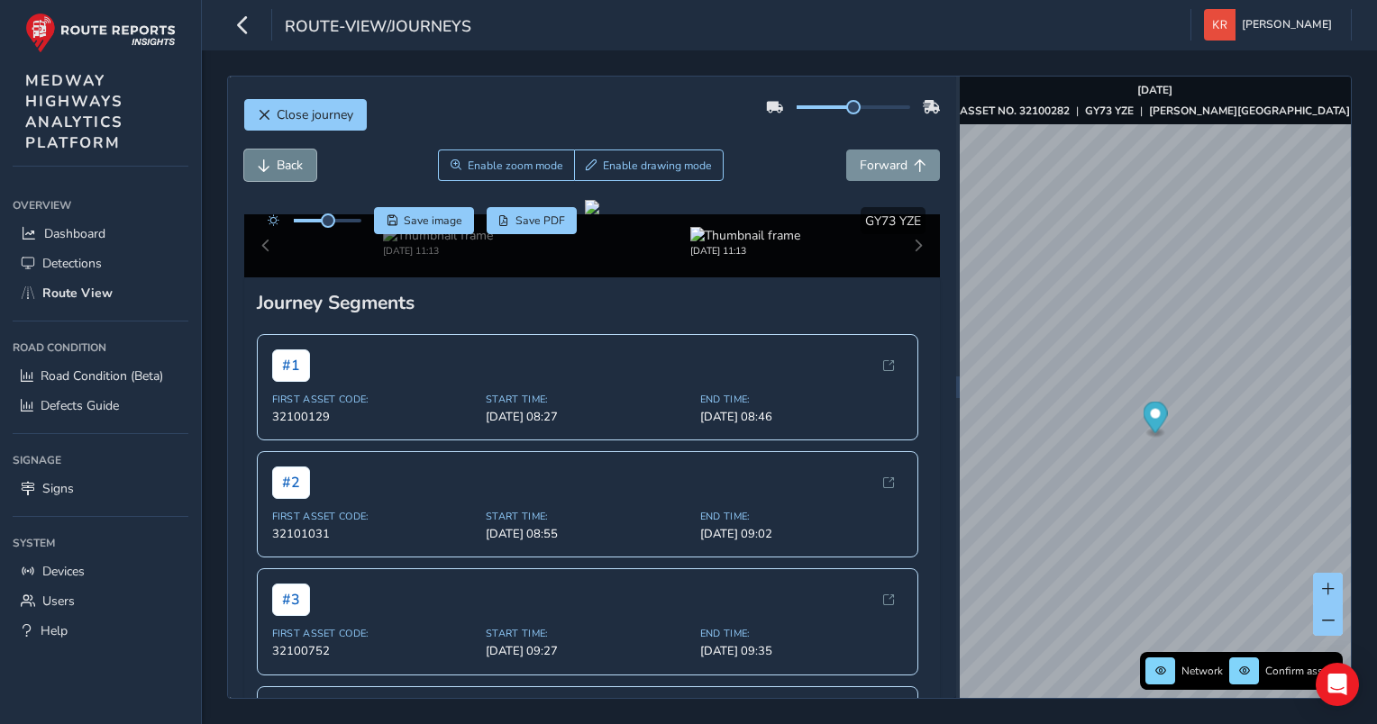
click at [277, 168] on span "Back" at bounding box center [290, 165] width 26 height 17
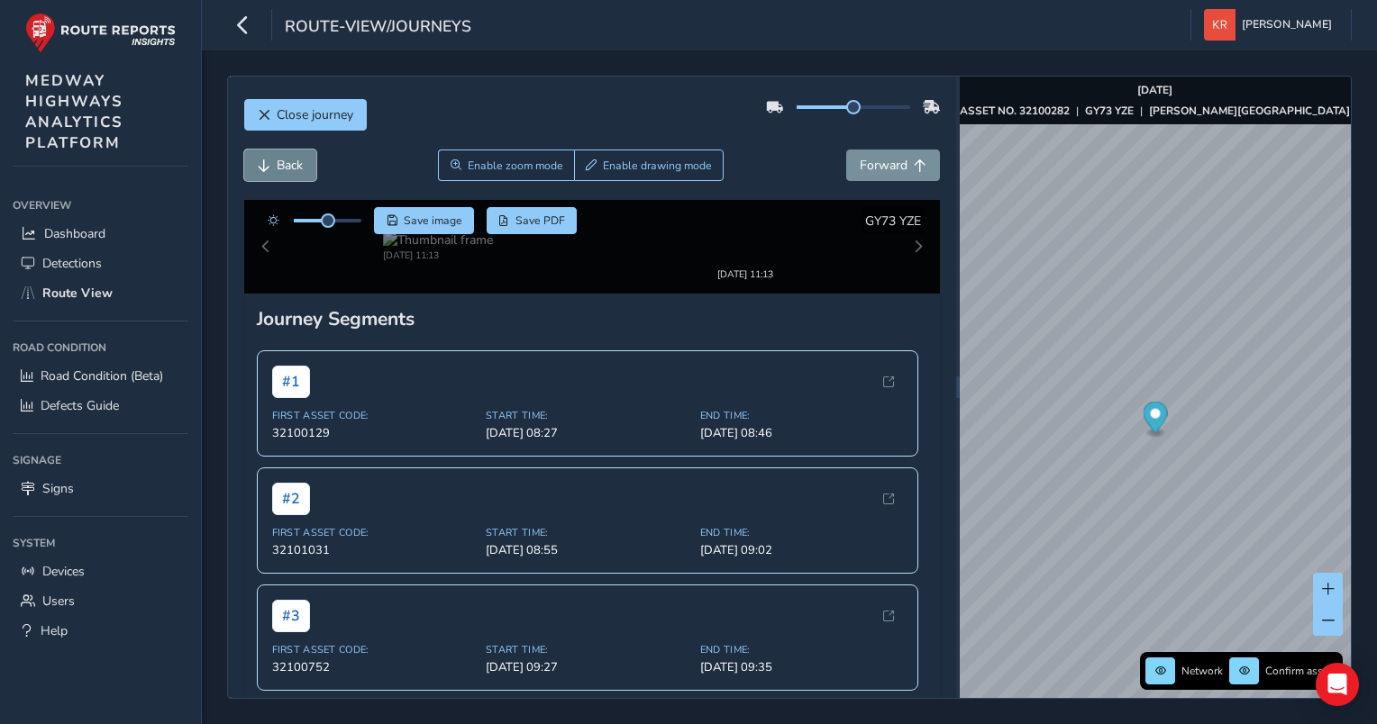
click at [277, 168] on span "Back" at bounding box center [290, 165] width 26 height 17
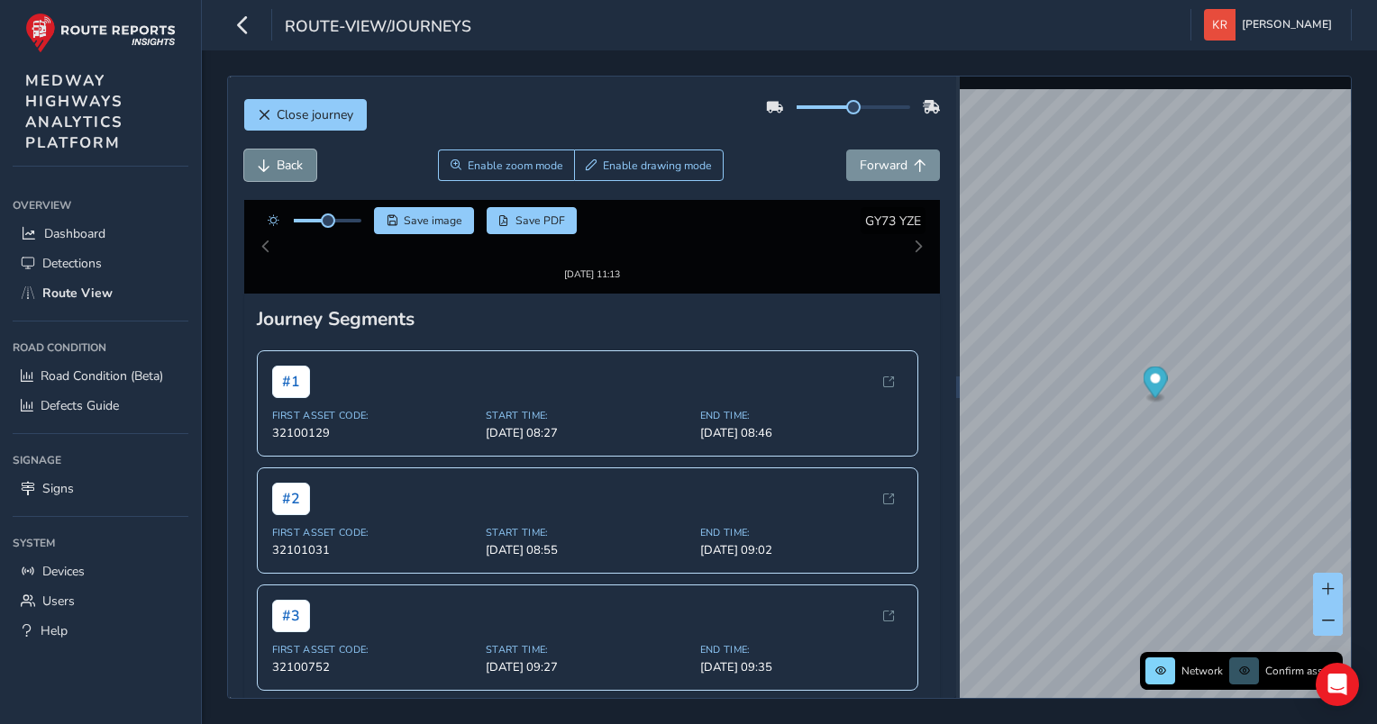
click at [277, 168] on span "Back" at bounding box center [290, 165] width 26 height 17
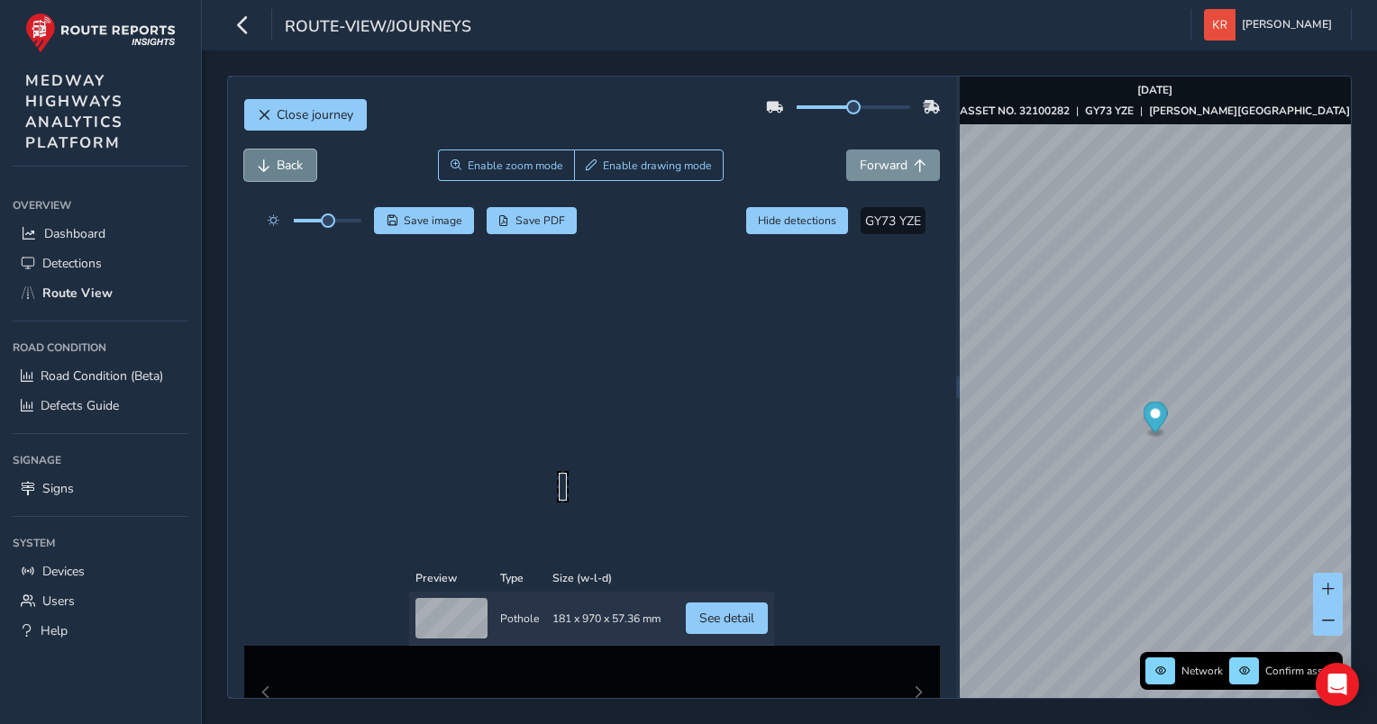
click at [277, 168] on span "Back" at bounding box center [290, 165] width 26 height 17
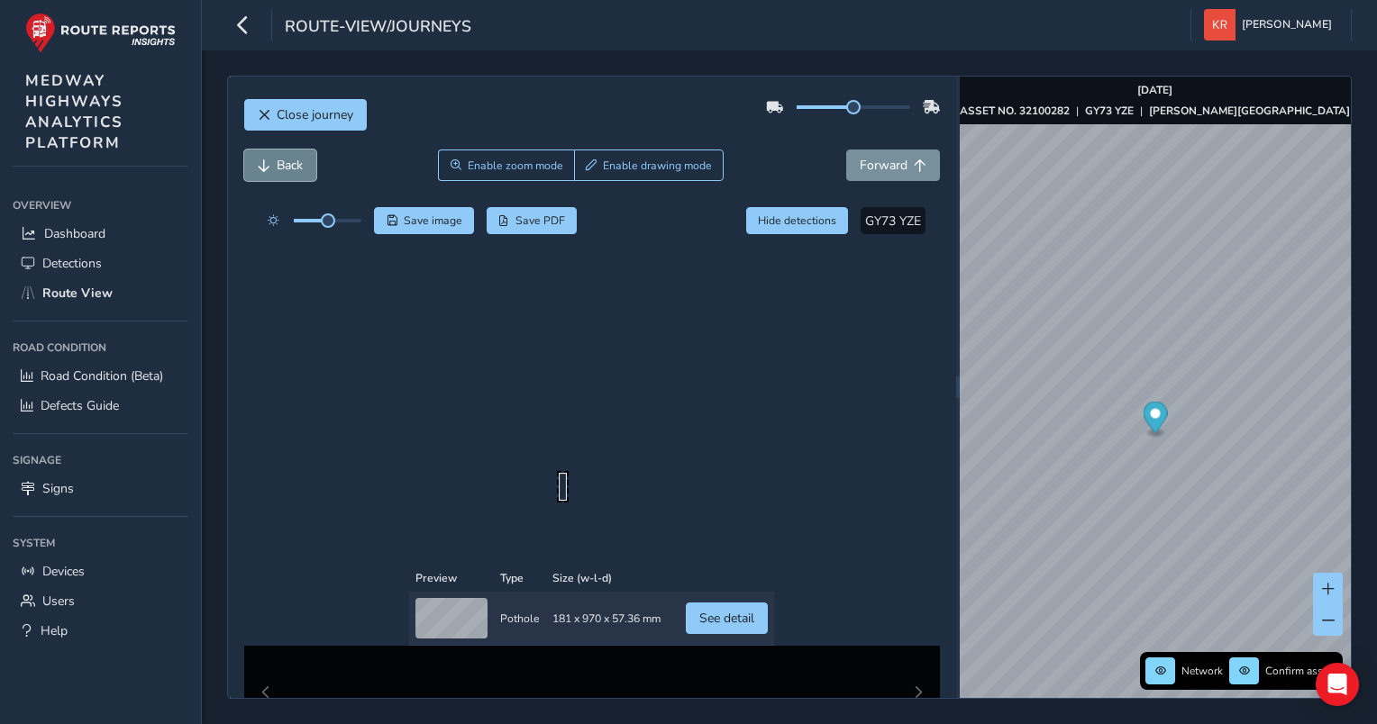
click at [277, 168] on span "Back" at bounding box center [290, 165] width 26 height 17
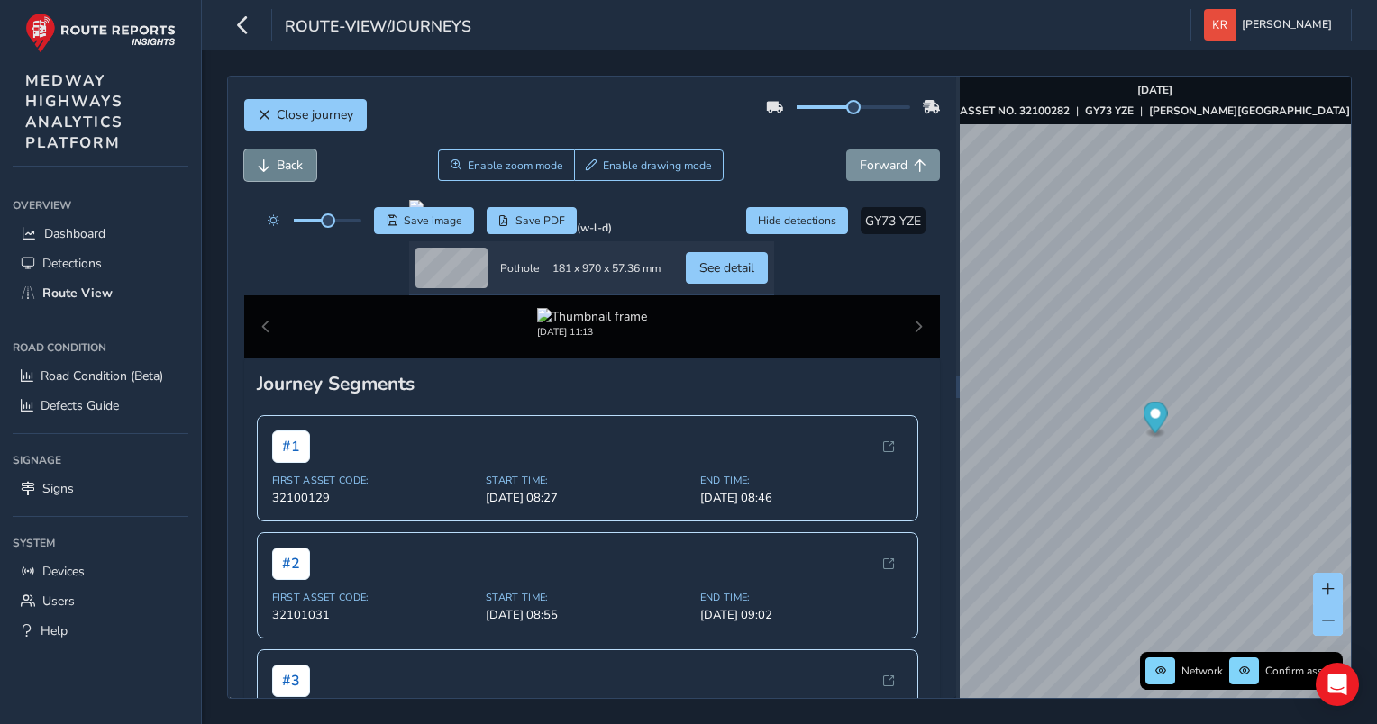
click at [277, 168] on span "Back" at bounding box center [290, 165] width 26 height 17
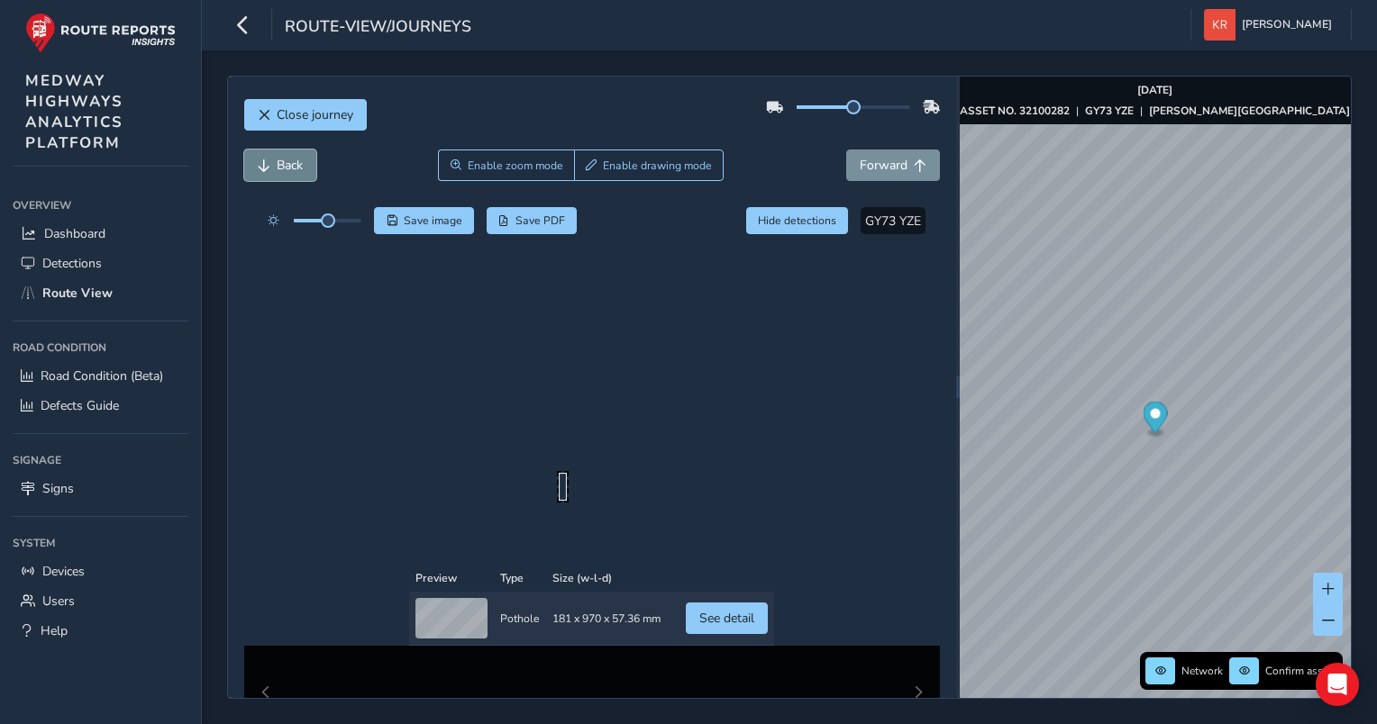
click at [277, 168] on span "Back" at bounding box center [290, 165] width 26 height 17
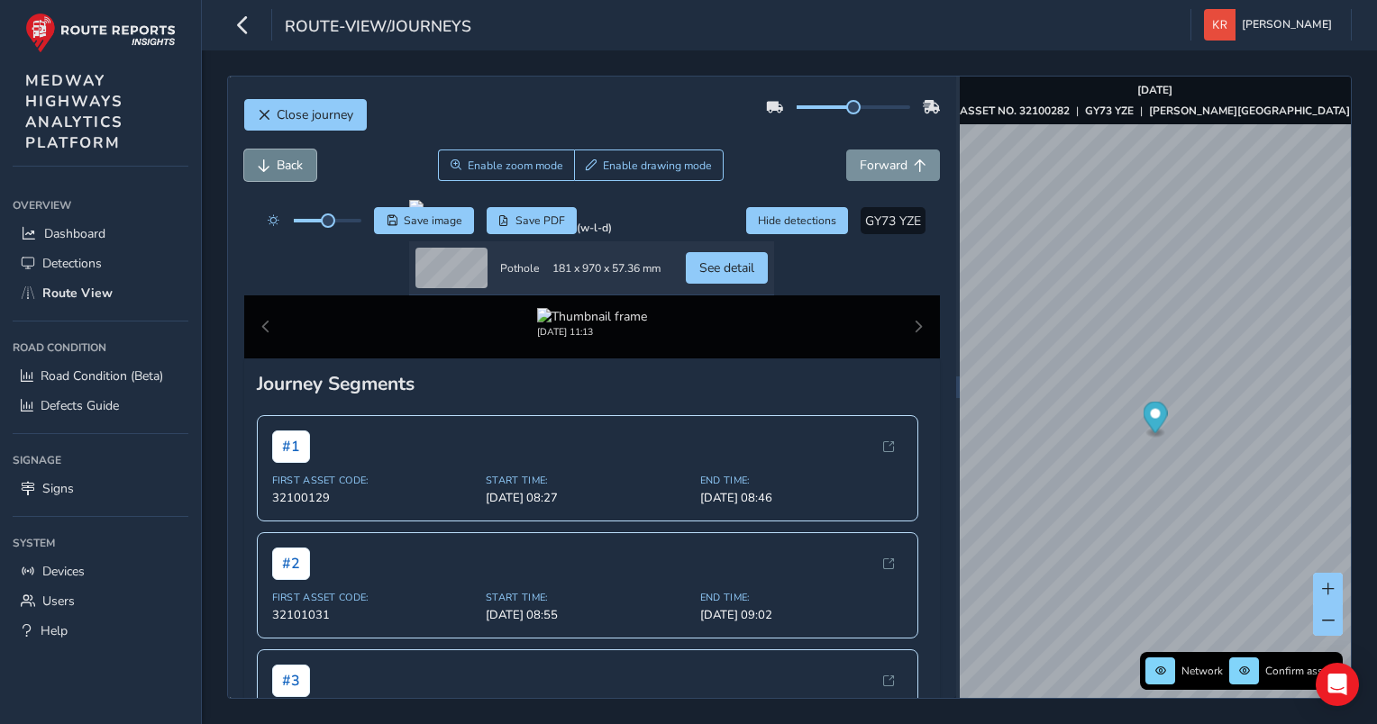
click at [277, 168] on span "Back" at bounding box center [290, 165] width 26 height 17
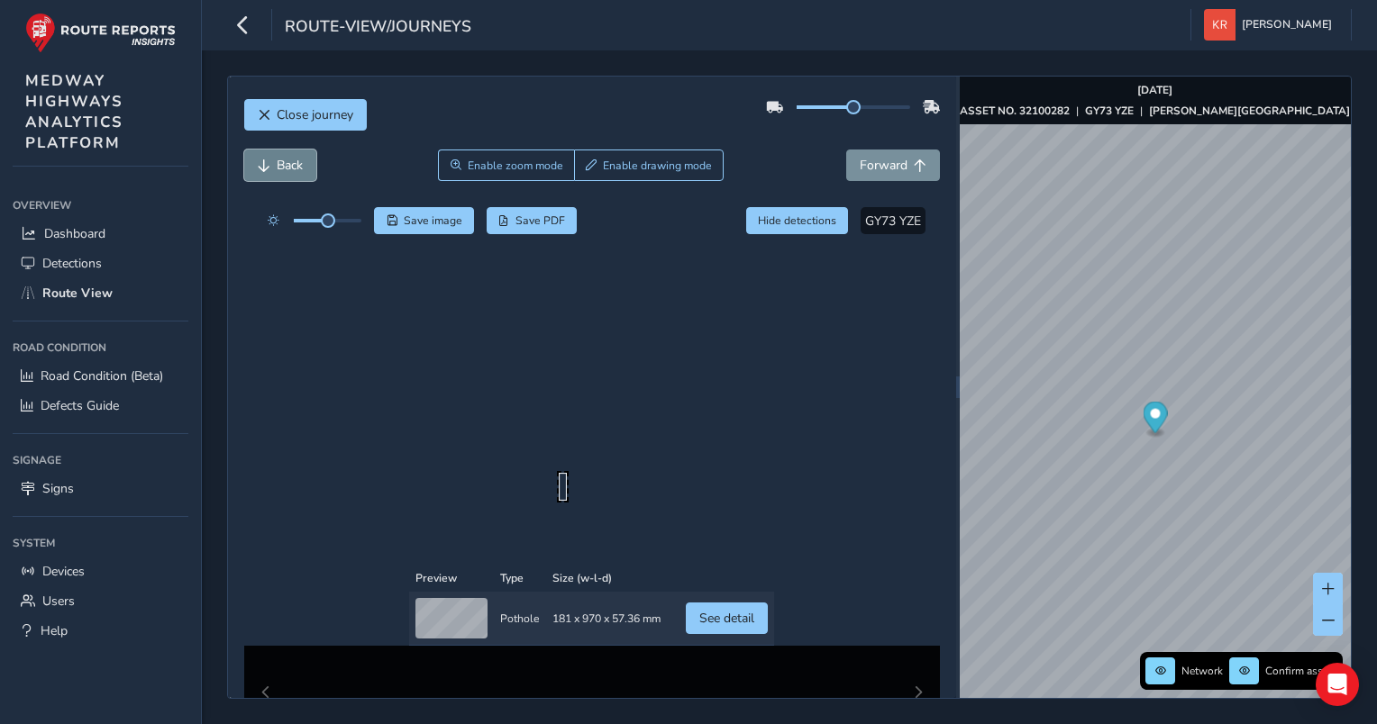
click at [277, 168] on span "Back" at bounding box center [290, 165] width 26 height 17
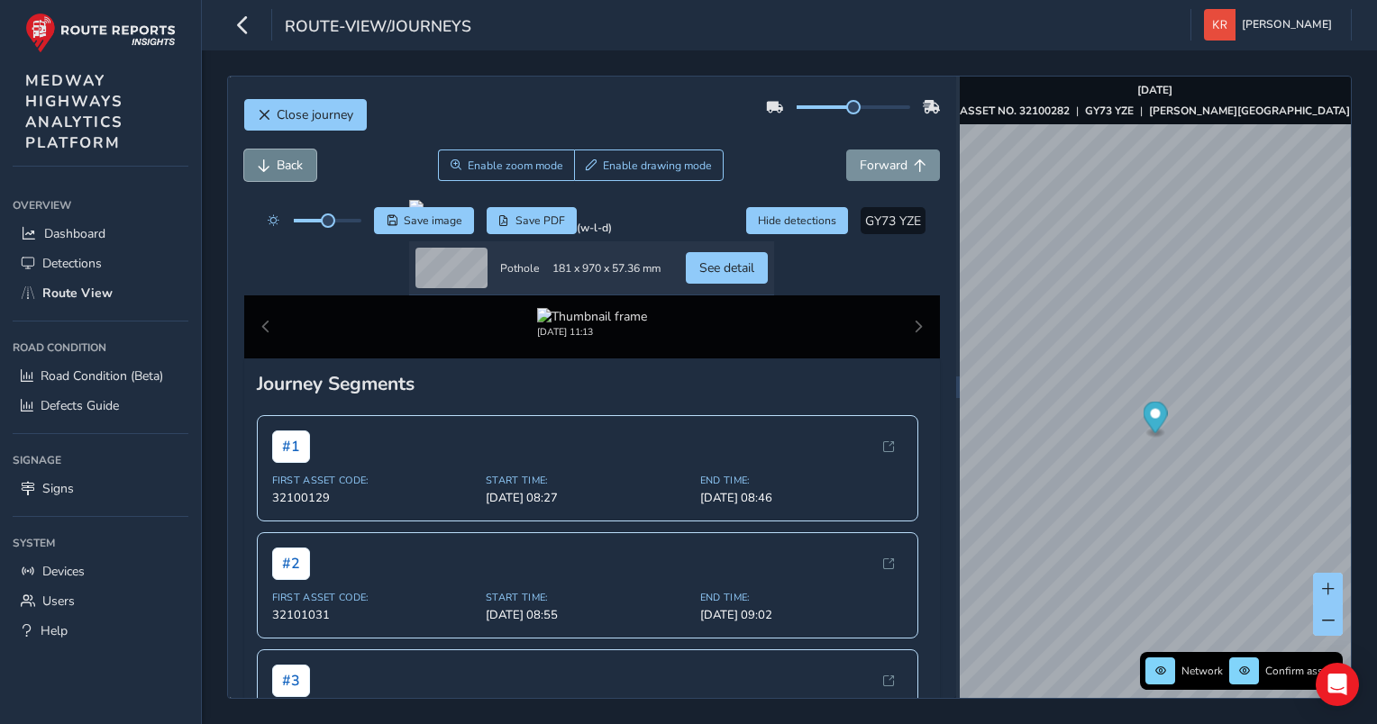
click at [277, 168] on span "Back" at bounding box center [290, 165] width 26 height 17
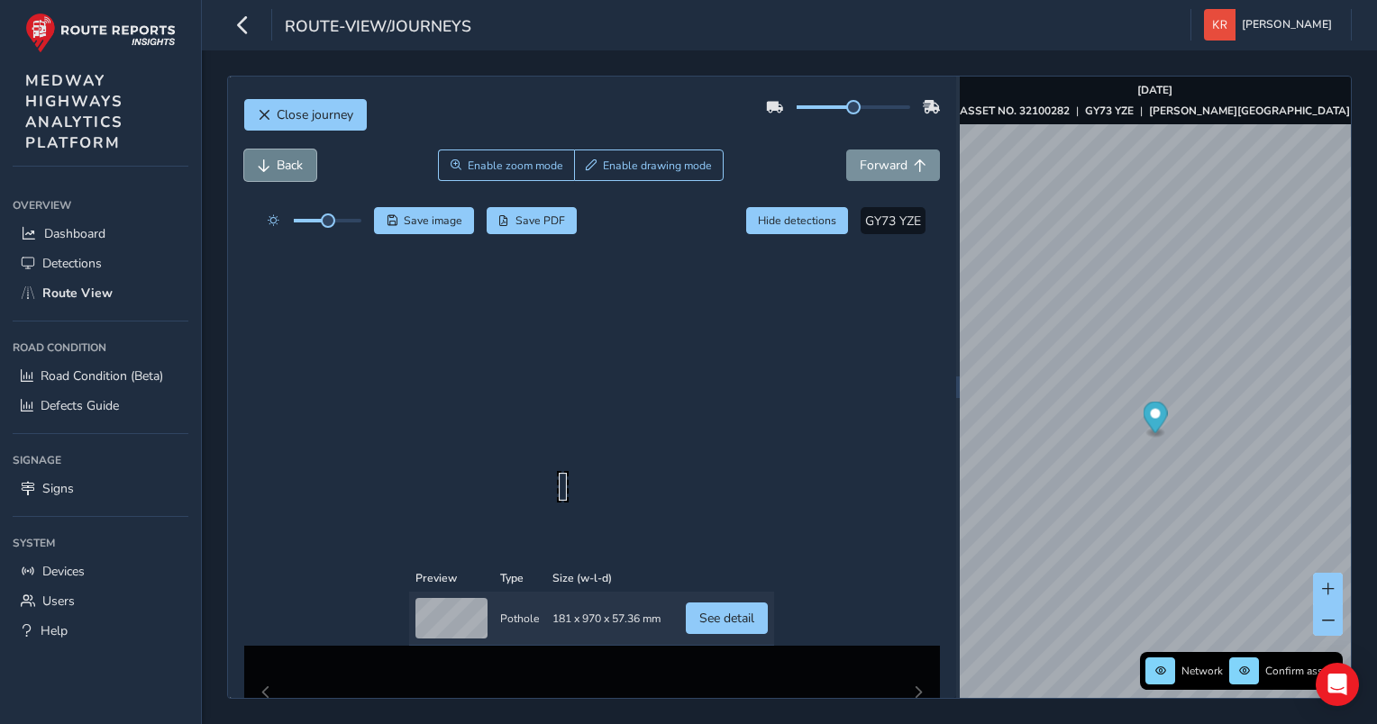
click at [277, 168] on span "Back" at bounding box center [290, 165] width 26 height 17
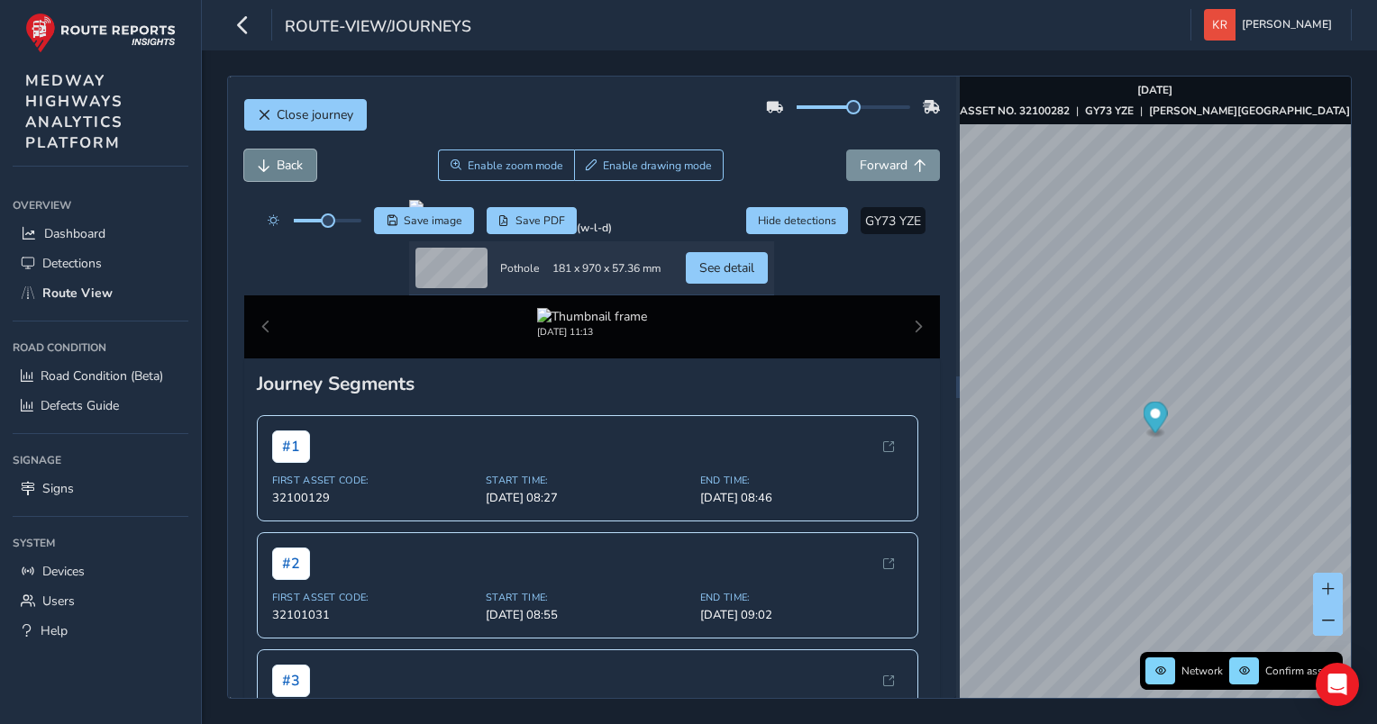
click at [277, 168] on span "Back" at bounding box center [290, 165] width 26 height 17
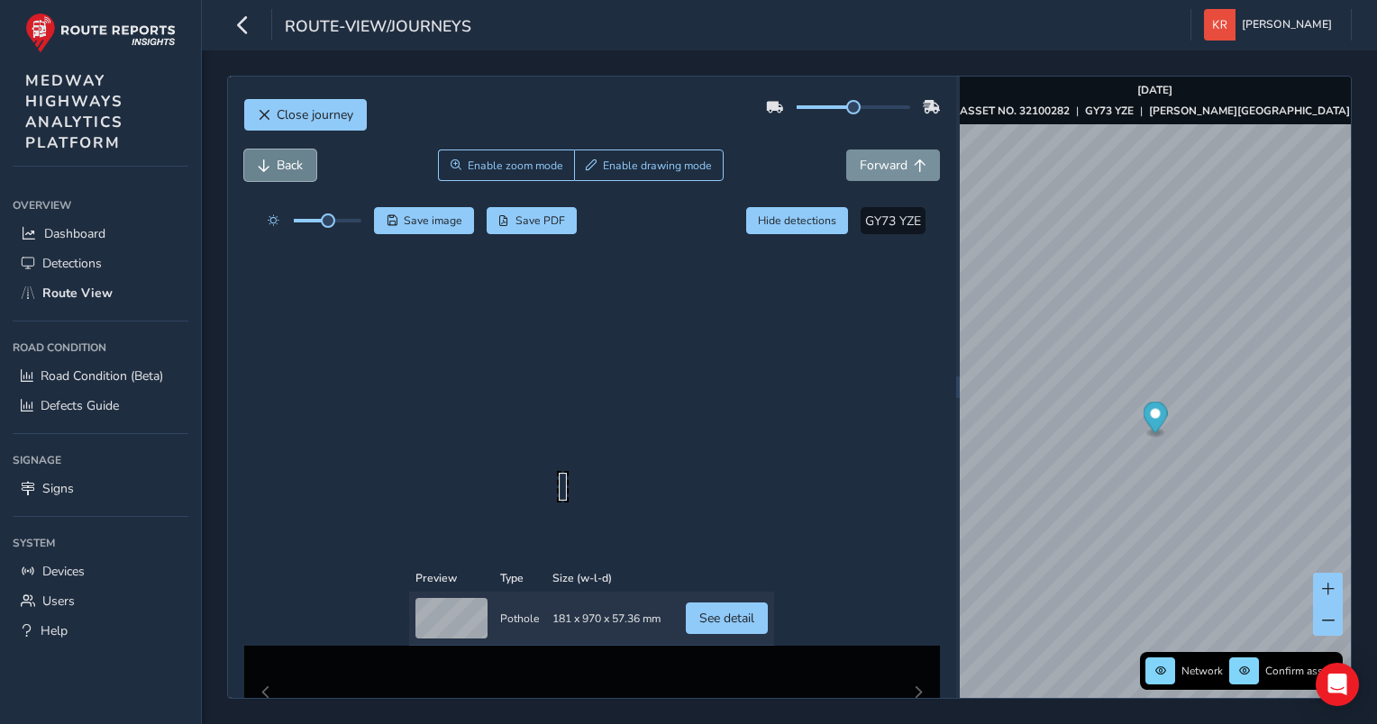
click at [277, 168] on span "Back" at bounding box center [290, 165] width 26 height 17
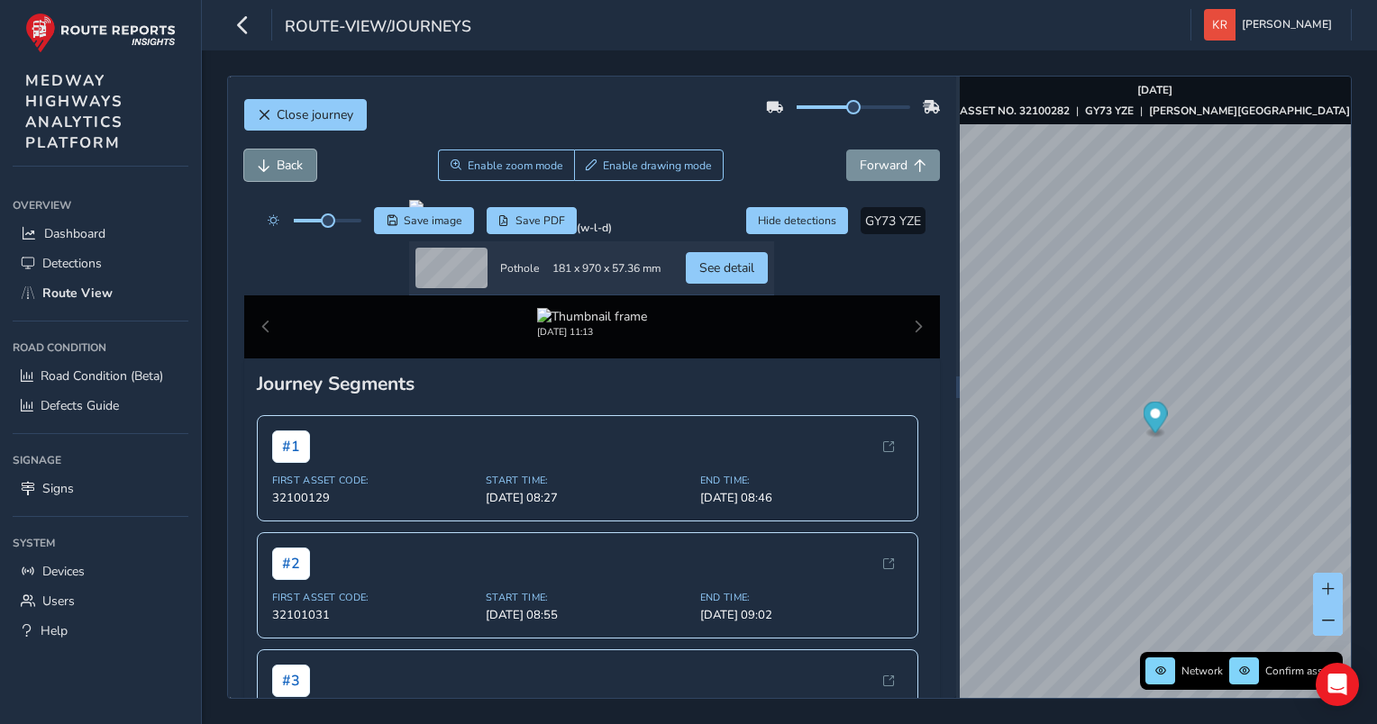
click at [277, 168] on span "Back" at bounding box center [290, 165] width 26 height 17
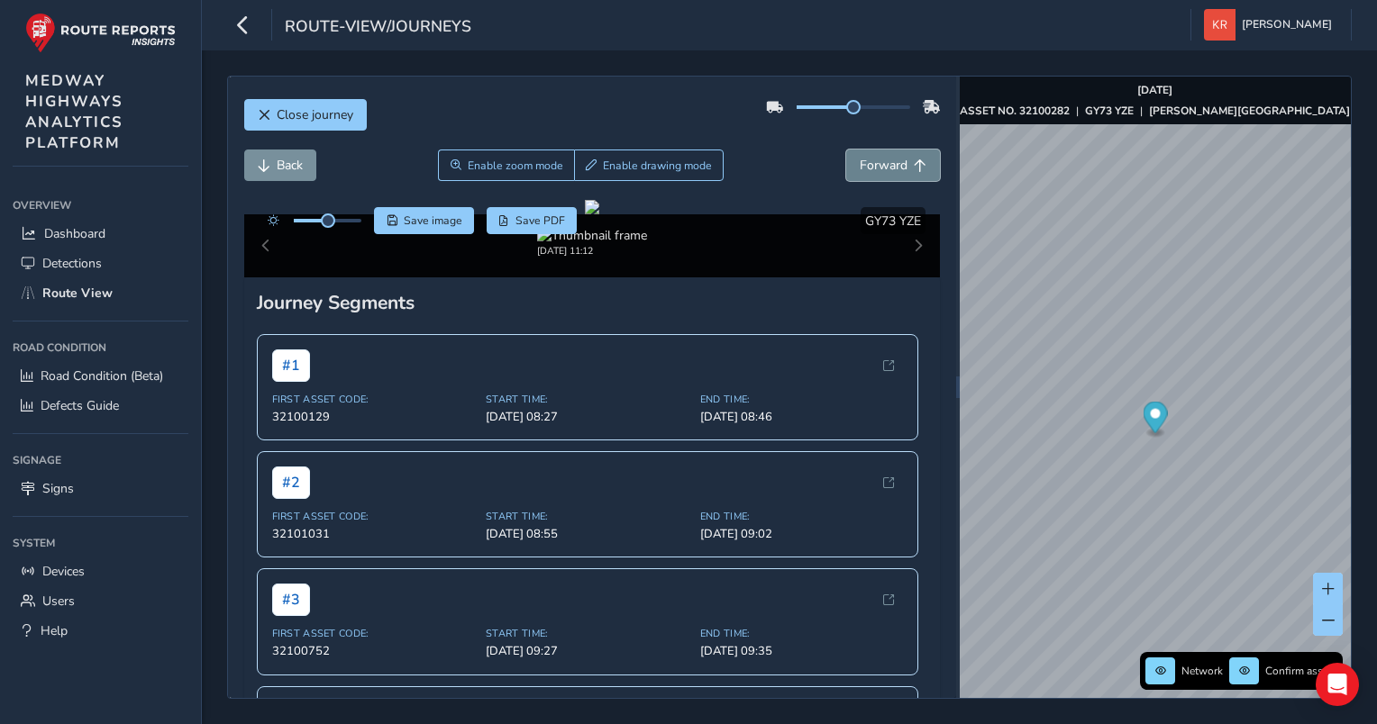
click at [872, 169] on span "Forward" at bounding box center [883, 165] width 48 height 17
click at [277, 168] on span "Back" at bounding box center [290, 165] width 26 height 17
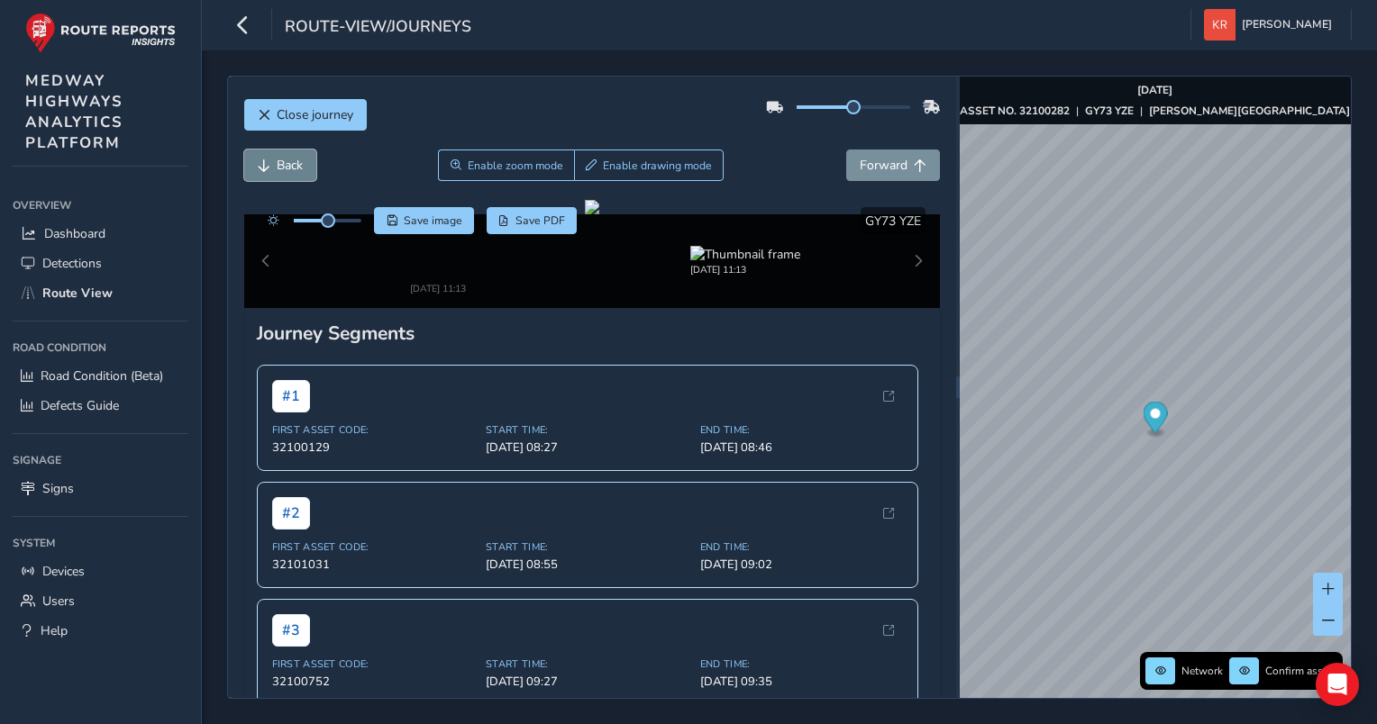
click at [277, 168] on span "Back" at bounding box center [290, 165] width 26 height 17
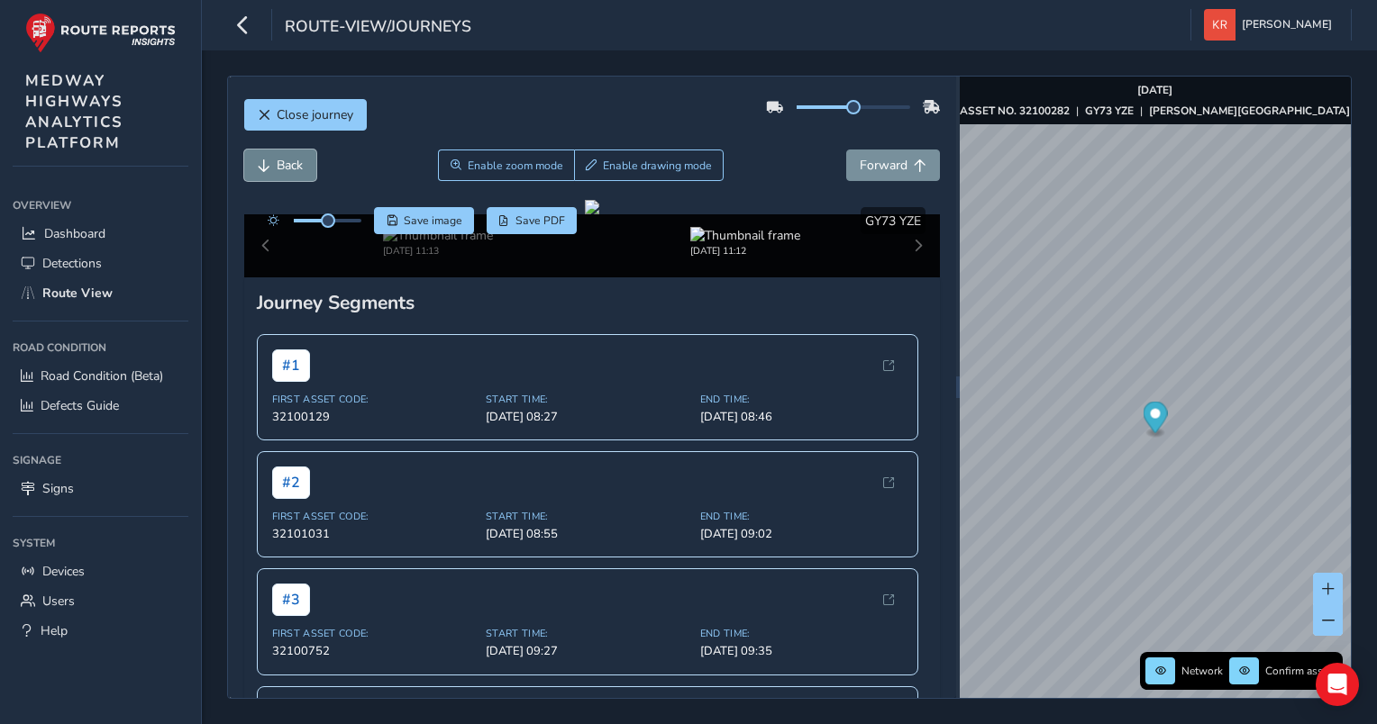
click at [277, 168] on span "Back" at bounding box center [290, 165] width 26 height 17
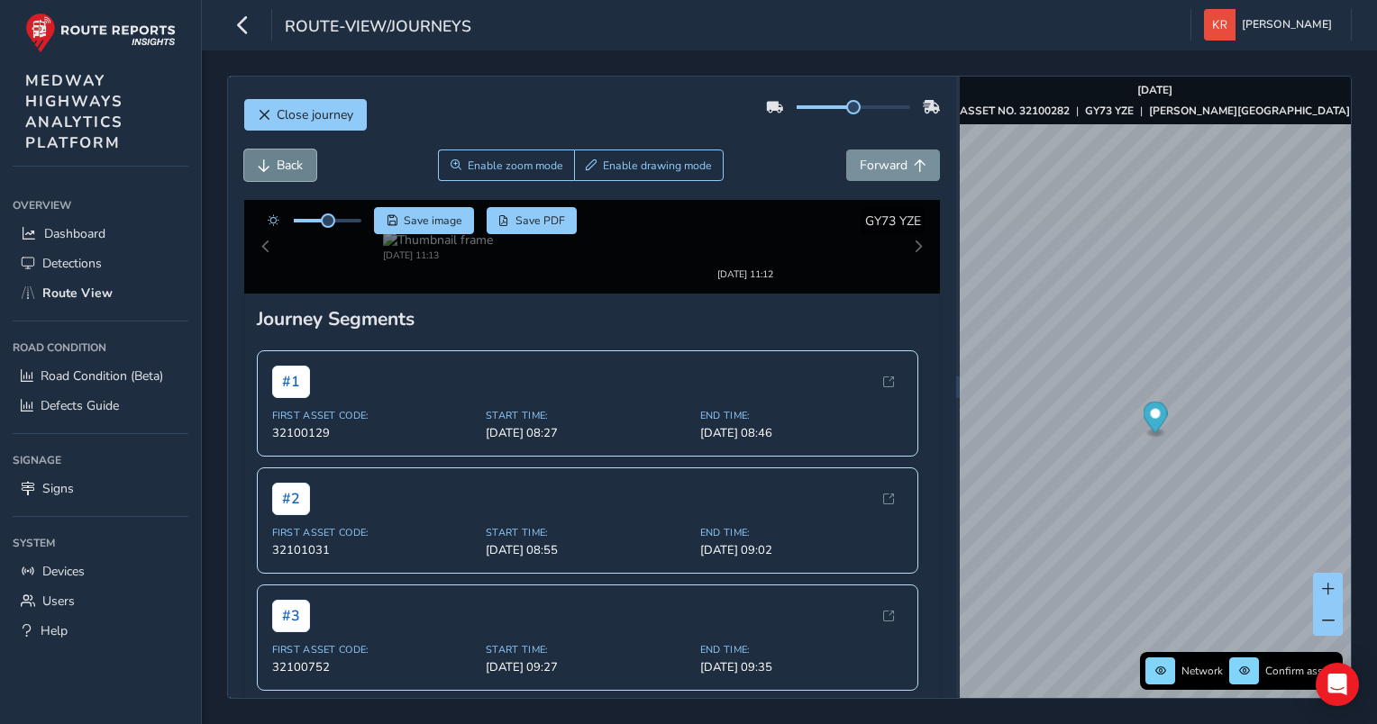
click at [277, 168] on span "Back" at bounding box center [290, 165] width 26 height 17
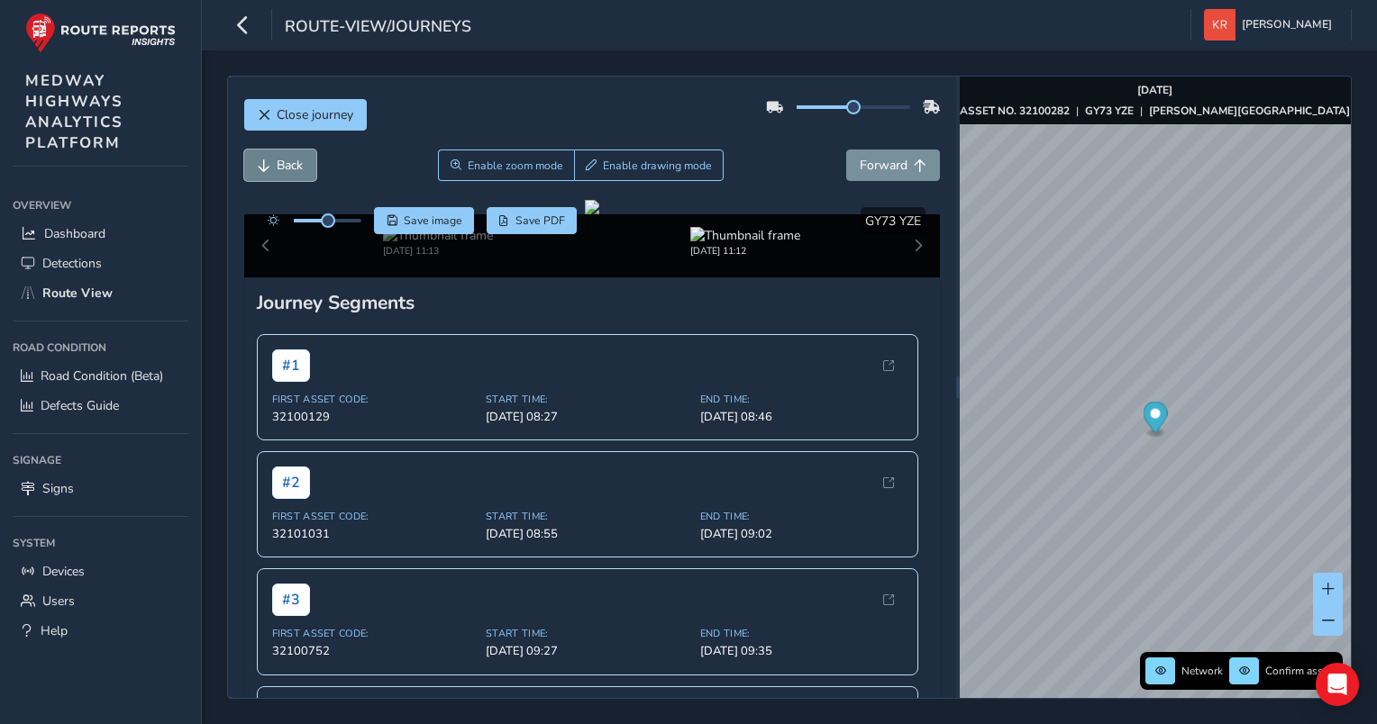
click at [277, 168] on span "Back" at bounding box center [290, 165] width 26 height 17
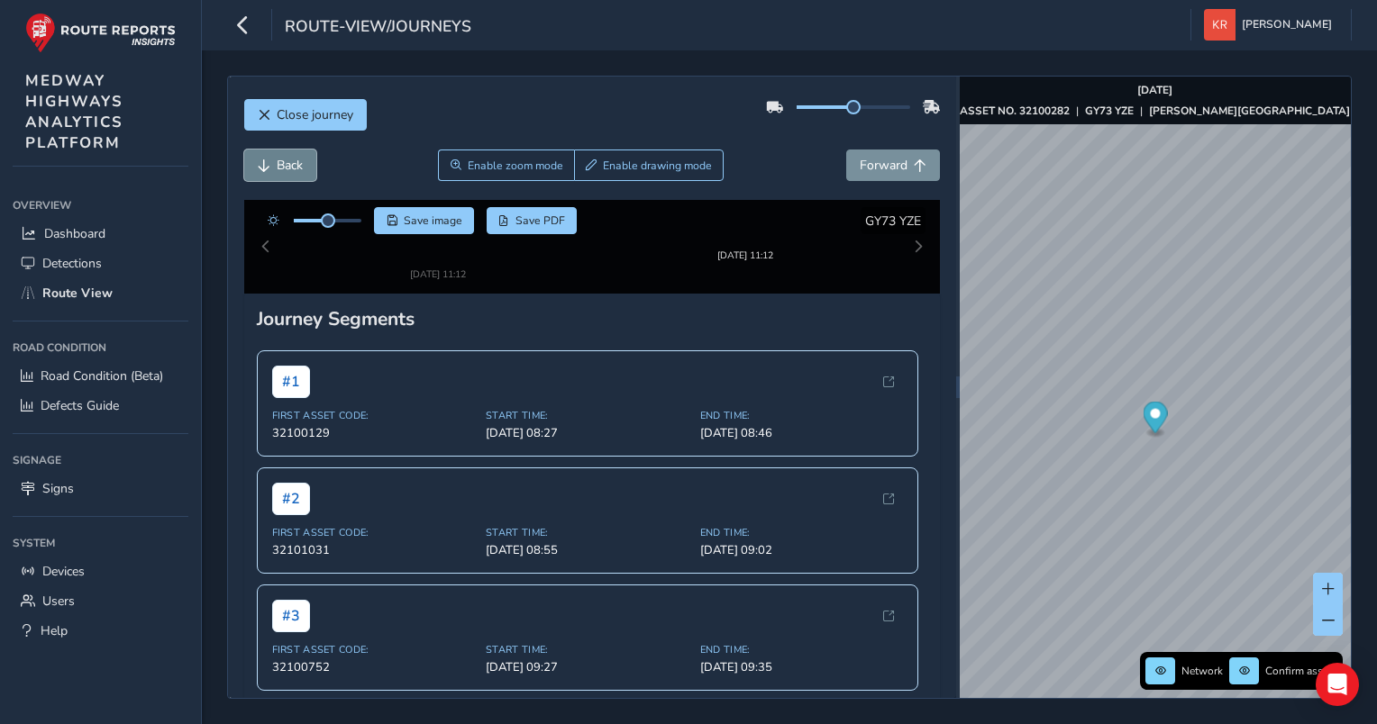
click at [277, 168] on span "Back" at bounding box center [290, 165] width 26 height 17
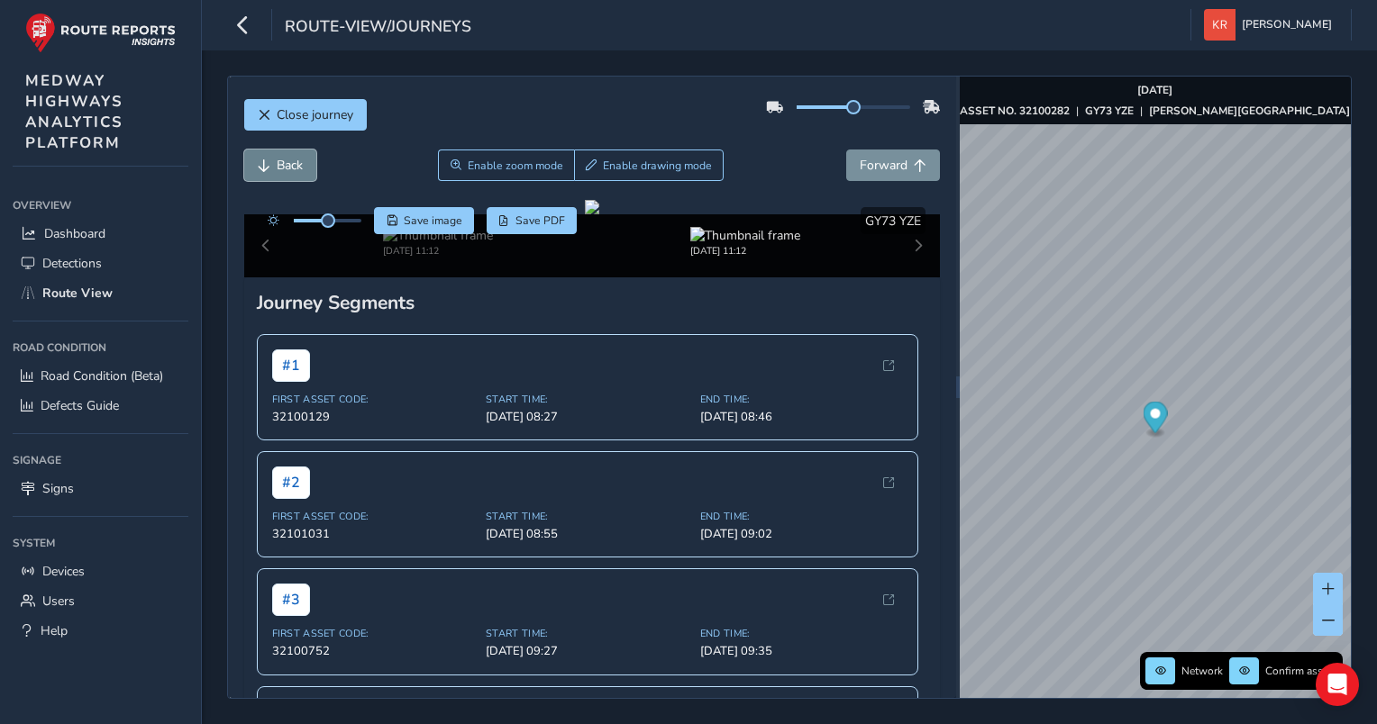
click at [277, 168] on span "Back" at bounding box center [290, 165] width 26 height 17
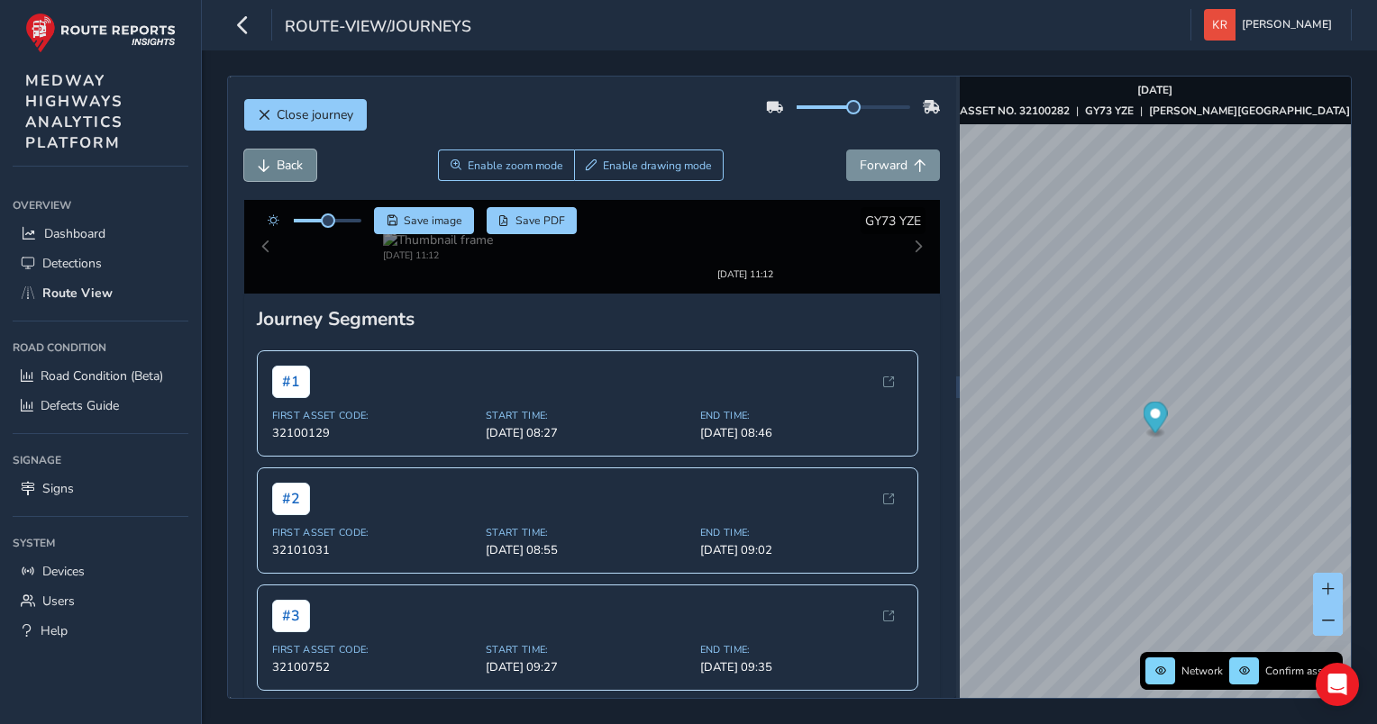
click at [277, 168] on span "Back" at bounding box center [290, 165] width 26 height 17
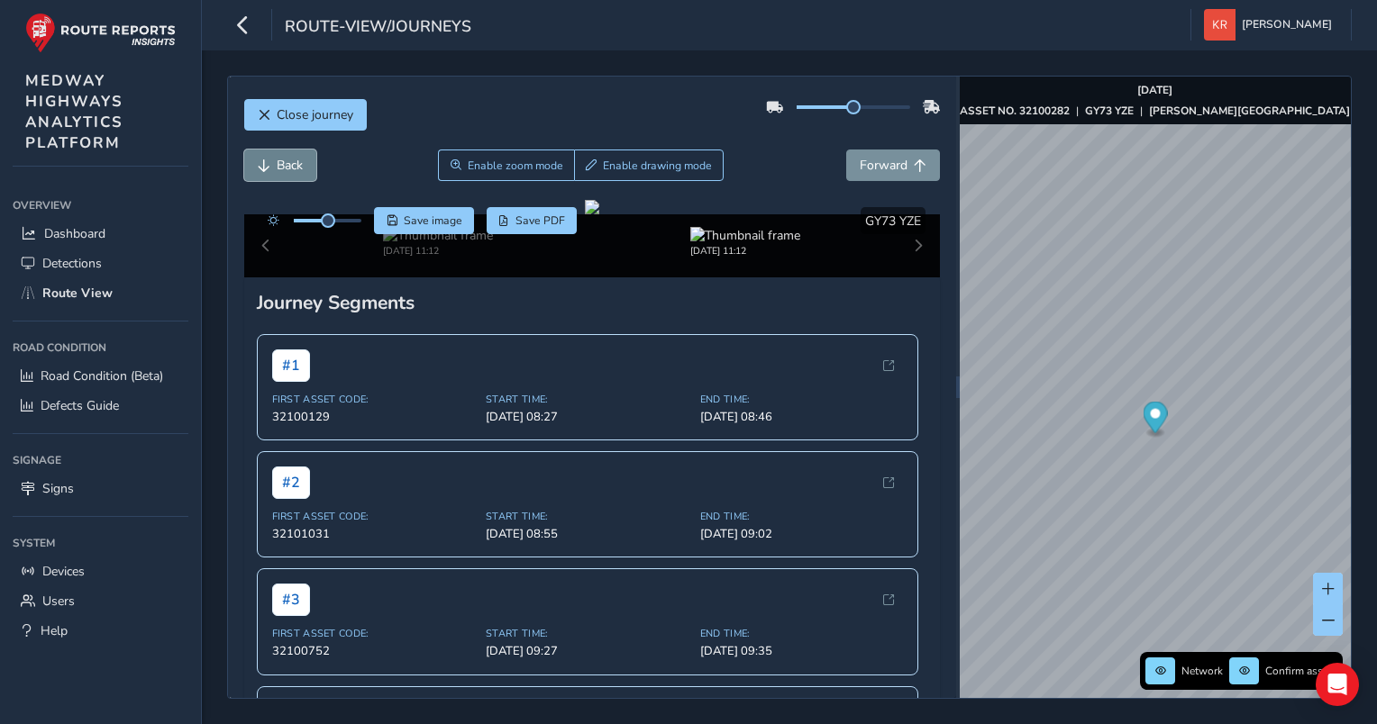
click at [277, 168] on span "Back" at bounding box center [290, 165] width 26 height 17
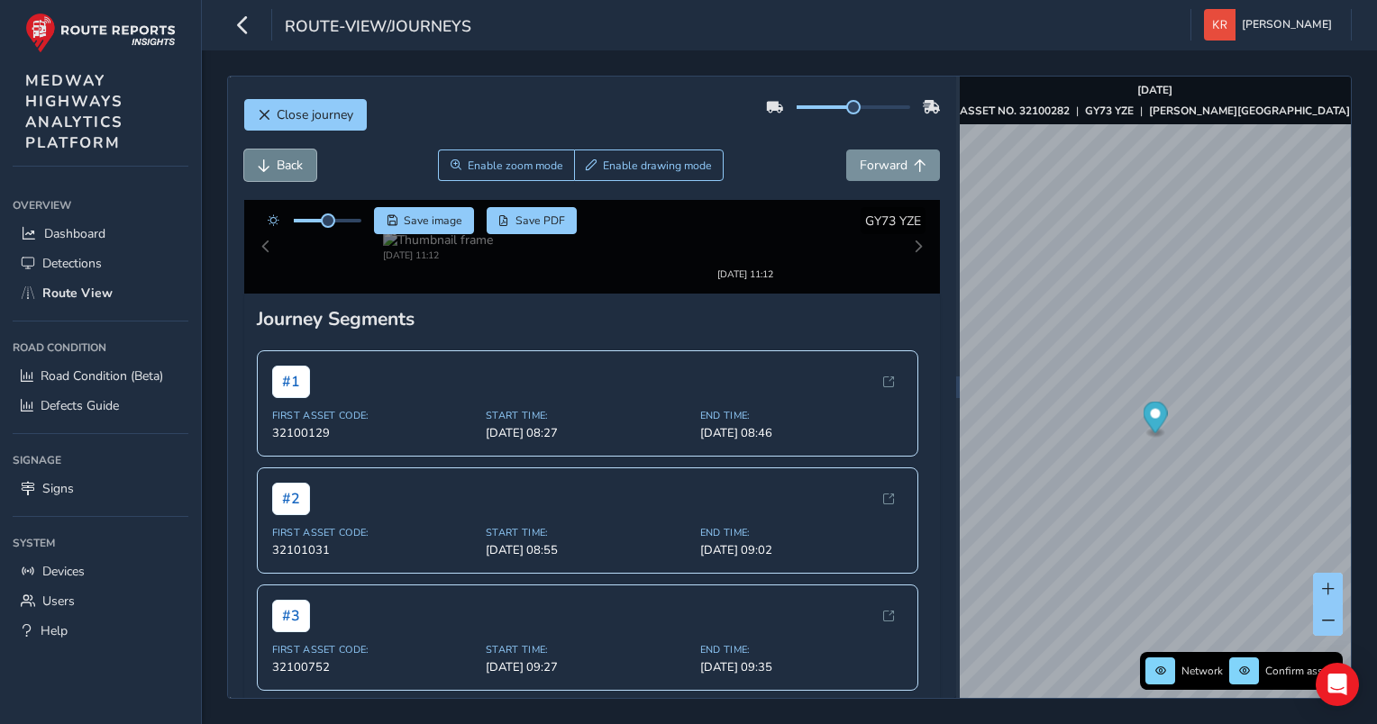
click at [277, 168] on span "Back" at bounding box center [290, 165] width 26 height 17
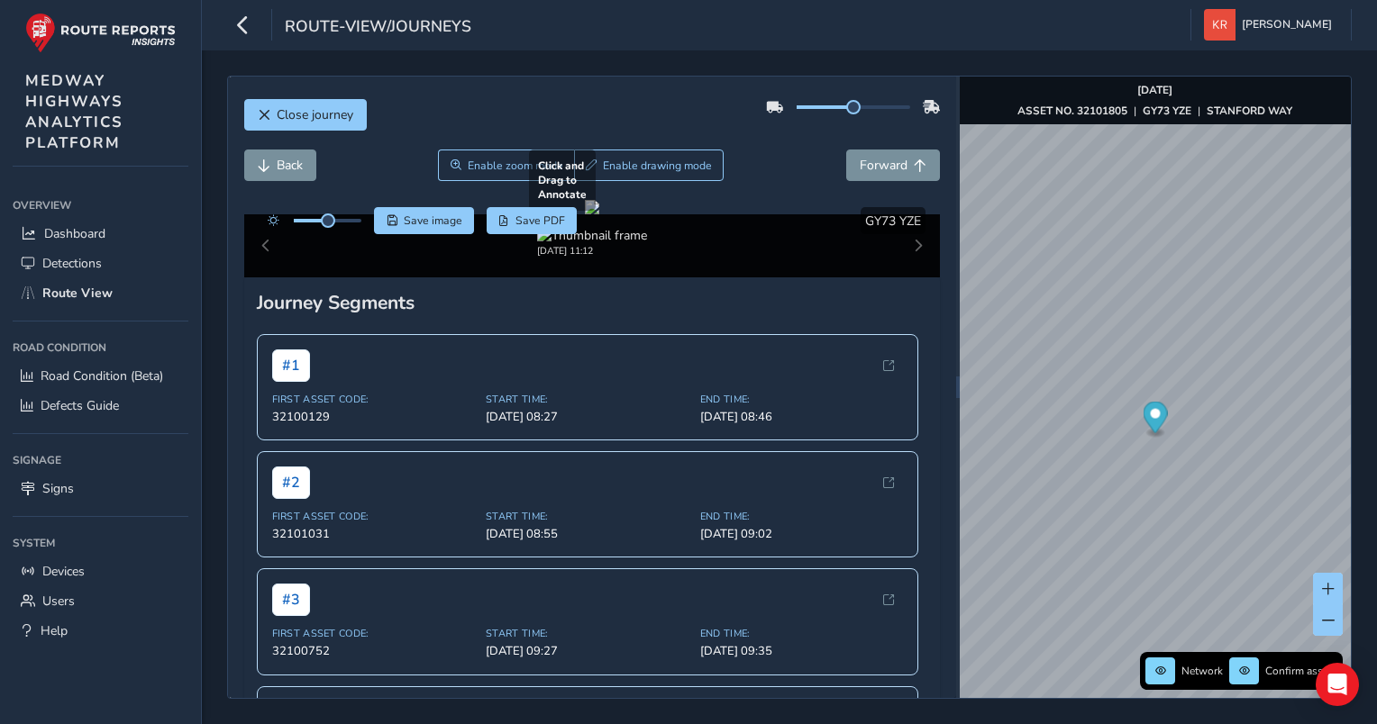
click at [599, 214] on div at bounding box center [592, 207] width 14 height 14
click at [872, 161] on span "Forward" at bounding box center [883, 165] width 48 height 17
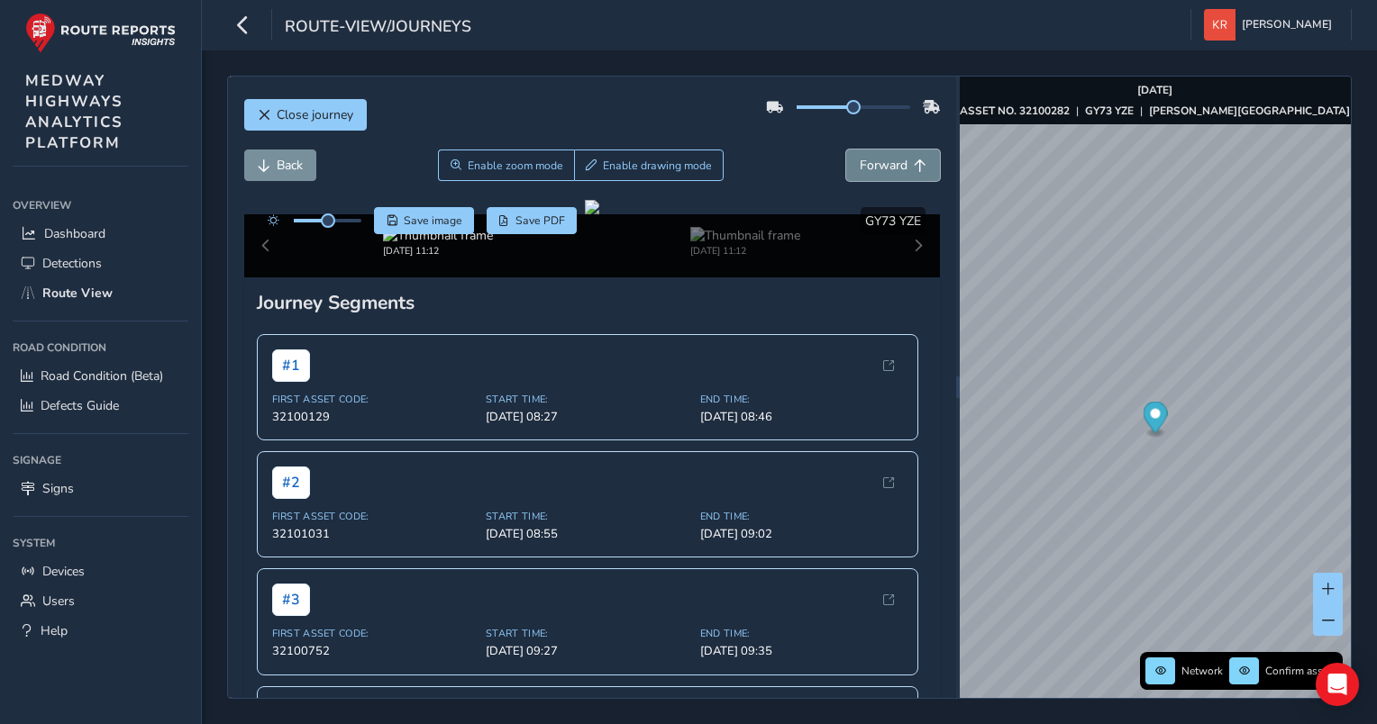
click at [872, 161] on span "Forward" at bounding box center [883, 165] width 48 height 17
click at [286, 168] on span "Back" at bounding box center [290, 165] width 26 height 17
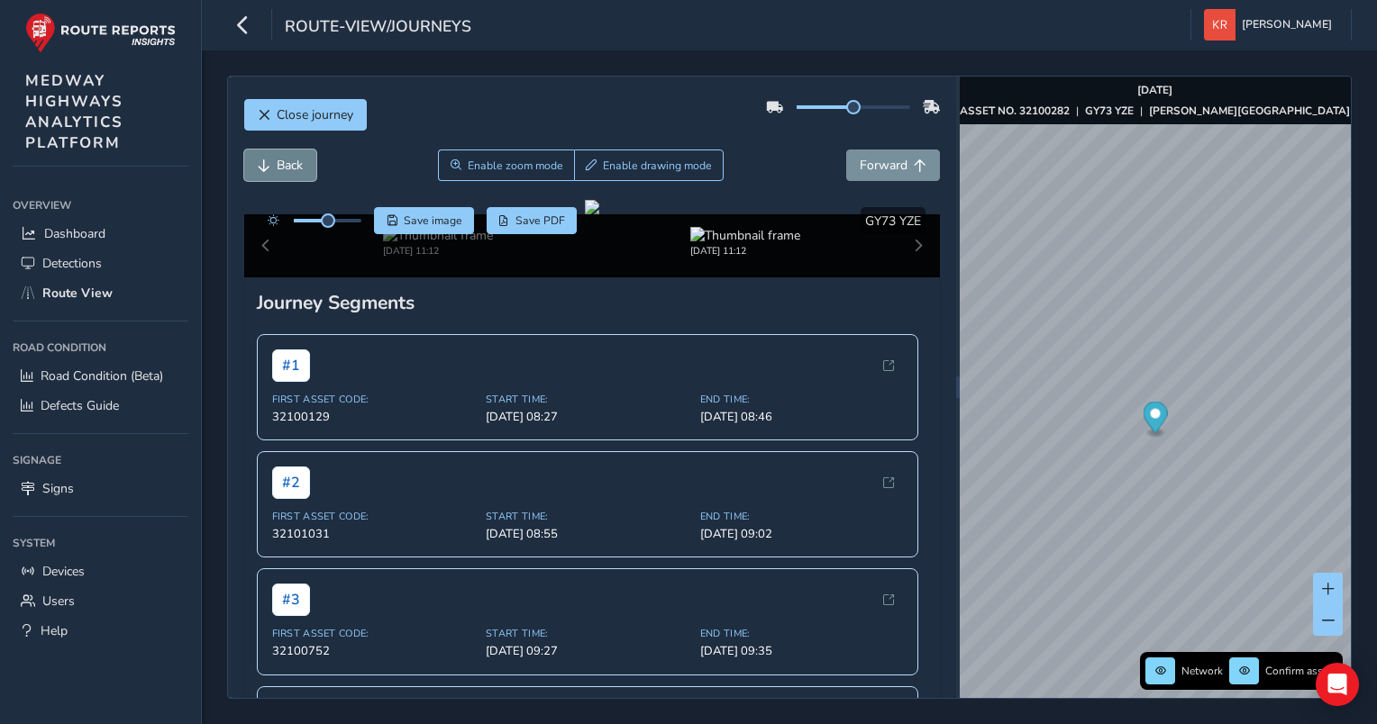
click at [286, 168] on span "Back" at bounding box center [290, 165] width 26 height 17
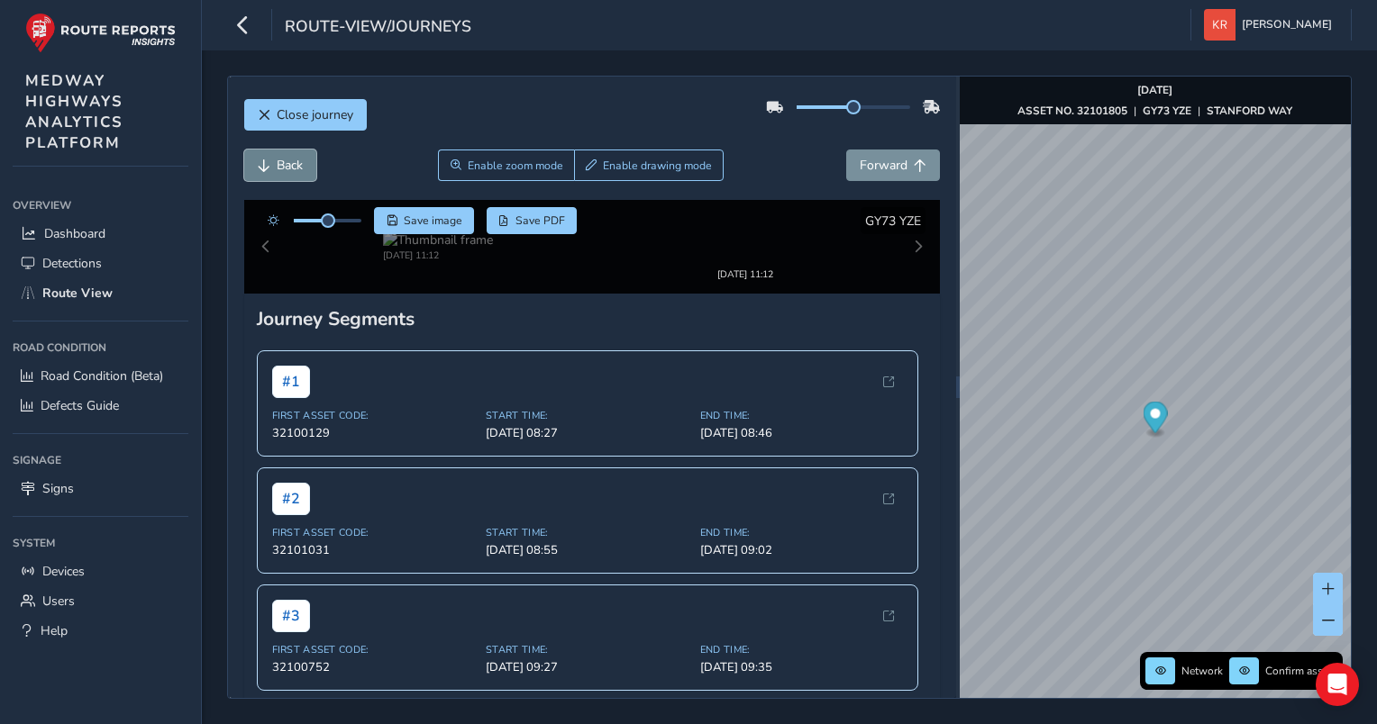
click at [286, 168] on span "Back" at bounding box center [290, 165] width 26 height 17
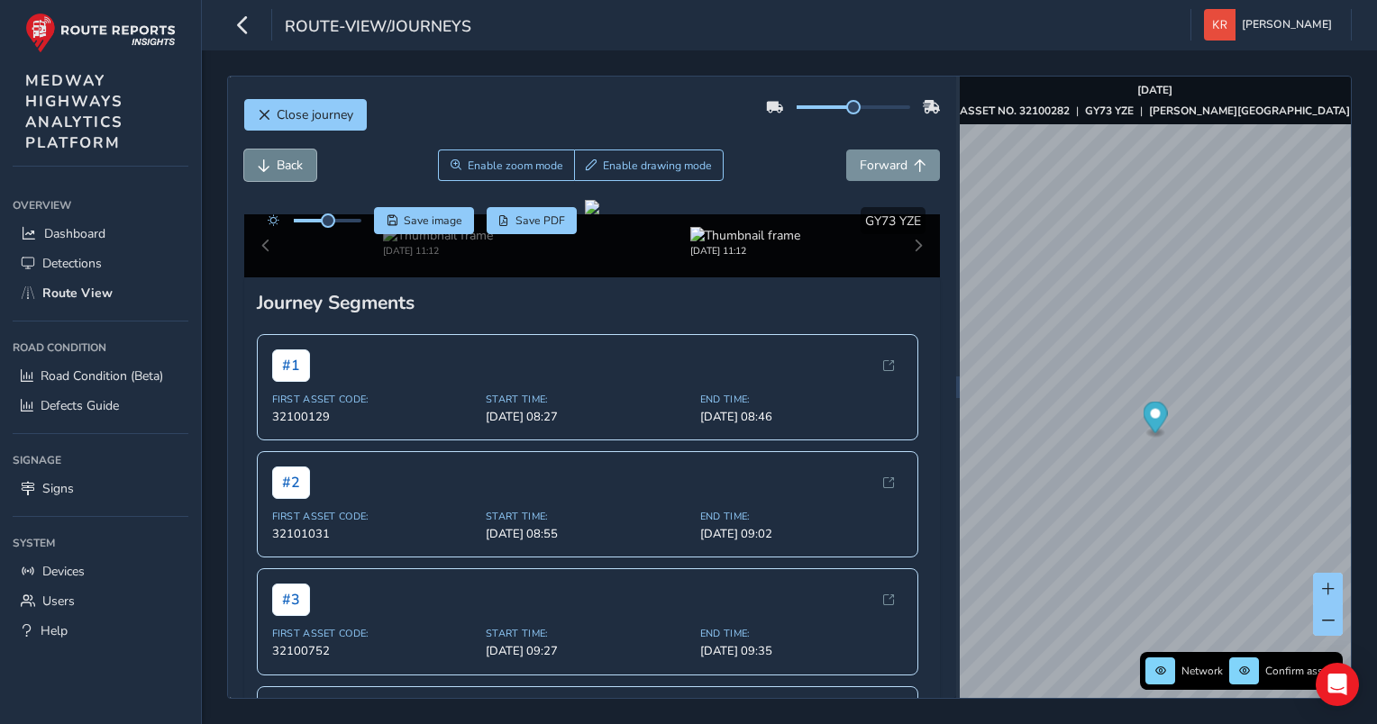
click at [286, 168] on span "Back" at bounding box center [290, 165] width 26 height 17
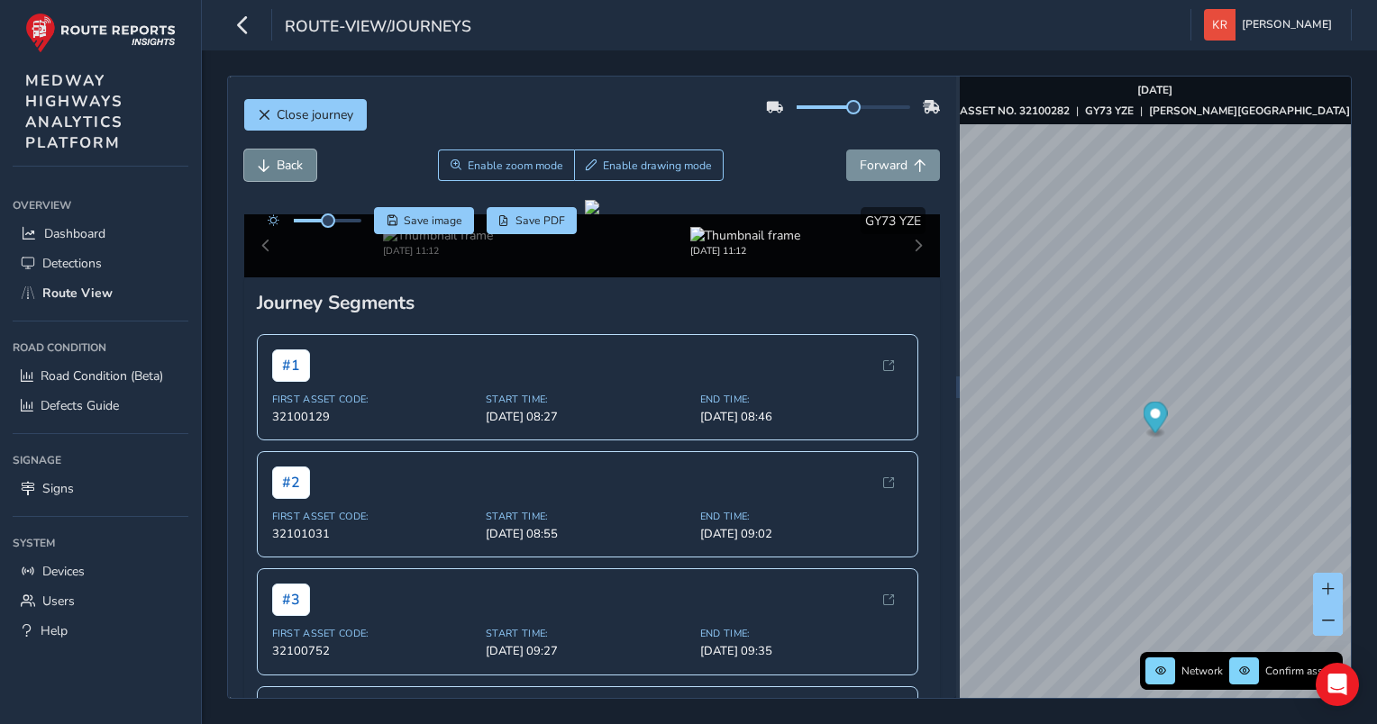
click at [286, 168] on span "Back" at bounding box center [290, 165] width 26 height 17
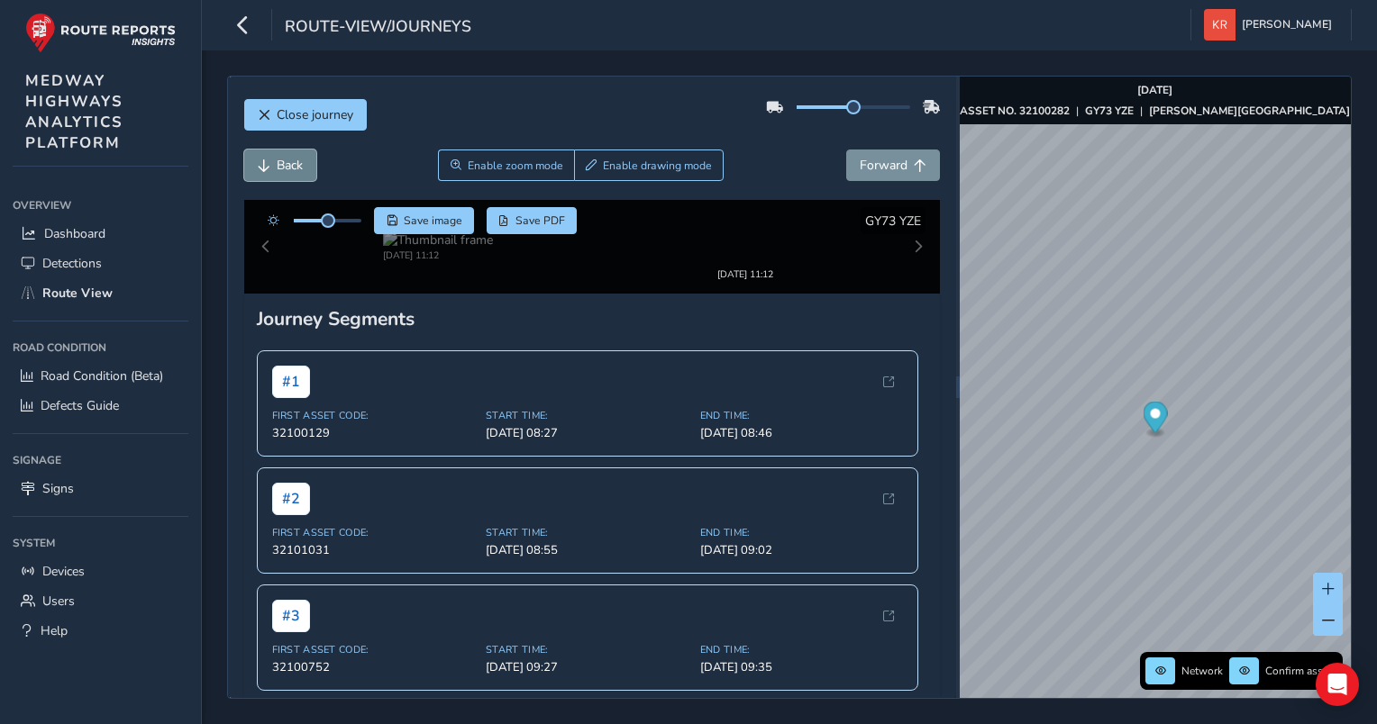
click at [286, 168] on span "Back" at bounding box center [290, 165] width 26 height 17
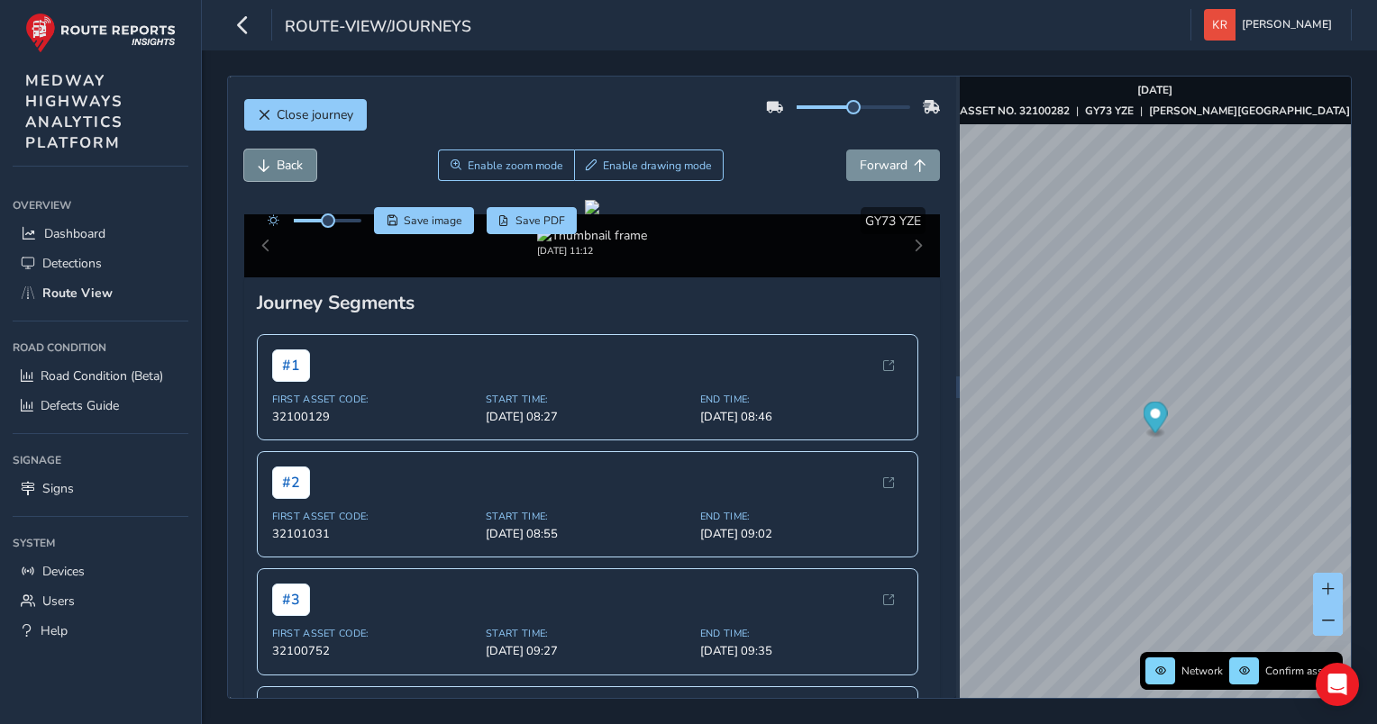
click at [286, 168] on span "Back" at bounding box center [290, 165] width 26 height 17
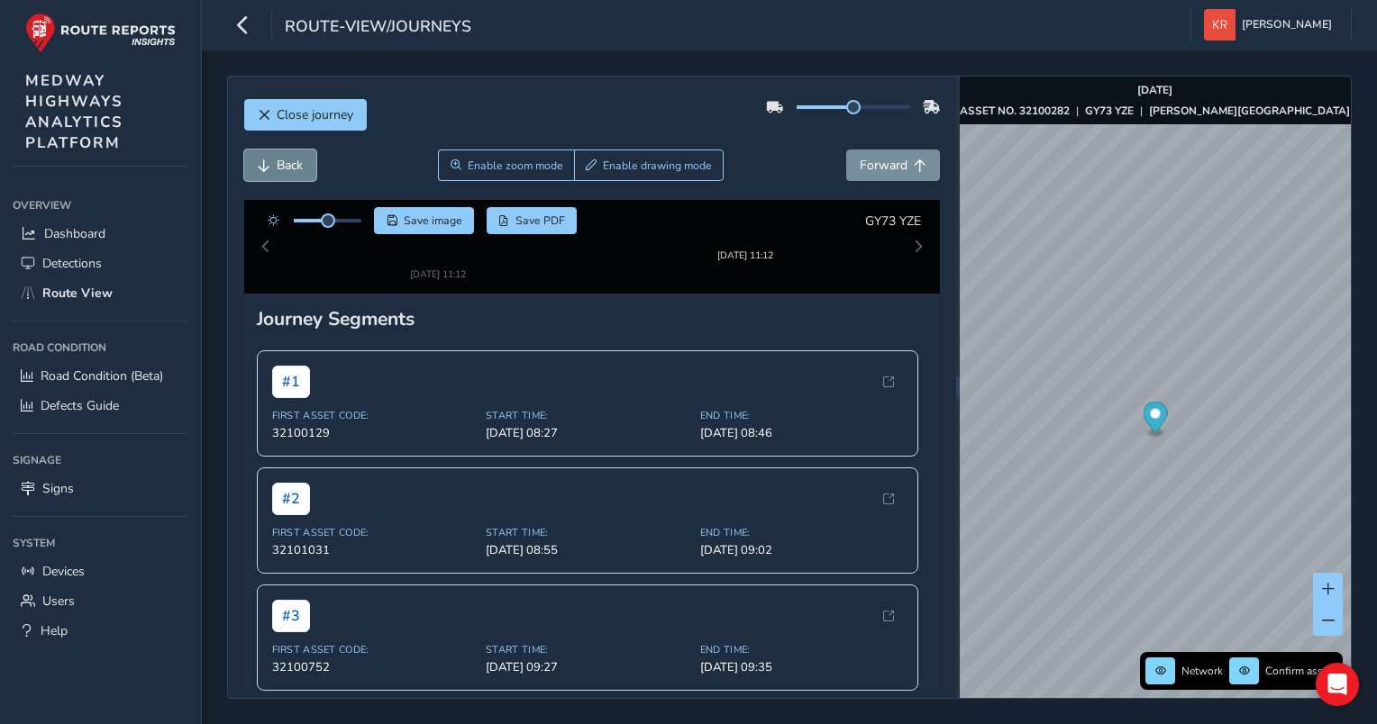
click at [286, 168] on span "Back" at bounding box center [290, 165] width 26 height 17
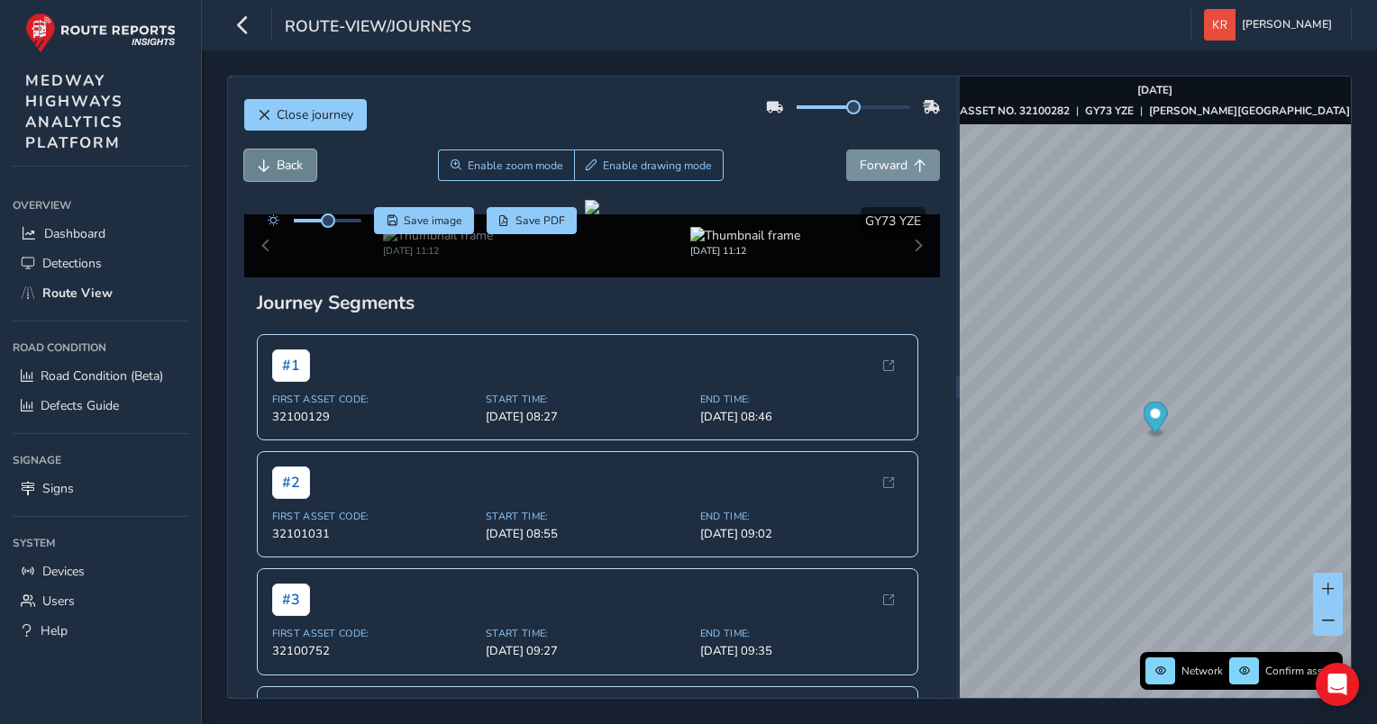
click at [286, 168] on span "Back" at bounding box center [290, 165] width 26 height 17
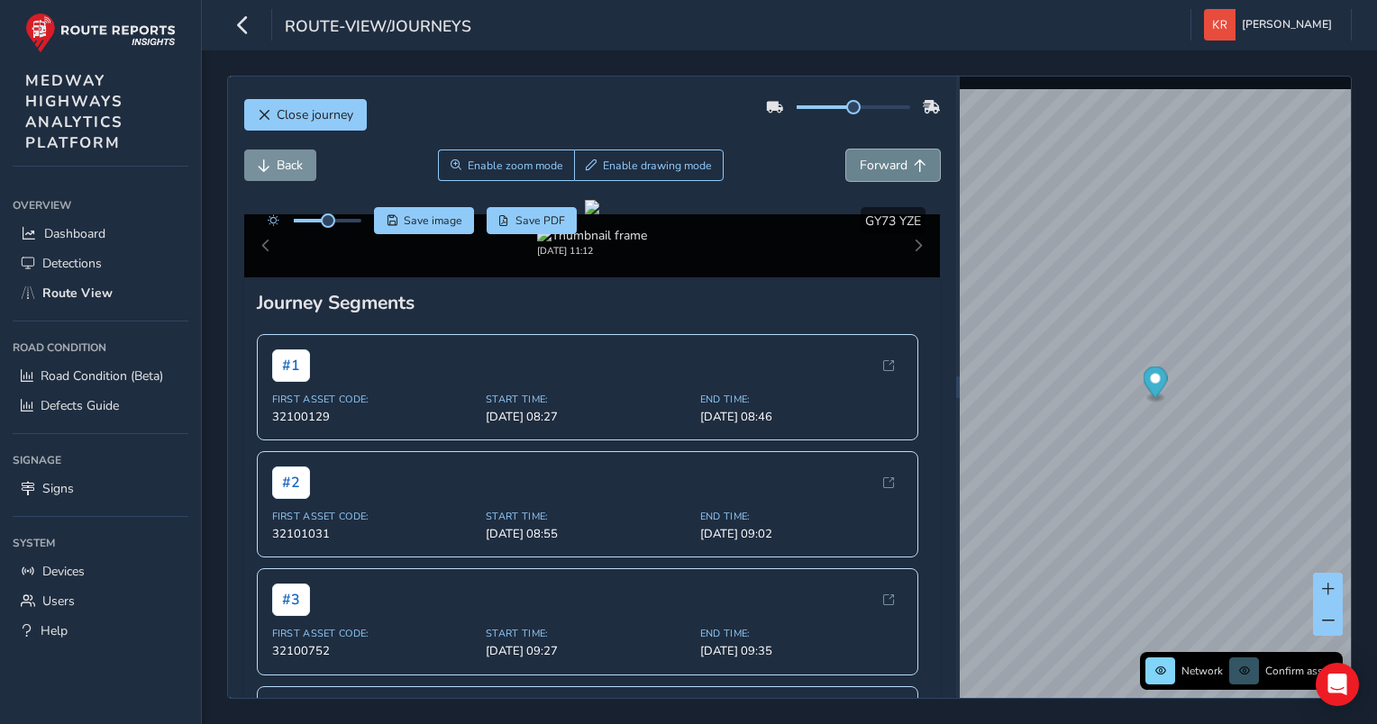
click at [884, 166] on span "Forward" at bounding box center [883, 165] width 48 height 17
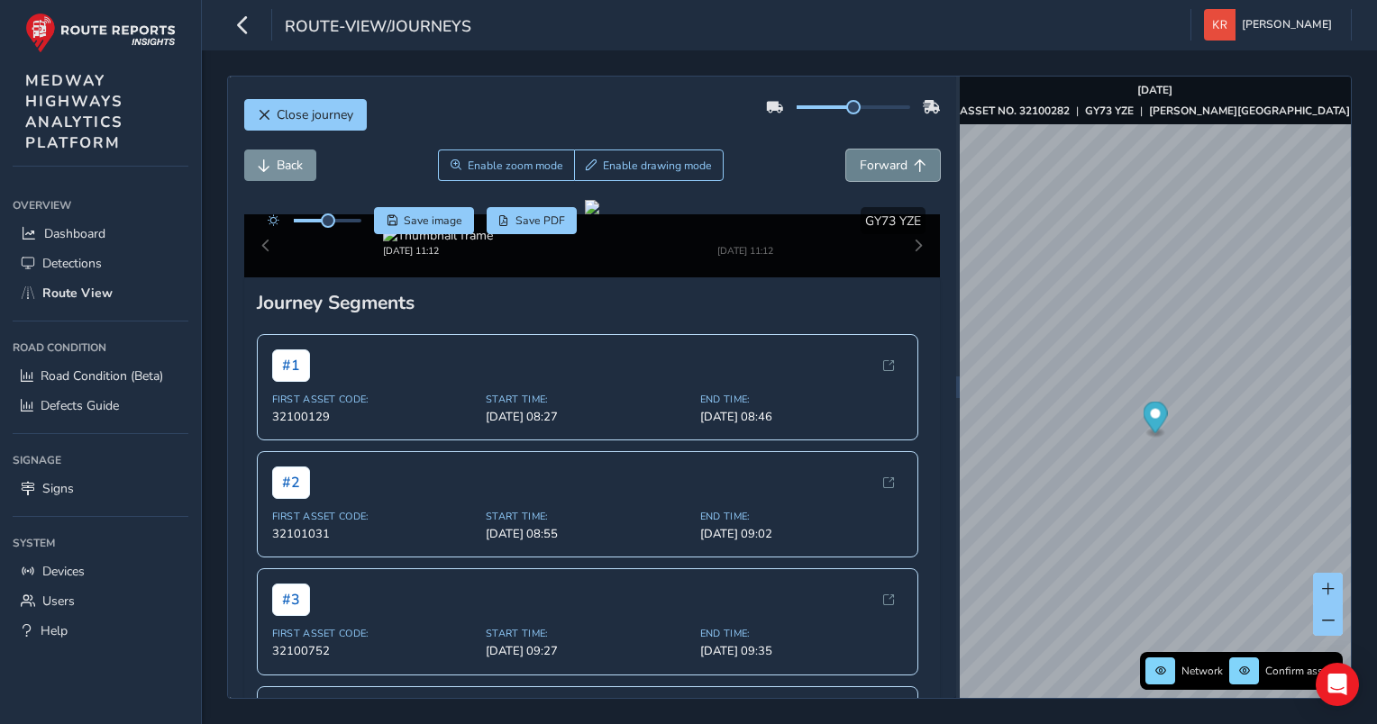
click at [884, 166] on span "Forward" at bounding box center [883, 165] width 48 height 17
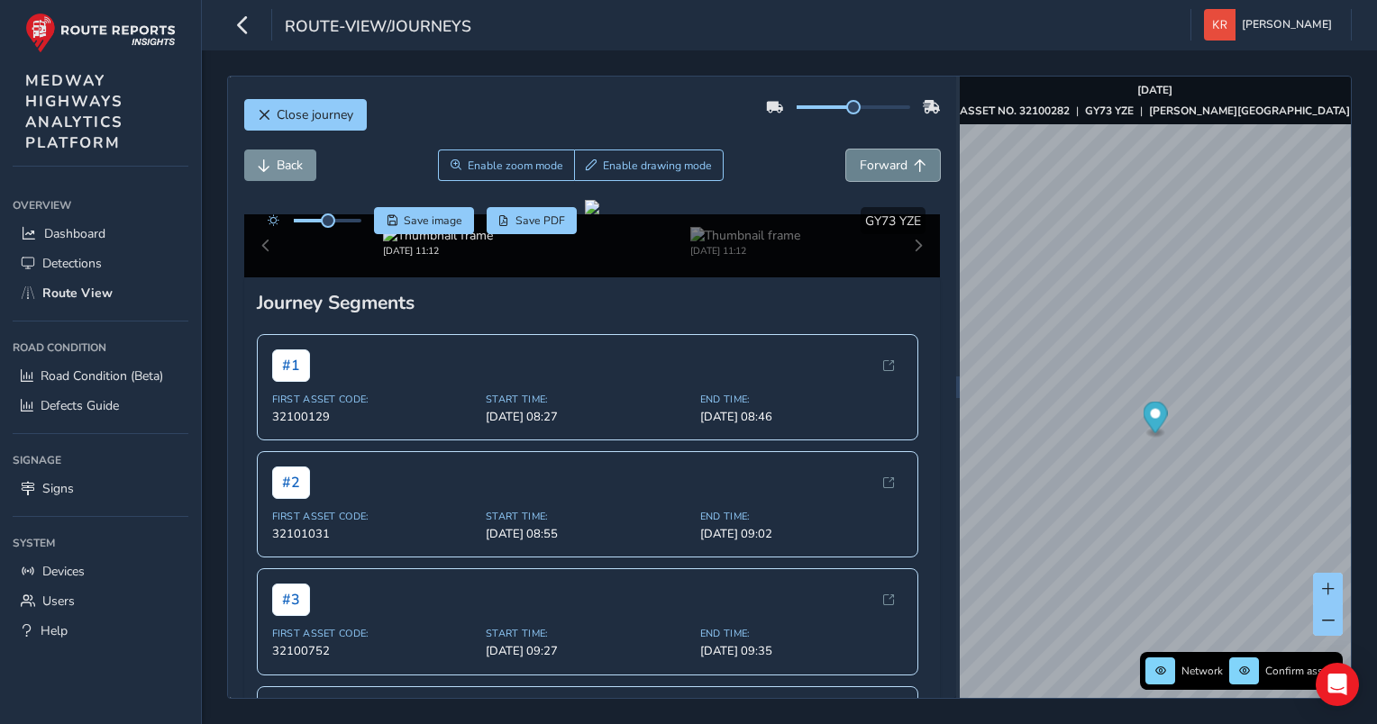
click at [884, 166] on span "Forward" at bounding box center [883, 165] width 48 height 17
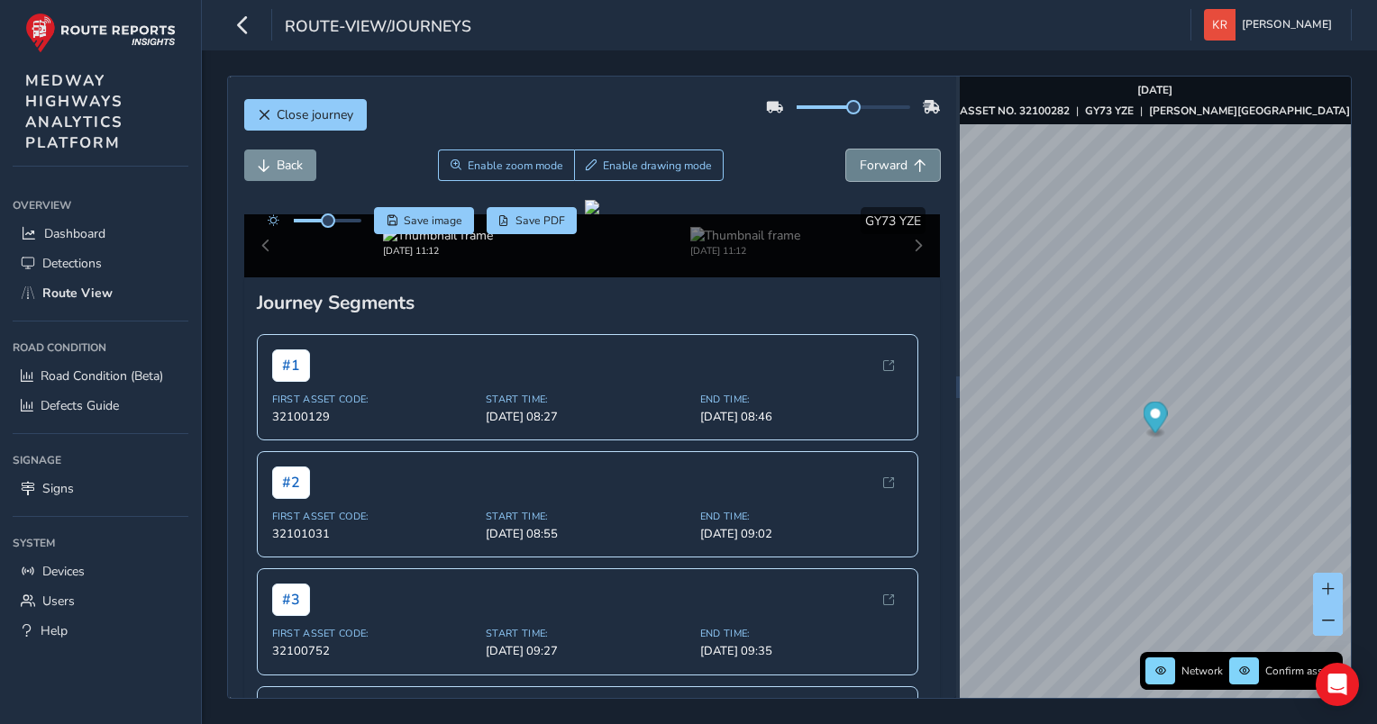
click at [884, 166] on span "Forward" at bounding box center [883, 165] width 48 height 17
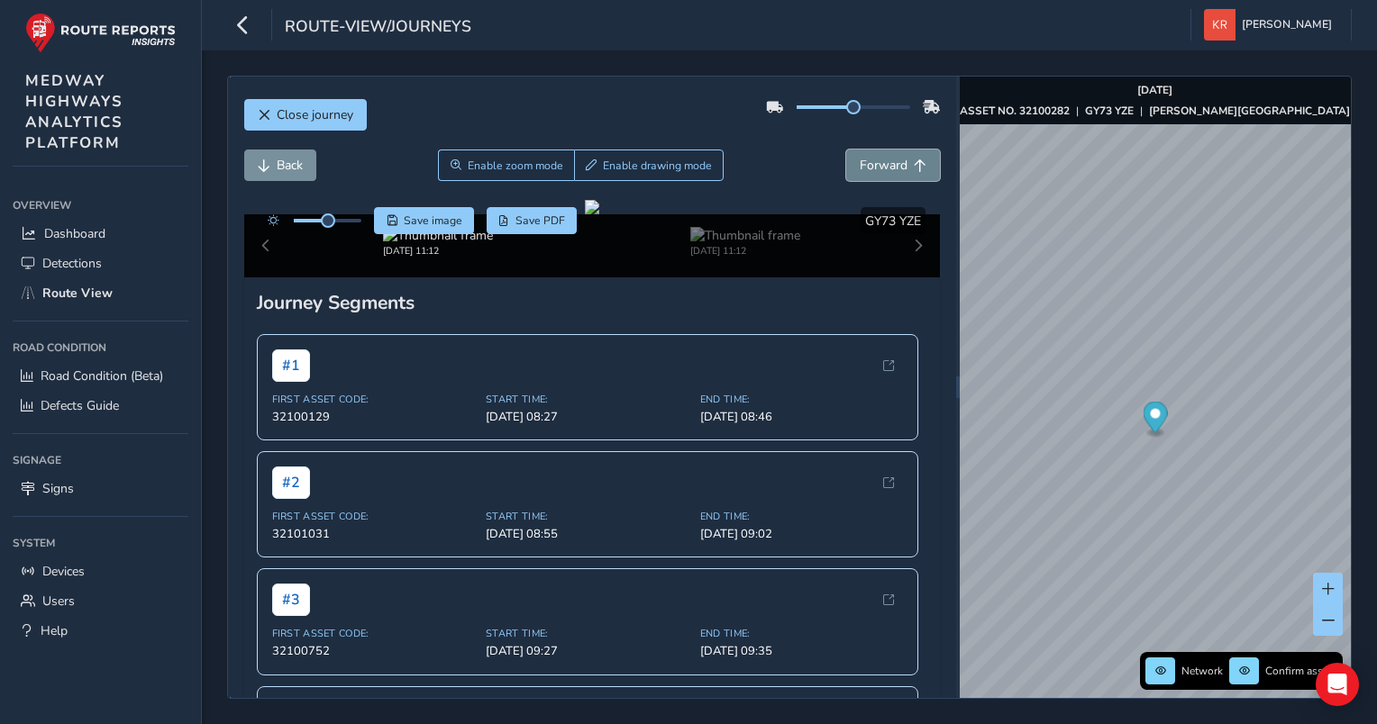
click at [884, 166] on span "Forward" at bounding box center [883, 165] width 48 height 17
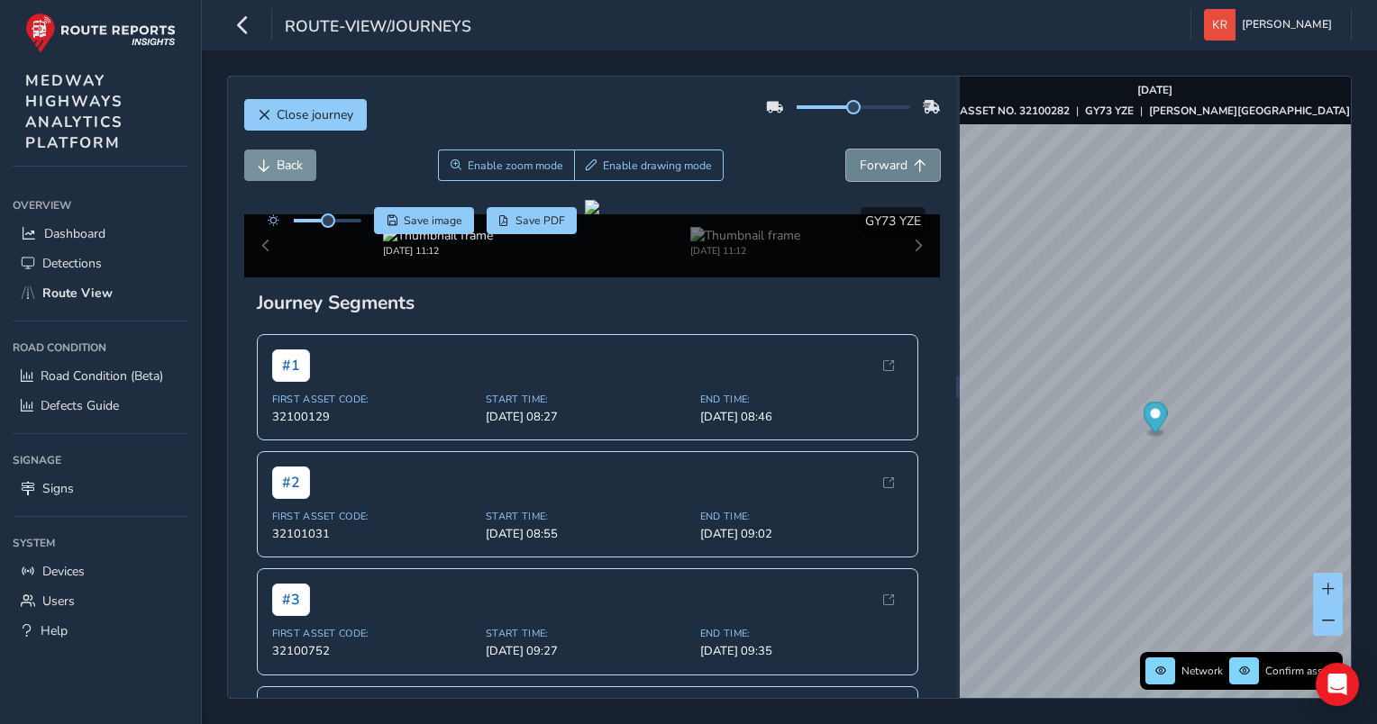
click at [884, 166] on span "Forward" at bounding box center [883, 165] width 48 height 17
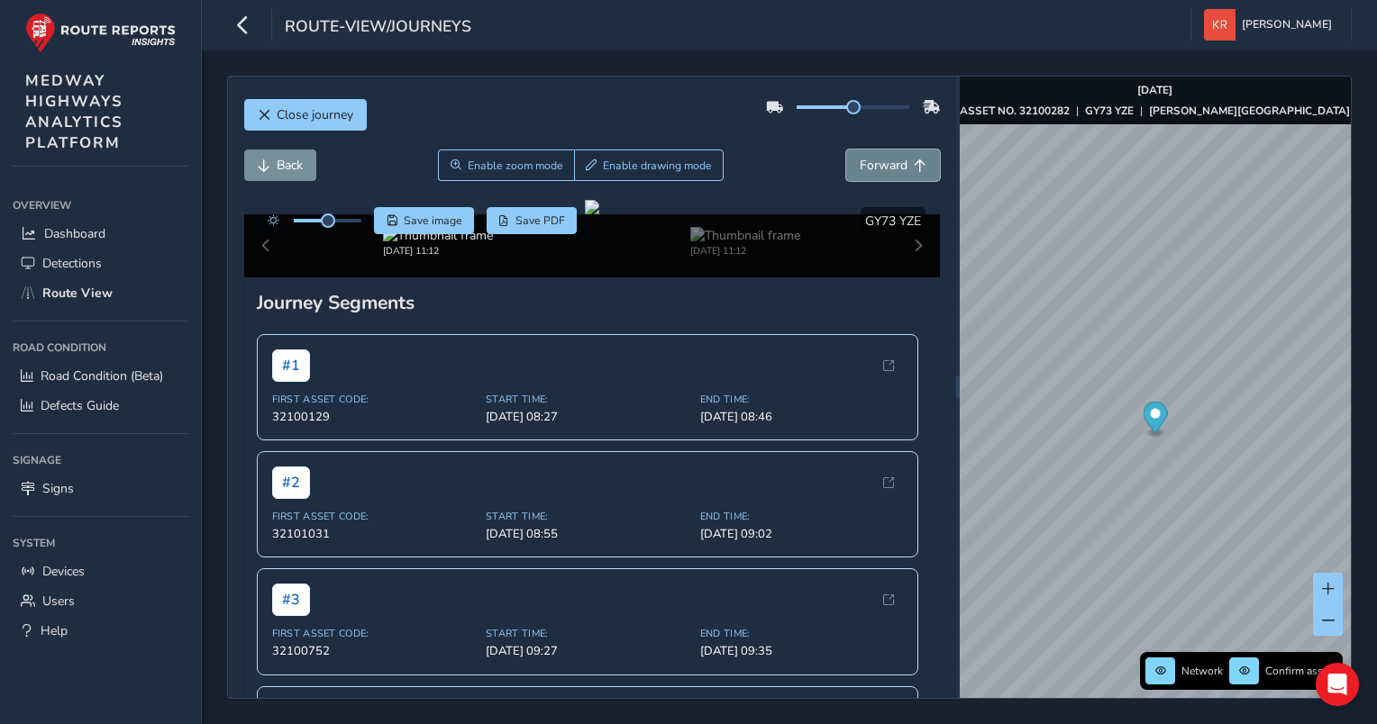
click at [884, 166] on span "Forward" at bounding box center [883, 165] width 48 height 17
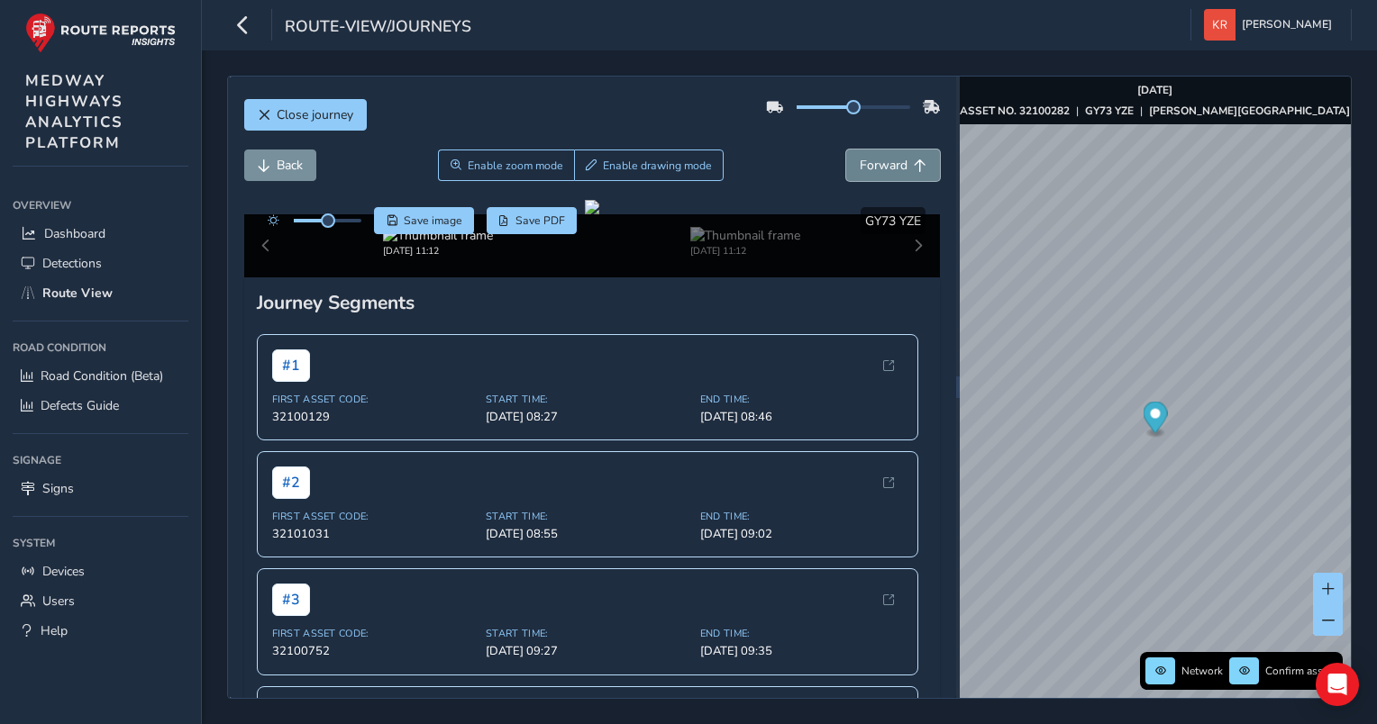
click at [884, 166] on span "Forward" at bounding box center [883, 165] width 48 height 17
